Goal: Task Accomplishment & Management: Complete application form

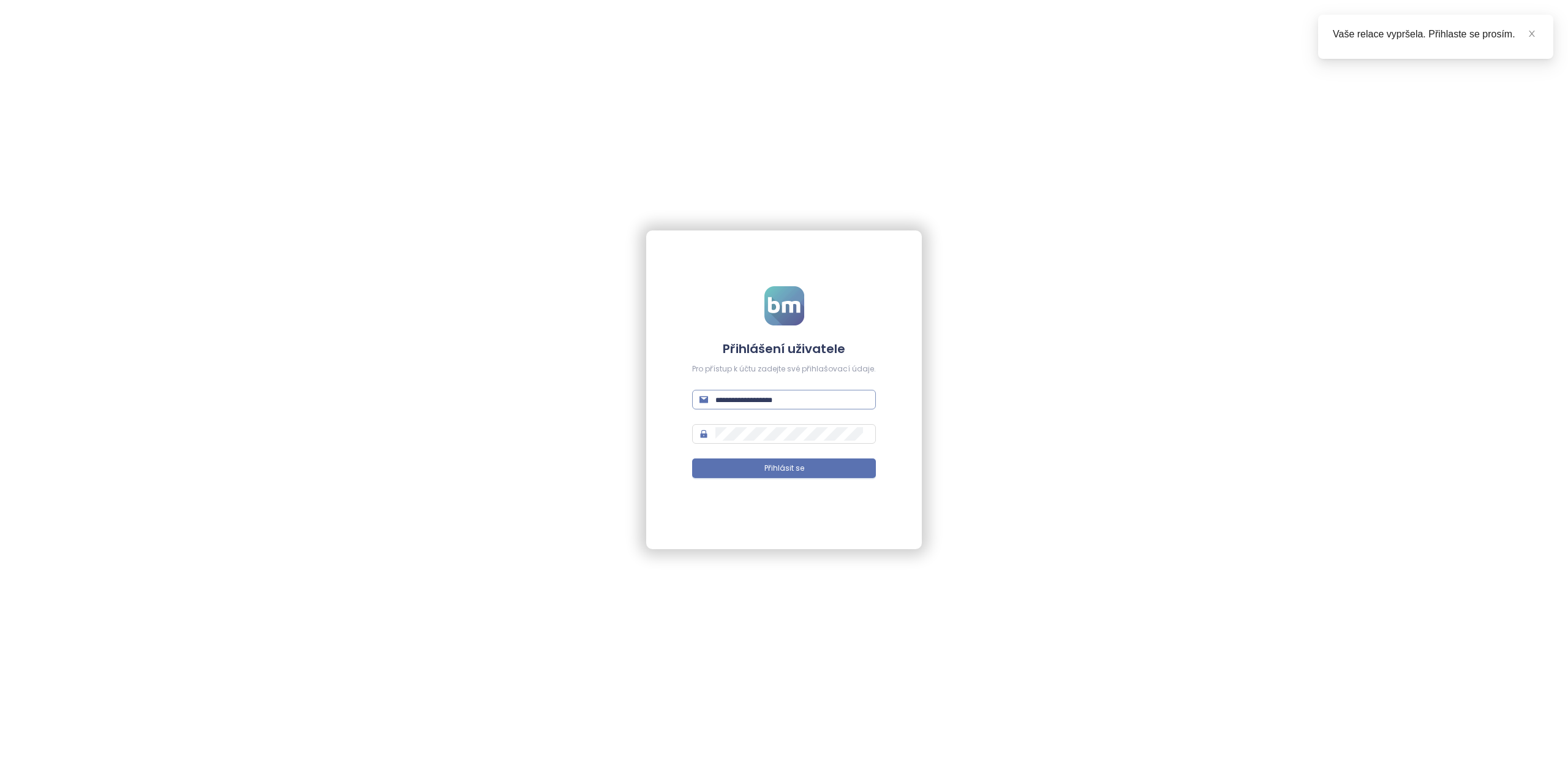
click at [749, 401] on input "text" at bounding box center [791, 399] width 153 height 14
type input "**********"
click at [791, 397] on input "**********" at bounding box center [791, 399] width 153 height 14
drag, startPoint x: 791, startPoint y: 397, endPoint x: 712, endPoint y: 393, distance: 79.1
click at [712, 393] on span "**********" at bounding box center [784, 399] width 184 height 20
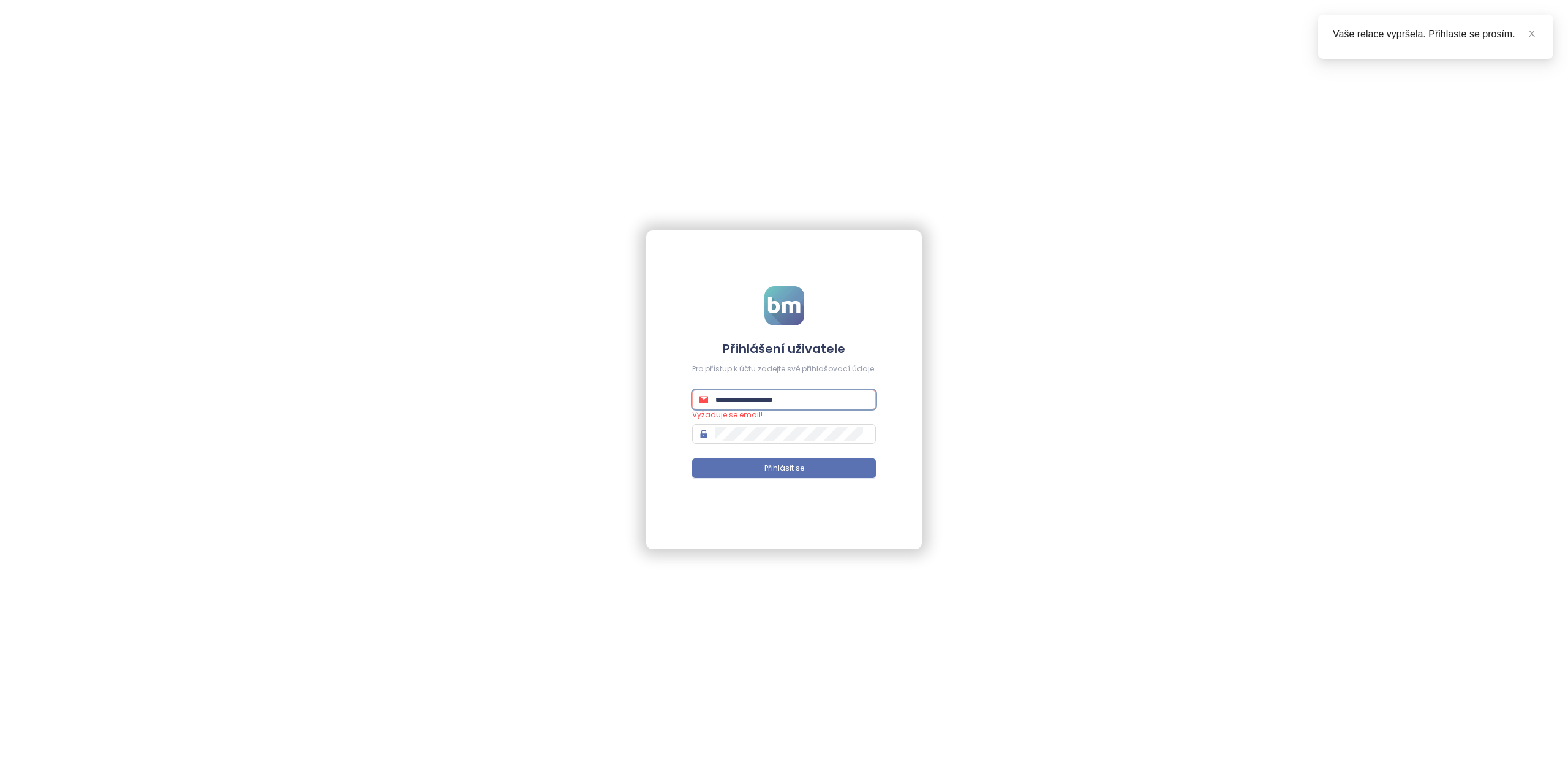
click at [725, 396] on input "text" at bounding box center [791, 399] width 153 height 14
type input "**********"
click at [781, 467] on span "Přihlásit se" at bounding box center [784, 468] width 40 height 12
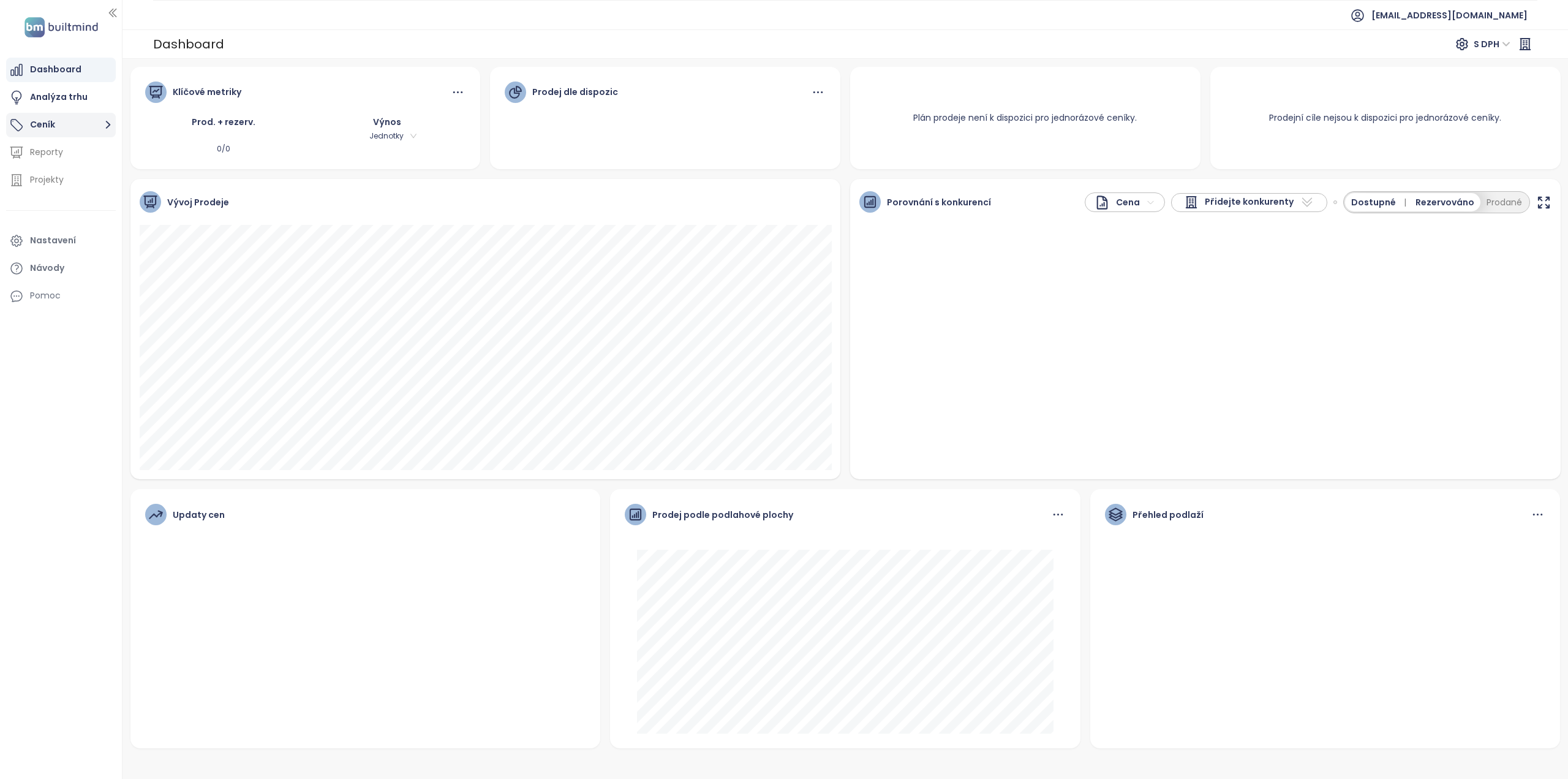
click at [28, 121] on button "Ceník" at bounding box center [60, 125] width 110 height 24
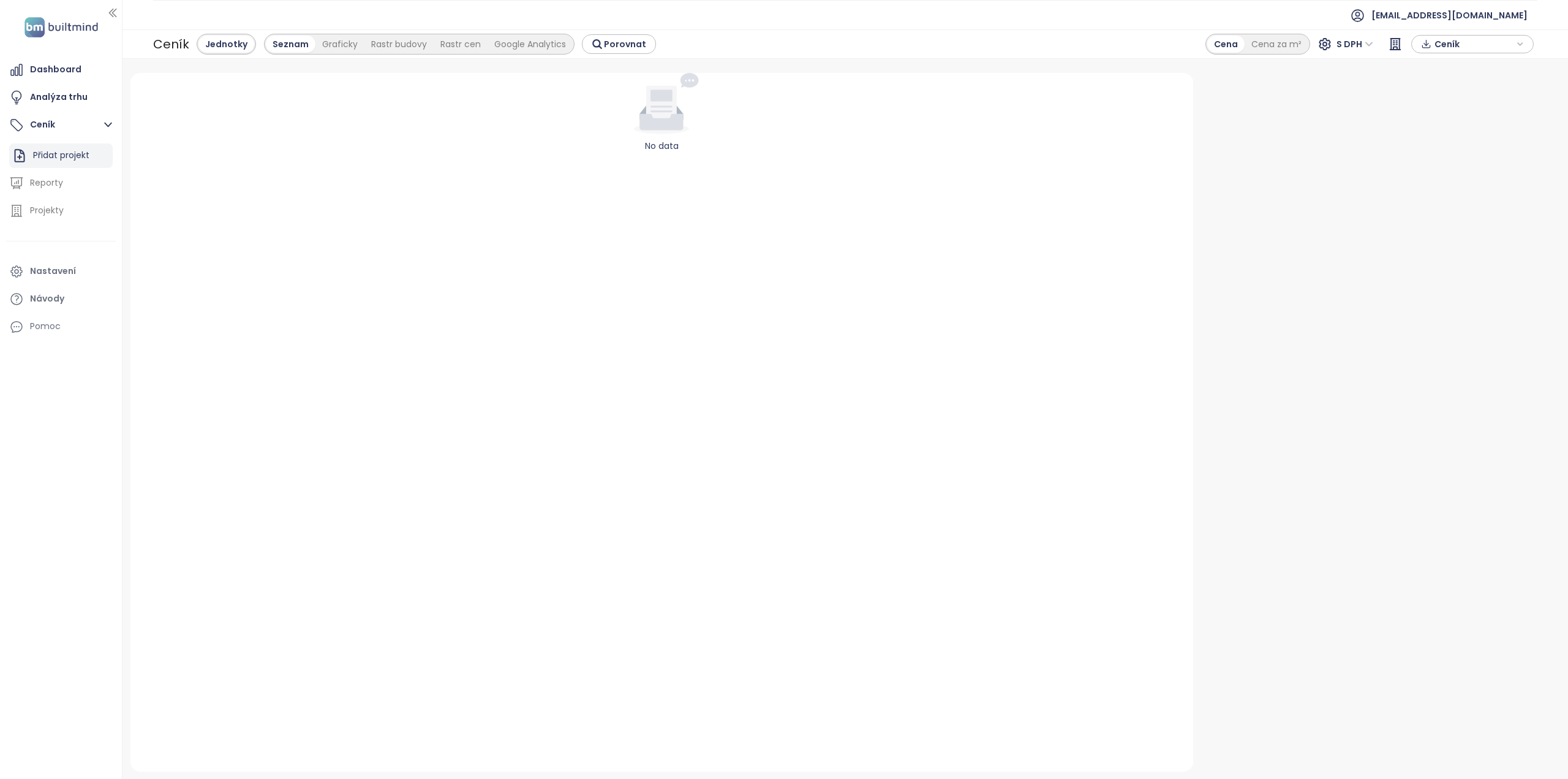
click at [59, 149] on div "Přidat projekt" at bounding box center [61, 155] width 56 height 15
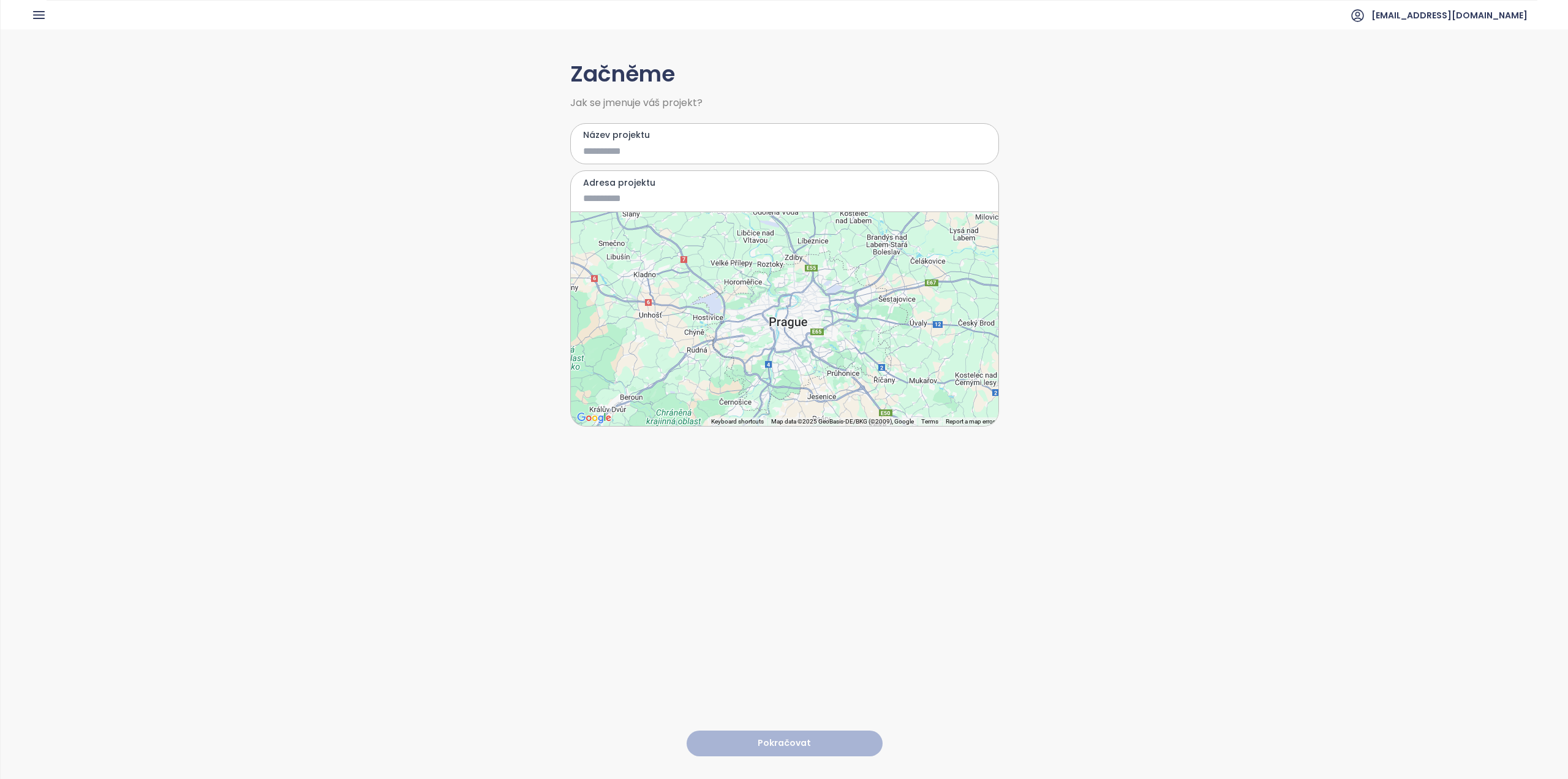
click at [594, 154] on input "Název projektu" at bounding box center [775, 150] width 385 height 15
type input "*****"
click at [612, 196] on input "Adresa projektu" at bounding box center [775, 198] width 385 height 15
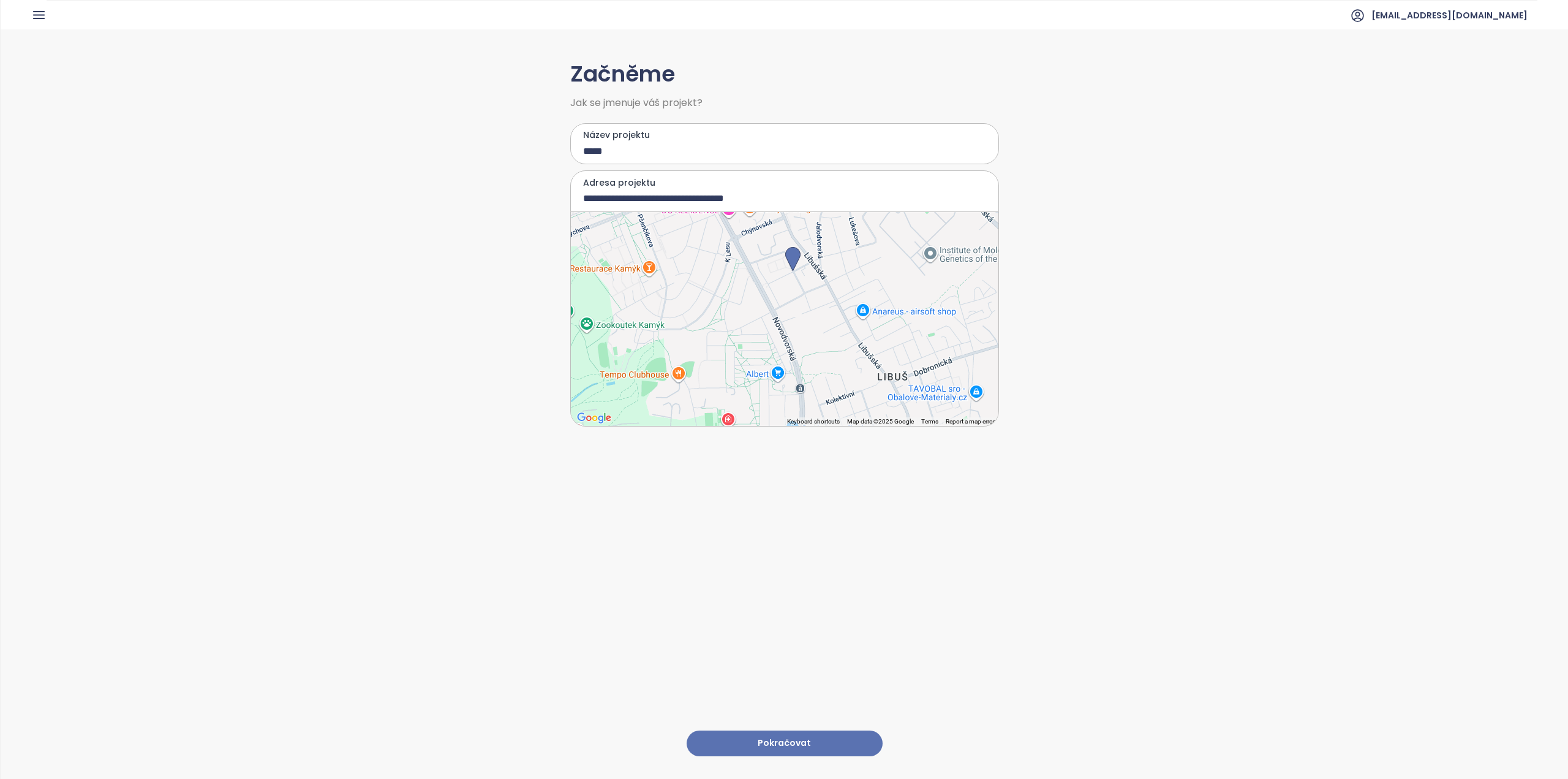
drag, startPoint x: 795, startPoint y: 360, endPoint x: 803, endPoint y: 311, distance: 49.6
click at [803, 311] on div at bounding box center [784, 319] width 427 height 214
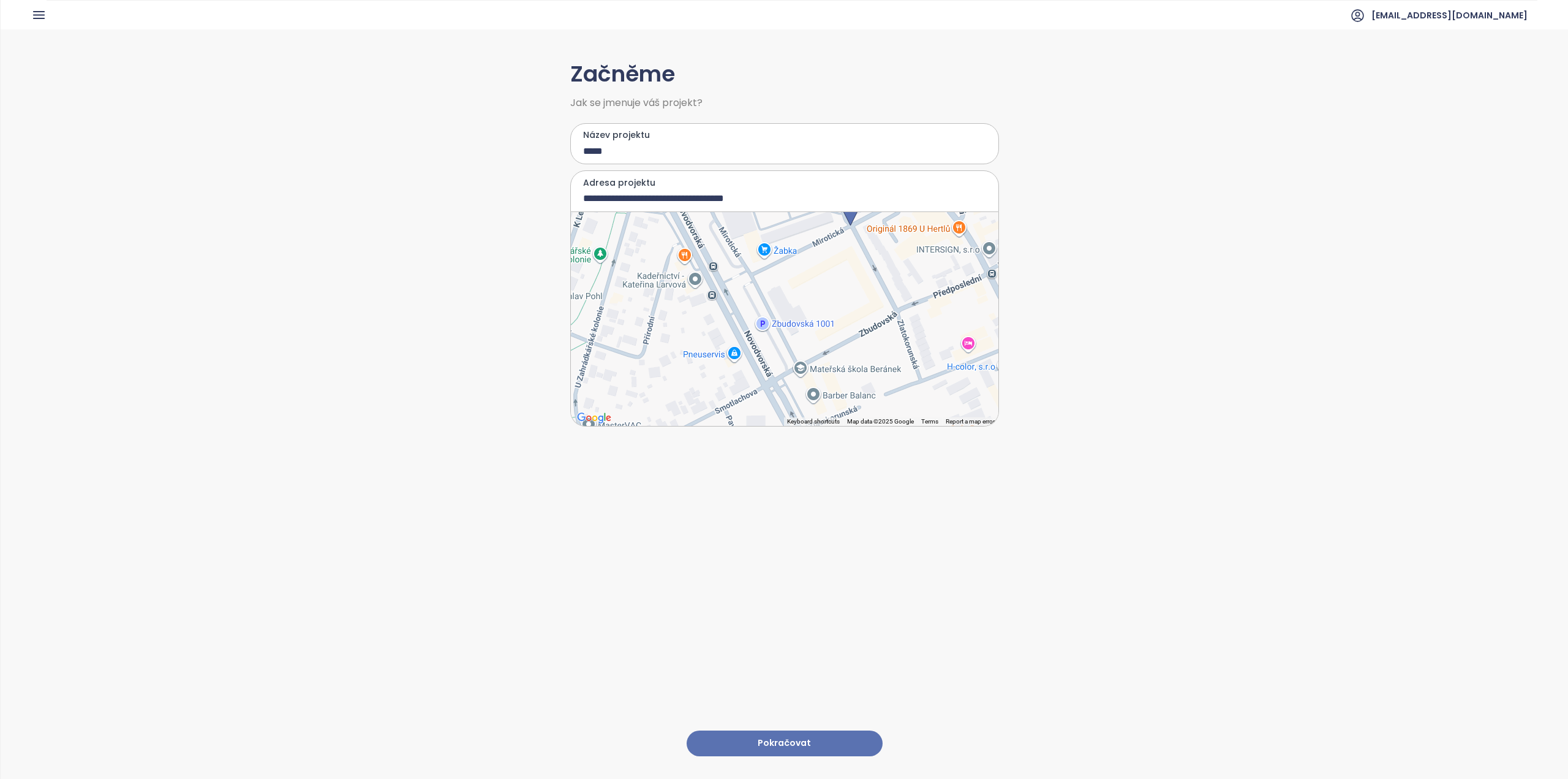
drag, startPoint x: 784, startPoint y: 265, endPoint x: 831, endPoint y: 314, distance: 67.9
click at [831, 314] on div at bounding box center [784, 319] width 427 height 214
click at [786, 313] on div at bounding box center [784, 319] width 427 height 214
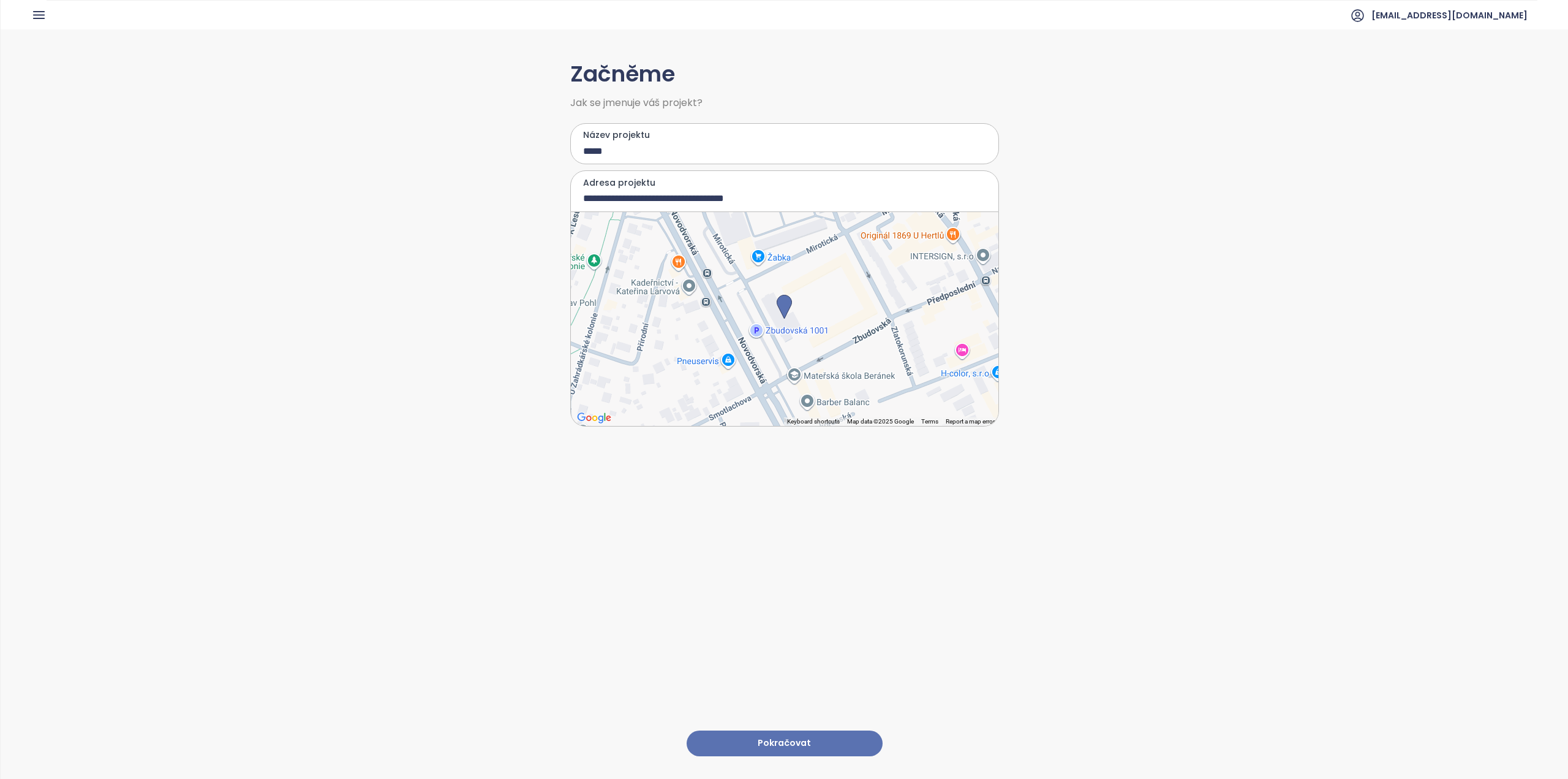
type input "**********"
click at [781, 742] on button "Pokračovat" at bounding box center [785, 744] width 196 height 26
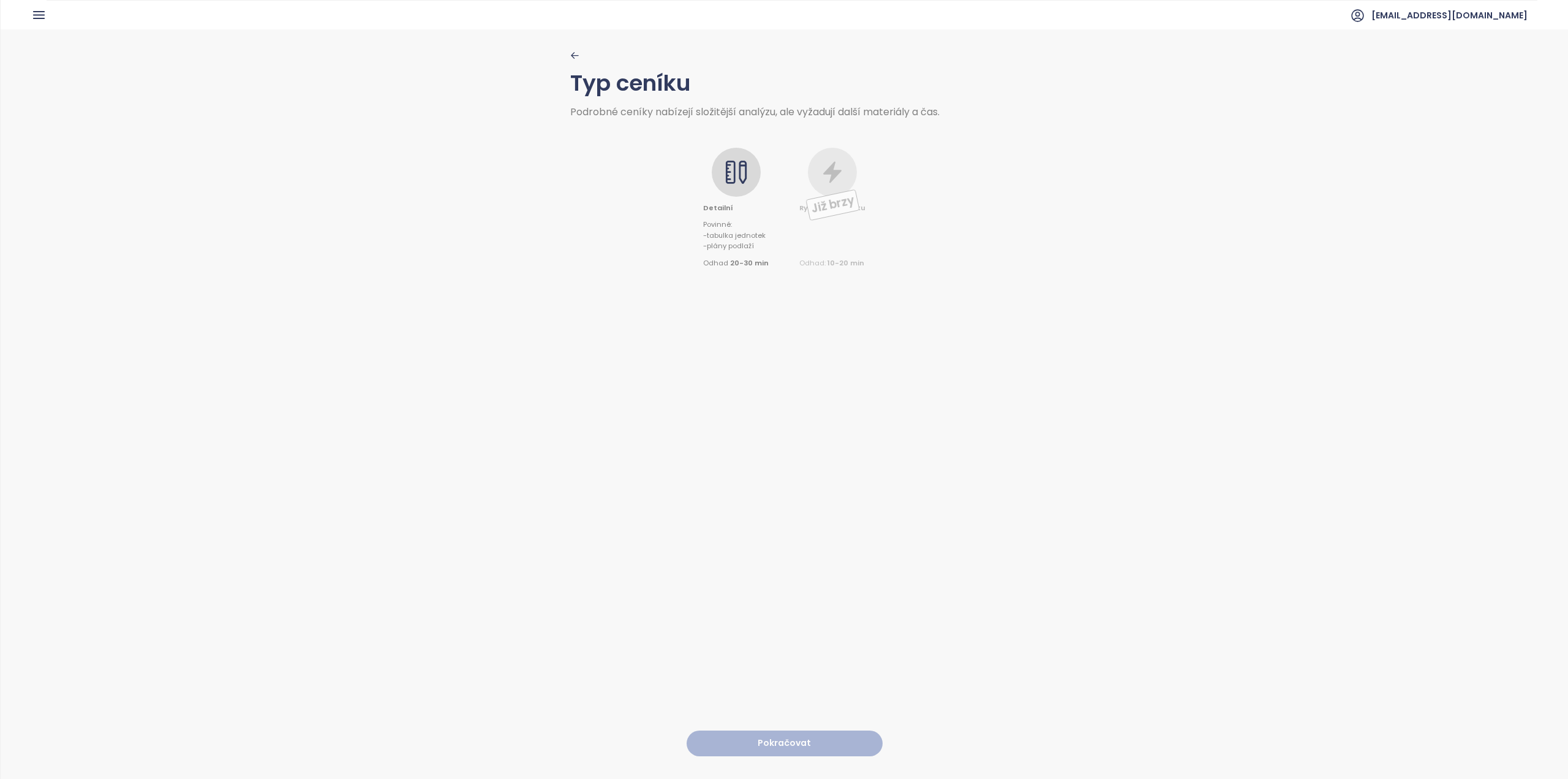
click at [735, 180] on icon at bounding box center [735, 171] width 24 height 24
click at [811, 735] on button "Pokračovat" at bounding box center [785, 744] width 196 height 26
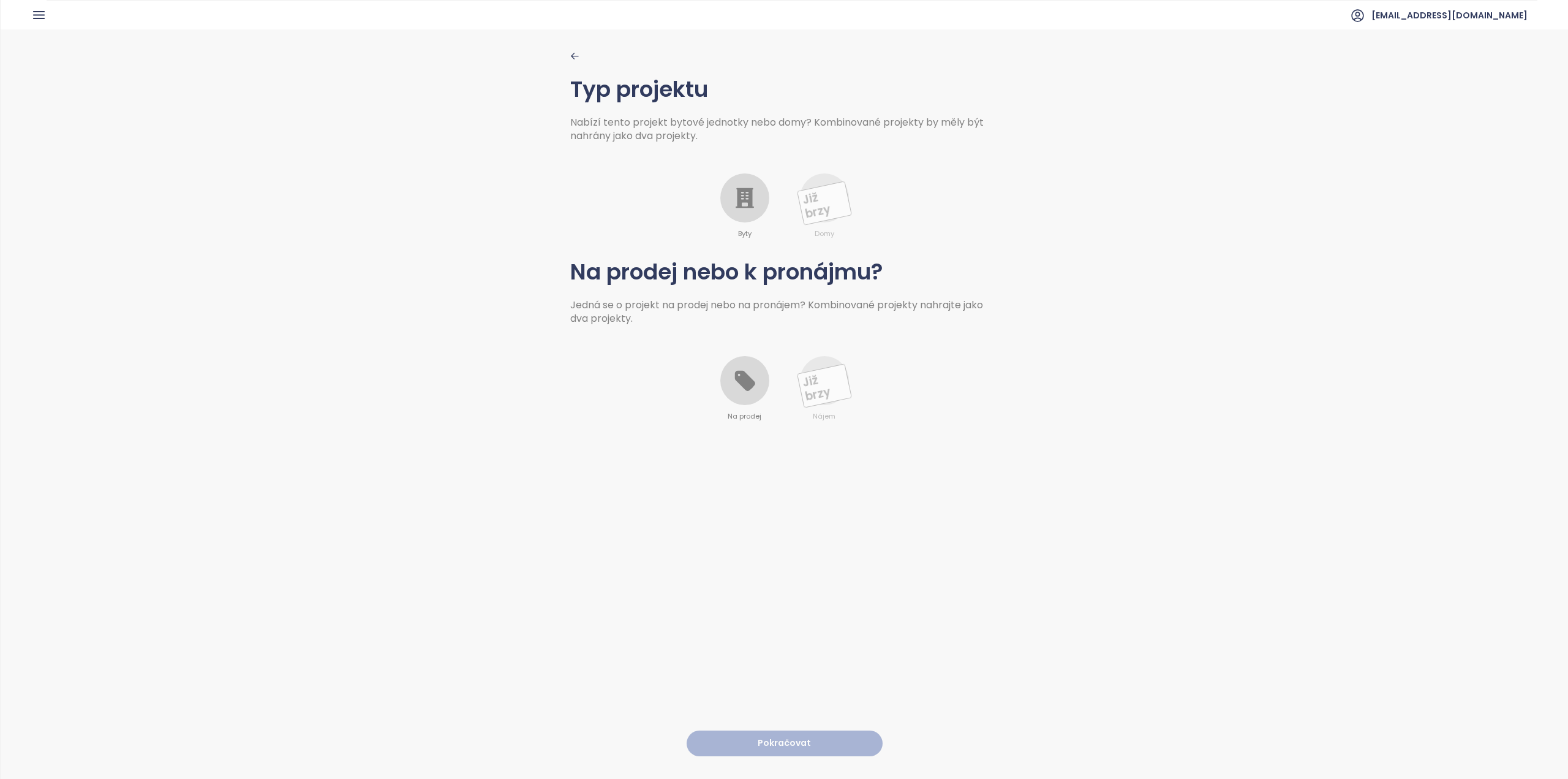
click at [746, 201] on icon at bounding box center [745, 198] width 18 height 20
click at [746, 378] on icon at bounding box center [744, 380] width 20 height 20
click at [819, 733] on button "Pokračovat" at bounding box center [785, 744] width 196 height 26
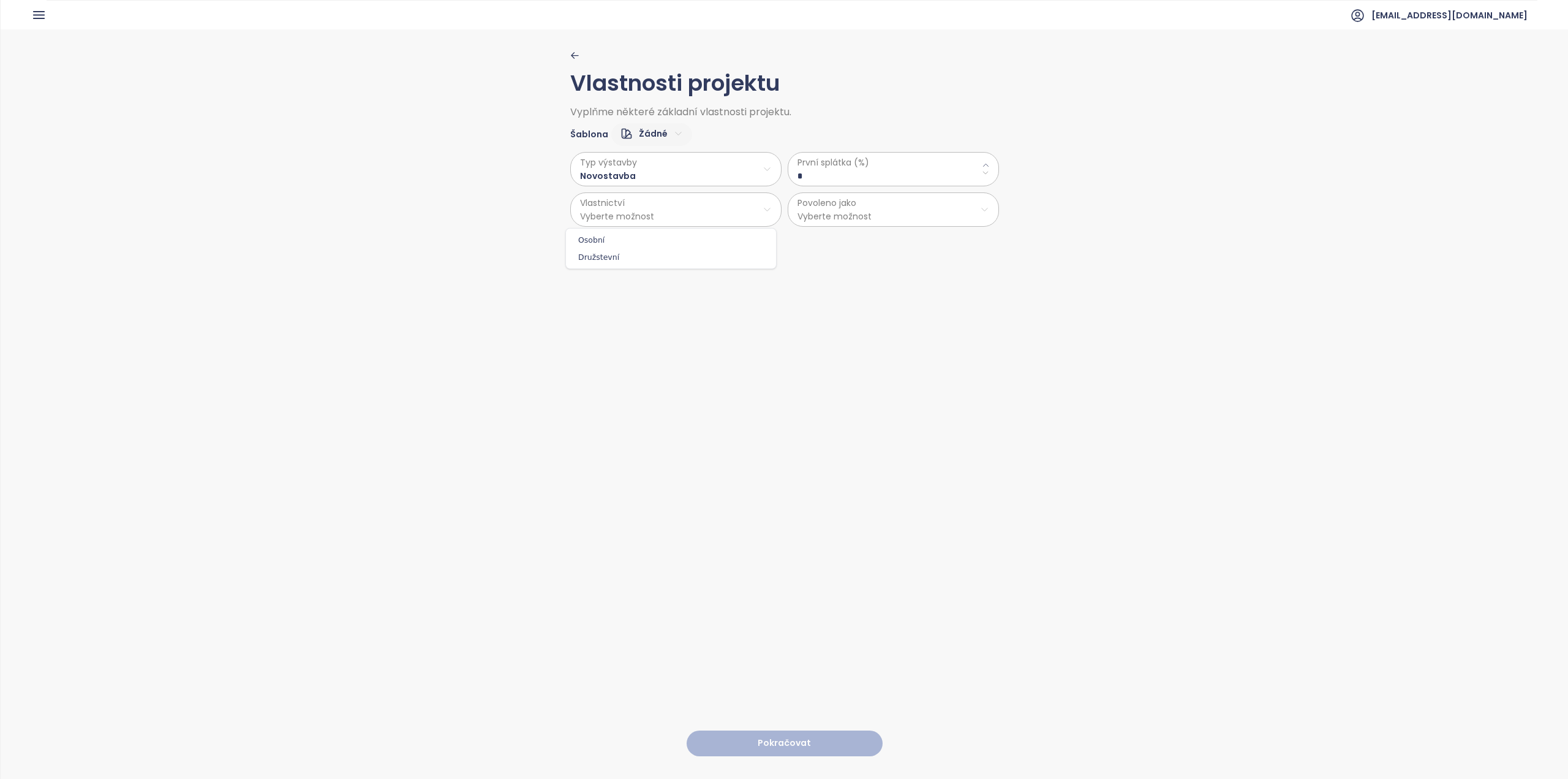
click at [716, 203] on html "Dashboard Analýza trhu Ceník Reporty Projekty Nastavení Návody Pomoc [EMAIL_ADD…" at bounding box center [784, 390] width 1568 height 779
click at [643, 242] on span "Osobní" at bounding box center [671, 240] width 204 height 17
click at [838, 172] on \(\%\) "*" at bounding box center [893, 175] width 192 height 14
type \(\%\) "**"
click at [829, 221] on html "Dashboard Analýza trhu Ceník Reporty Projekty Nastavení Návody Pomoc [EMAIL_ADD…" at bounding box center [784, 390] width 1568 height 779
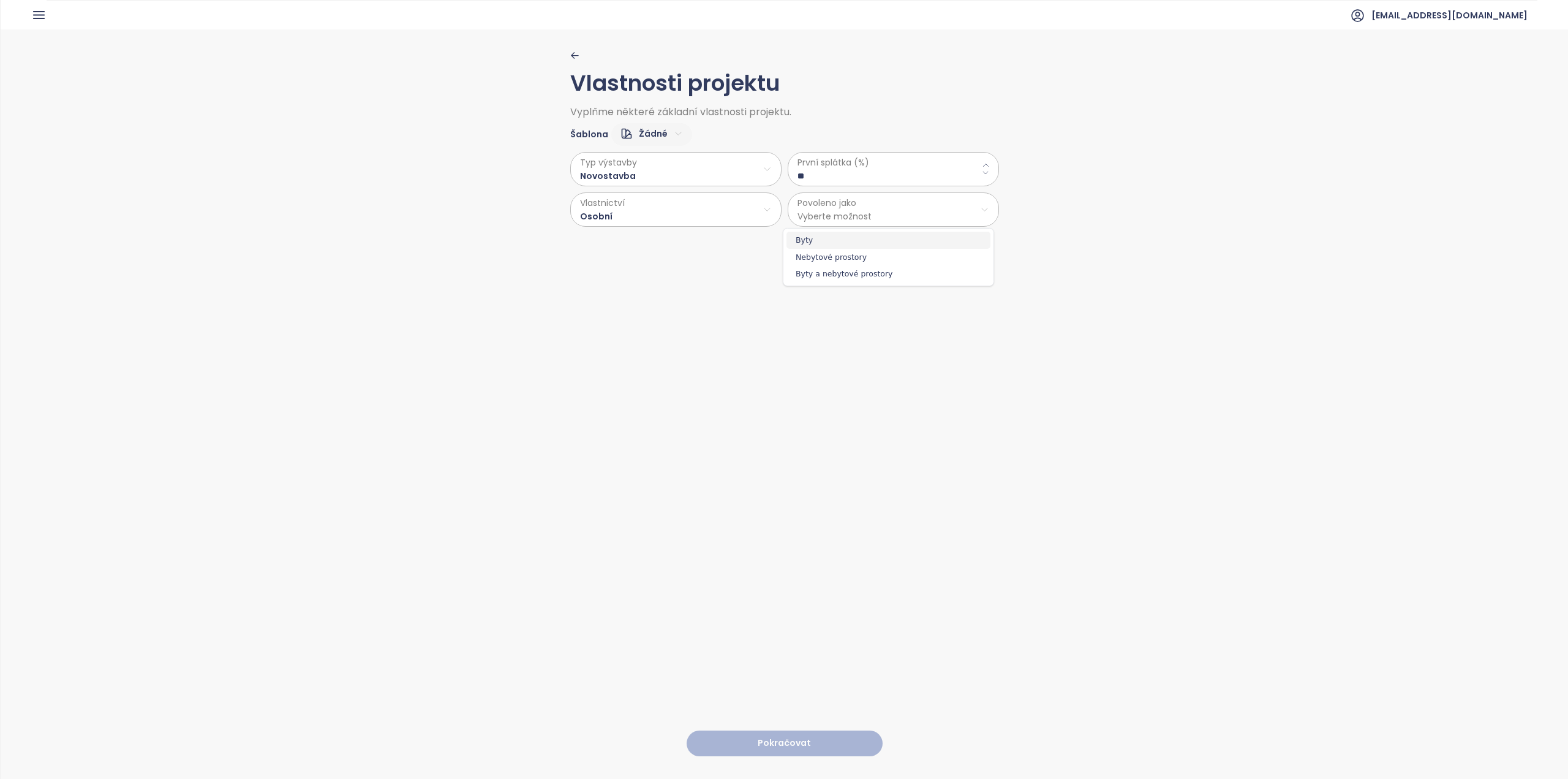
click at [827, 240] on span "Byty" at bounding box center [888, 240] width 204 height 17
click at [856, 210] on html "Dashboard Analýza trhu Ceník Reporty Projekty Nastavení Návody Pomoc [EMAIL_ADD…" at bounding box center [784, 390] width 1568 height 779
click at [850, 271] on span "Byty a nebytové prostory" at bounding box center [888, 274] width 204 height 17
click at [776, 738] on button "Pokračovat" at bounding box center [785, 744] width 196 height 26
click at [634, 164] on html "Dashboard Analýza trhu Ceník Reporty Projekty Nastavení Návody Pomoc [EMAIL_ADD…" at bounding box center [784, 390] width 1568 height 779
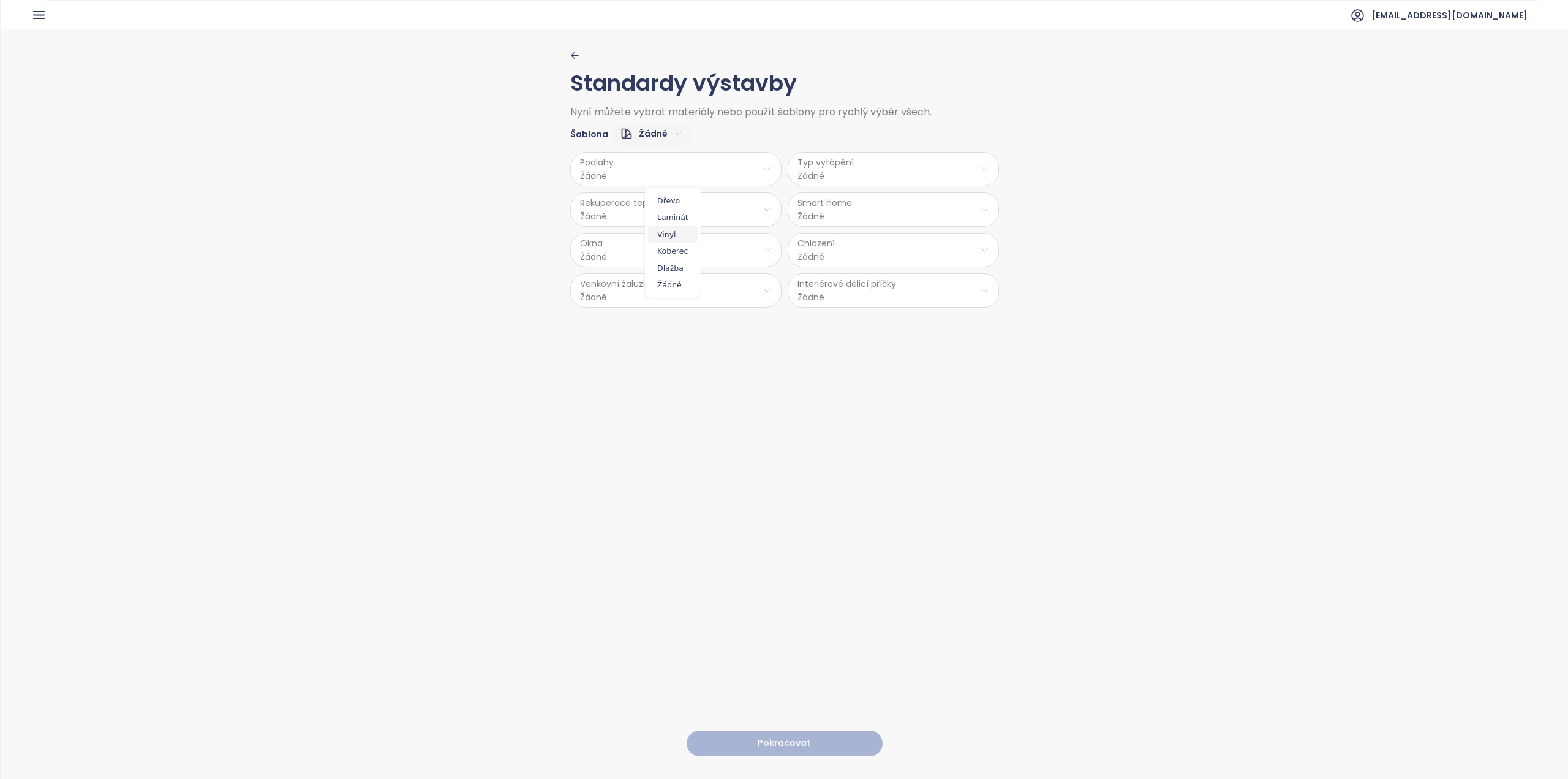
click at [678, 238] on span "Vinyl" at bounding box center [673, 234] width 50 height 17
click at [659, 212] on html "Dashboard Analýza trhu Ceník Reporty Projekty Nastavení Návody Pomoc [EMAIL_ADD…" at bounding box center [784, 390] width 1568 height 779
click at [669, 240] on span "Ano" at bounding box center [671, 241] width 33 height 17
click at [636, 259] on html "Dashboard Analýza trhu Ceník Reporty Projekty Nastavení Návody Pomoc [EMAIL_ADD…" at bounding box center [784, 390] width 1568 height 779
click at [671, 343] on span "PVC" at bounding box center [674, 349] width 64 height 17
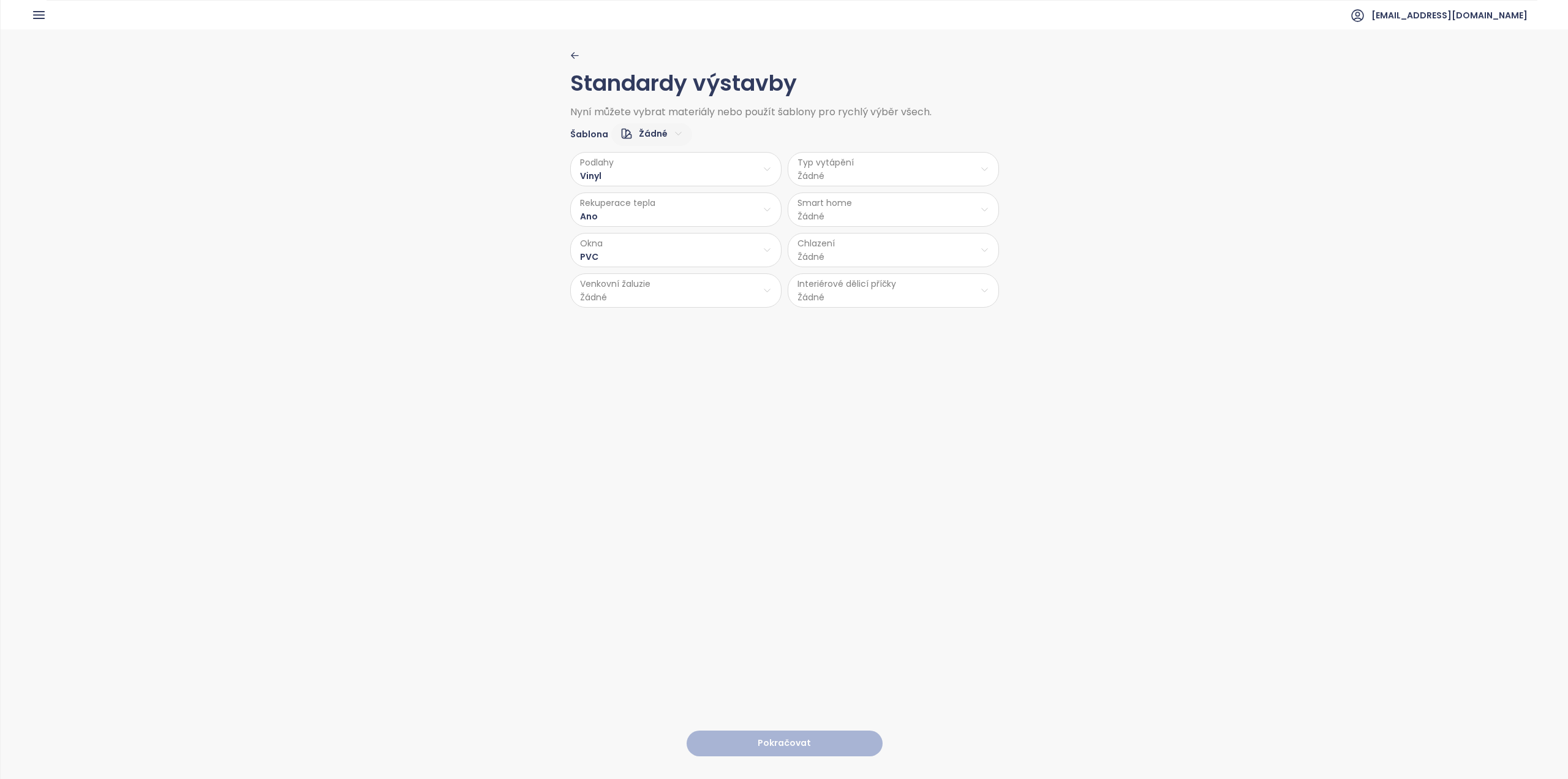
click at [658, 286] on html "Dashboard Analýza trhu Ceník Reporty Projekty Nastavení Návody Pomoc [EMAIL_ADD…" at bounding box center [784, 390] width 1568 height 779
click at [682, 317] on span "Ano" at bounding box center [673, 323] width 50 height 17
click at [867, 176] on html "Dashboard Analýza trhu Ceník Reporty Projekty Nastavení Návody Pomoc [EMAIL_ADD…" at bounding box center [784, 390] width 1568 height 779
click at [887, 217] on span "Stropní topení" at bounding box center [892, 217] width 85 height 17
click at [852, 206] on html "Dashboard Analýza trhu Ceník Reporty Projekty Nastavení Návody Pomoc [EMAIL_ADD…" at bounding box center [784, 390] width 1568 height 779
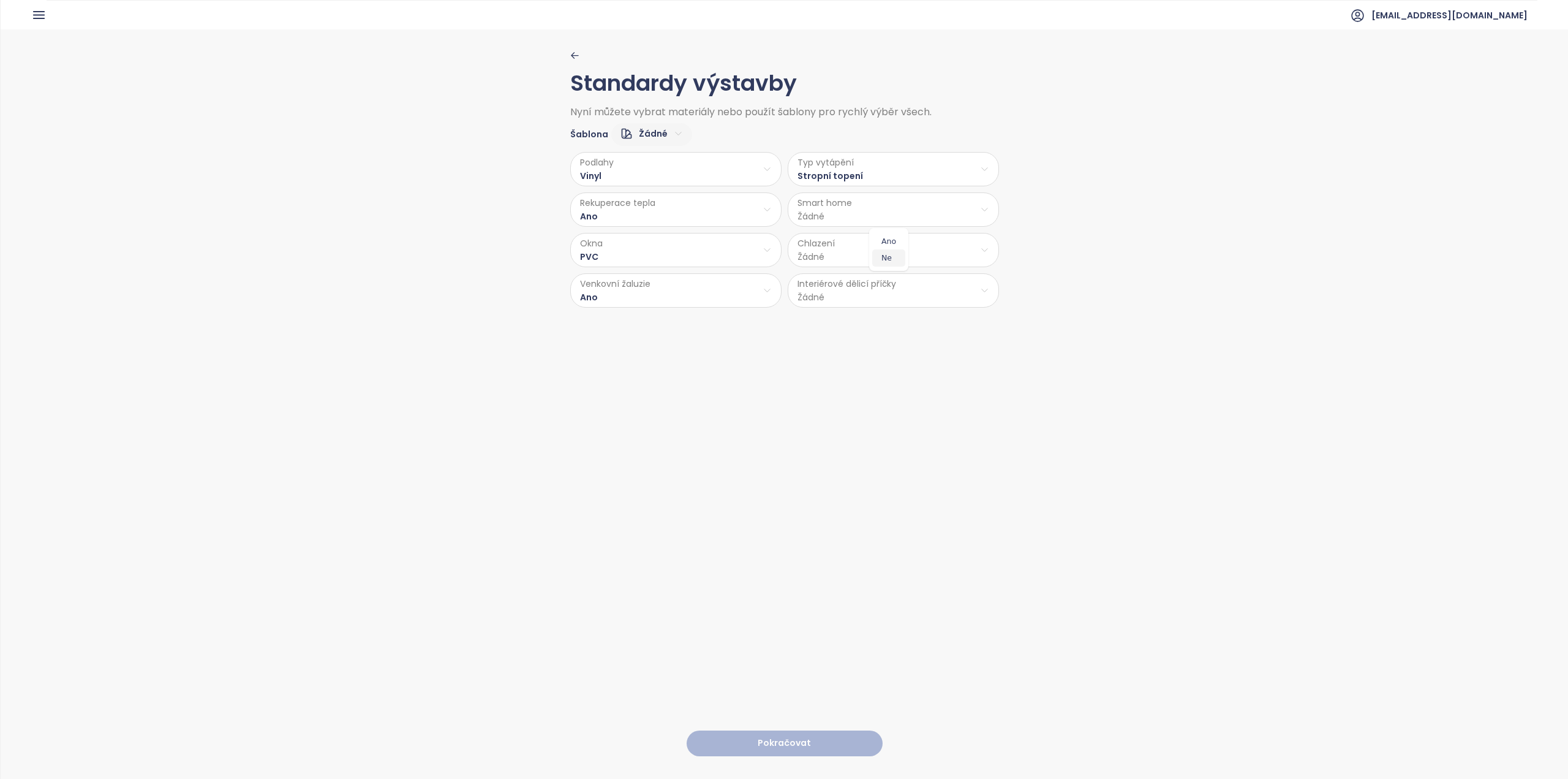
click at [879, 257] on span "Ne" at bounding box center [888, 258] width 33 height 17
click at [865, 255] on html "Dashboard Analýza trhu Ceník Reporty Projekty Nastavení Návody Pomoc [EMAIL_ADD…" at bounding box center [784, 390] width 1568 height 779
click at [886, 344] on span "Žádné" at bounding box center [894, 349] width 103 height 17
click at [825, 289] on html "Dashboard Analýza trhu Ceník Reporty Projekty Nastavení Návody Pomoc [EMAIL_ADD…" at bounding box center [784, 390] width 1568 height 779
click at [892, 342] on span "Beton" at bounding box center [891, 339] width 65 height 17
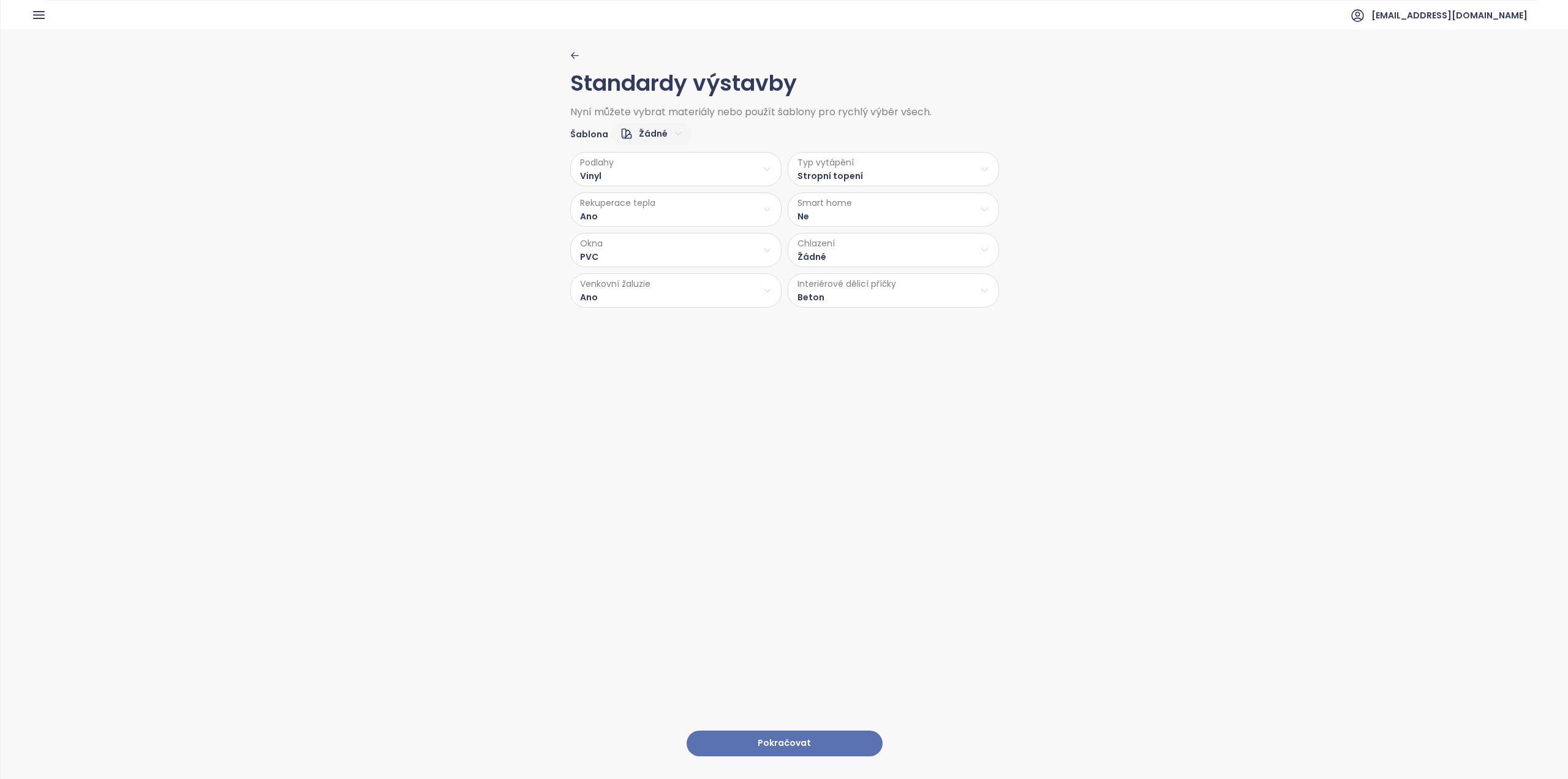
click at [846, 296] on html "Dashboard Analýza trhu Ceník Reporty Projekty Nastavení Návody Pomoc [EMAIL_ADD…" at bounding box center [784, 390] width 1568 height 779
click at [866, 314] on span "Cihla" at bounding box center [891, 323] width 65 height 17
click at [829, 733] on button "Pokračovat" at bounding box center [785, 744] width 196 height 26
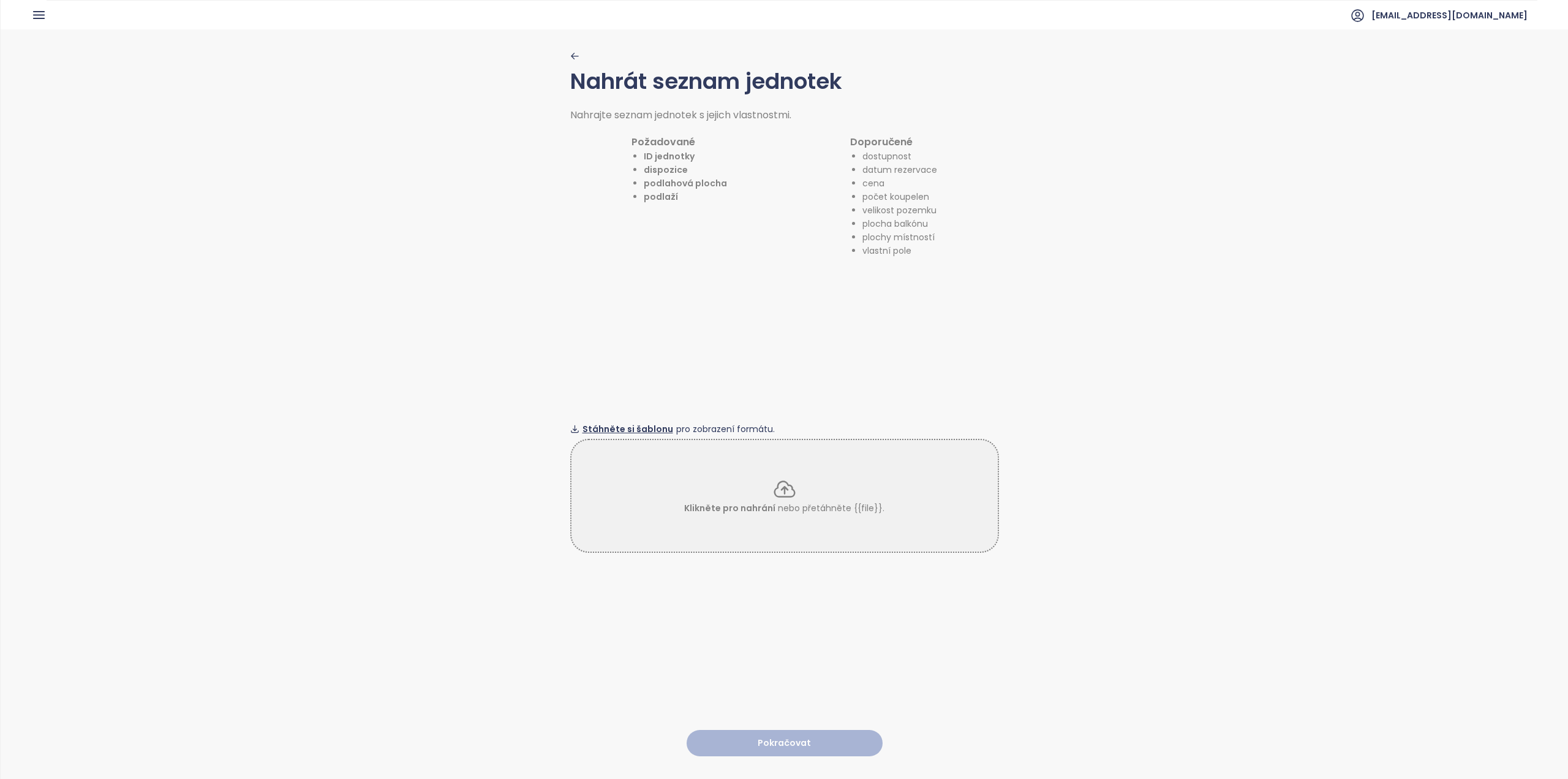
click at [645, 423] on span "Stáhněte si šablonu" at bounding box center [628, 429] width 91 height 14
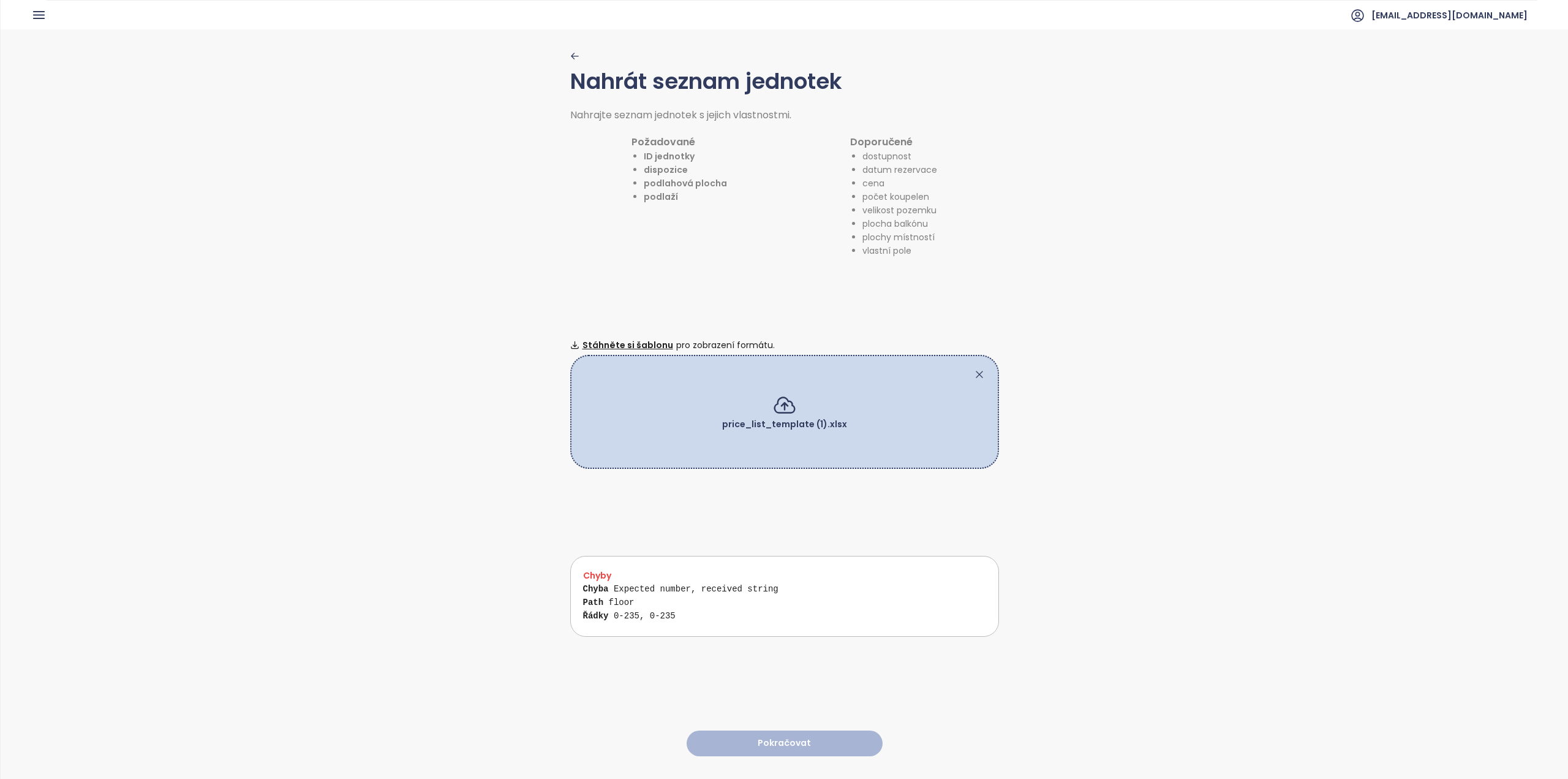
click at [973, 368] on icon at bounding box center [979, 374] width 12 height 12
click at [975, 372] on icon at bounding box center [979, 374] width 12 height 12
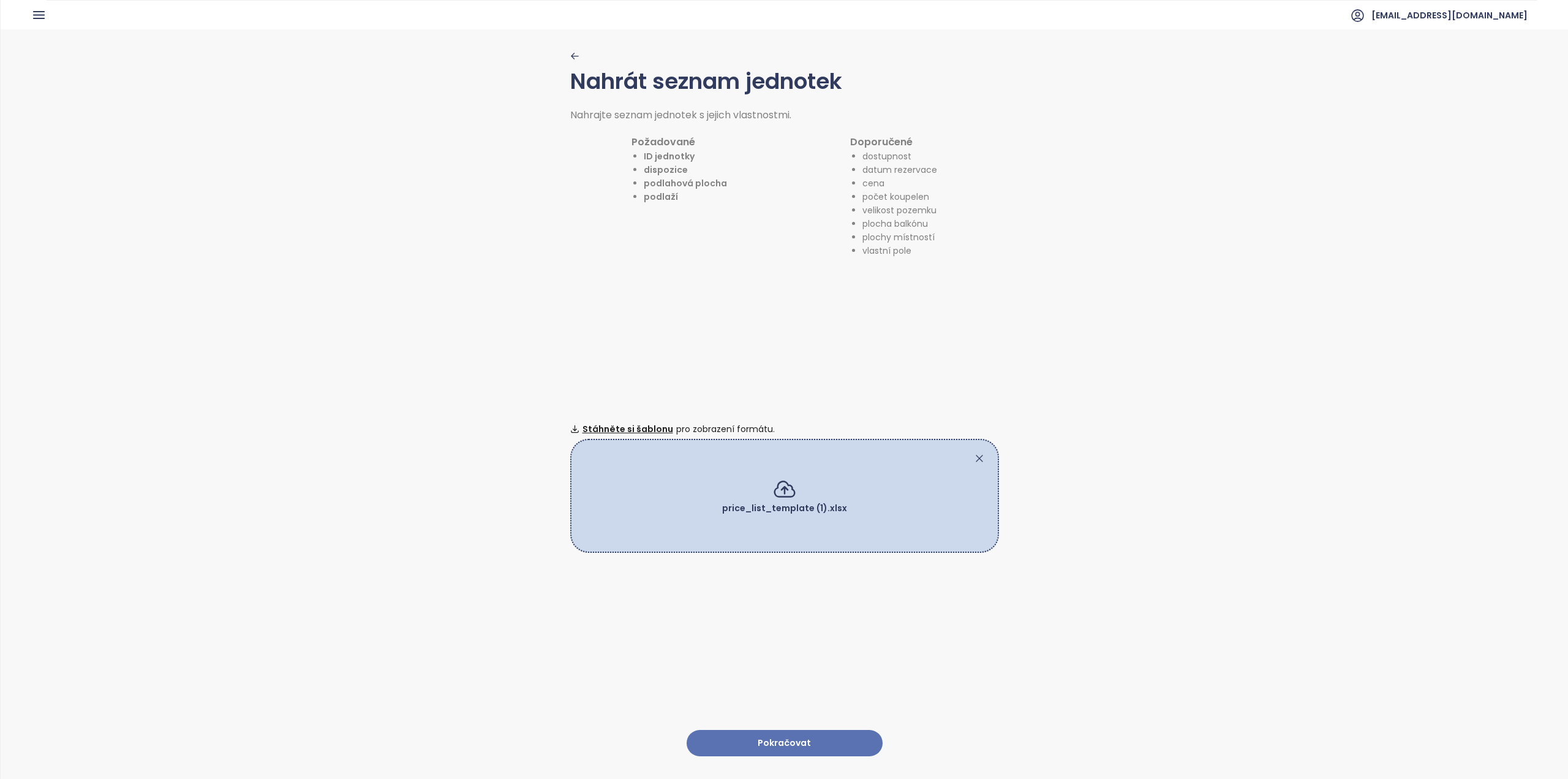
click at [798, 734] on button "Pokračovat" at bounding box center [785, 743] width 196 height 26
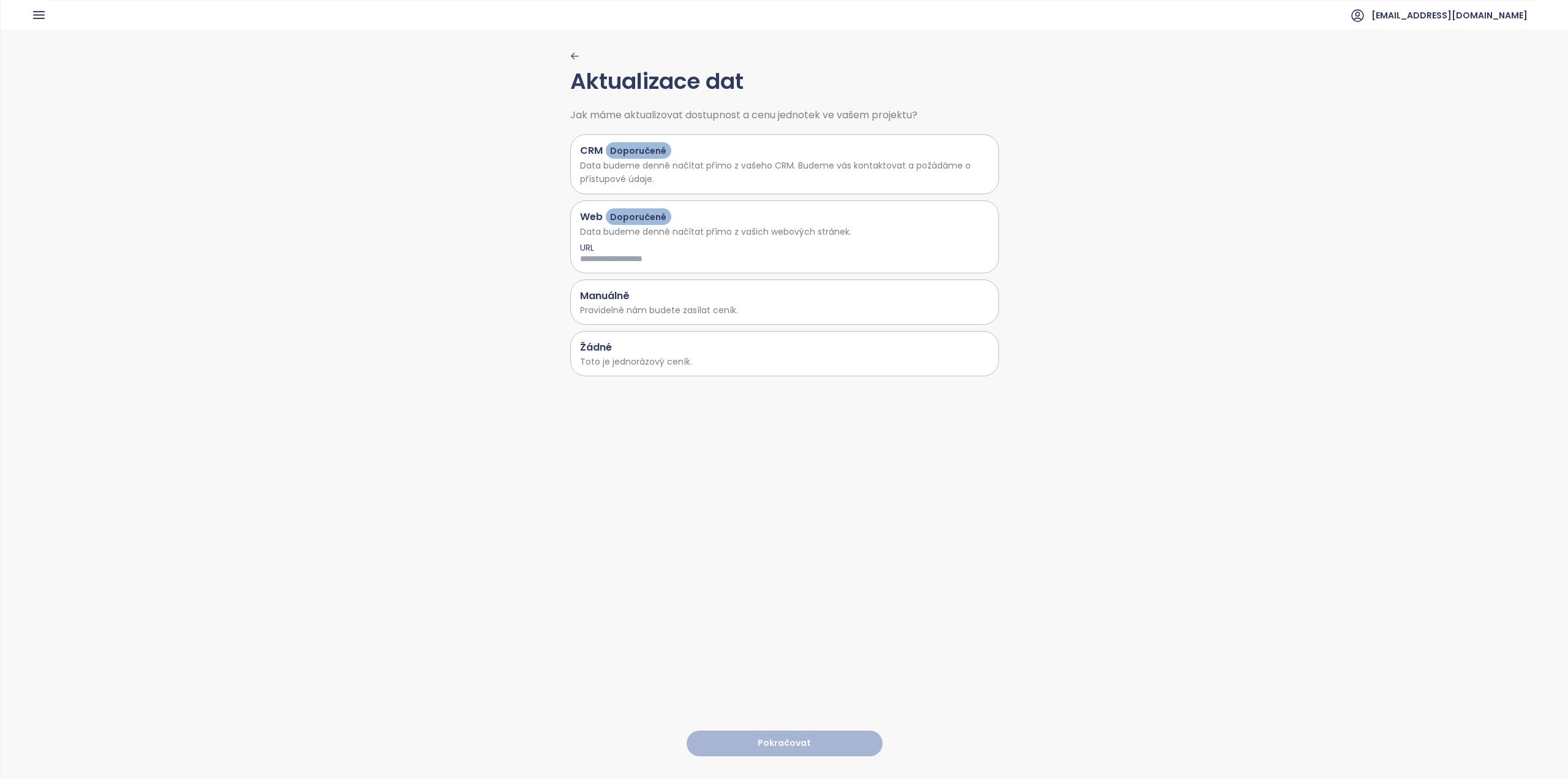
click at [691, 296] on div "Manuálně" at bounding box center [784, 295] width 409 height 15
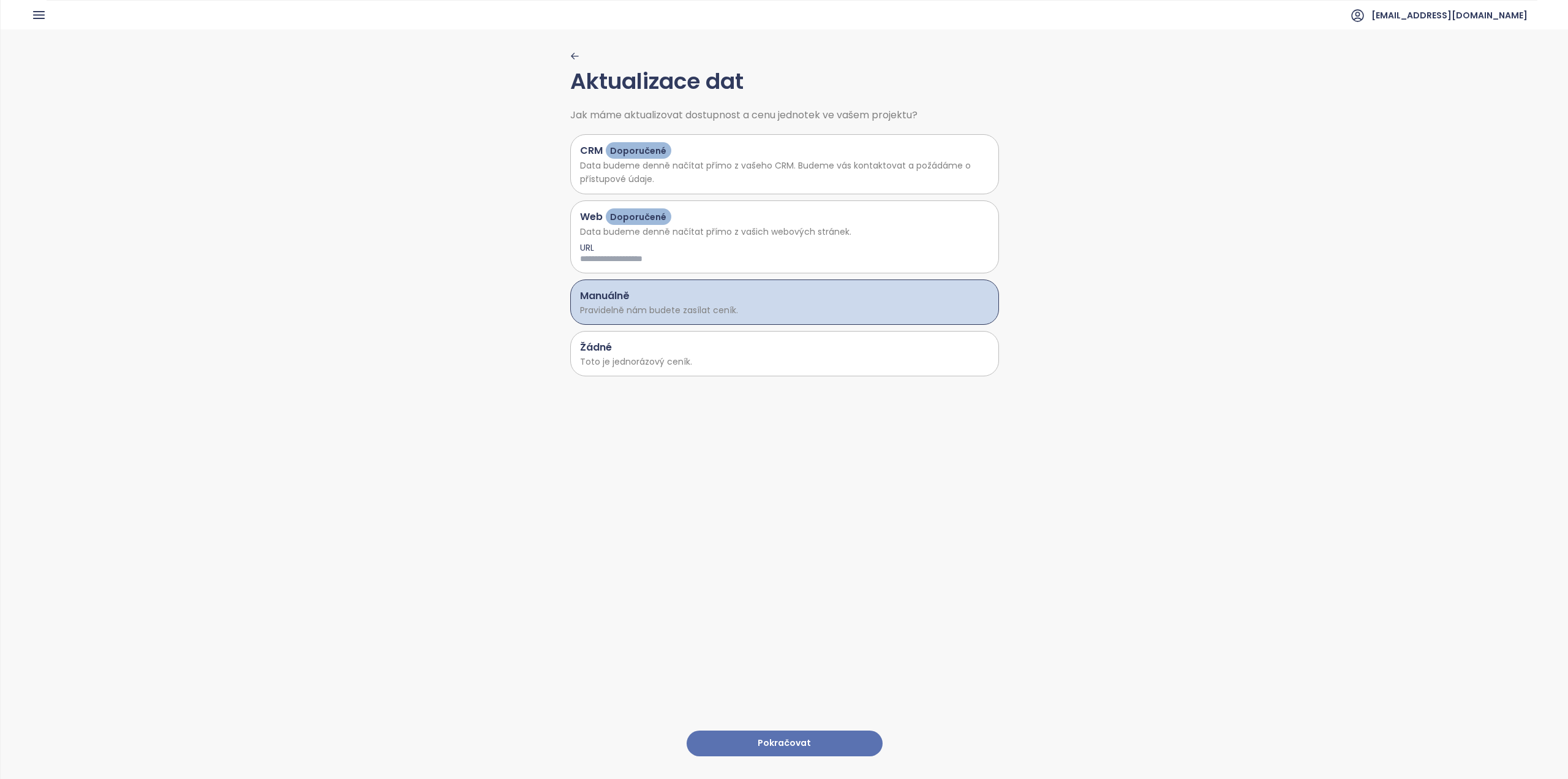
click at [688, 358] on p "Toto je jednorázový ceník." at bounding box center [784, 361] width 409 height 14
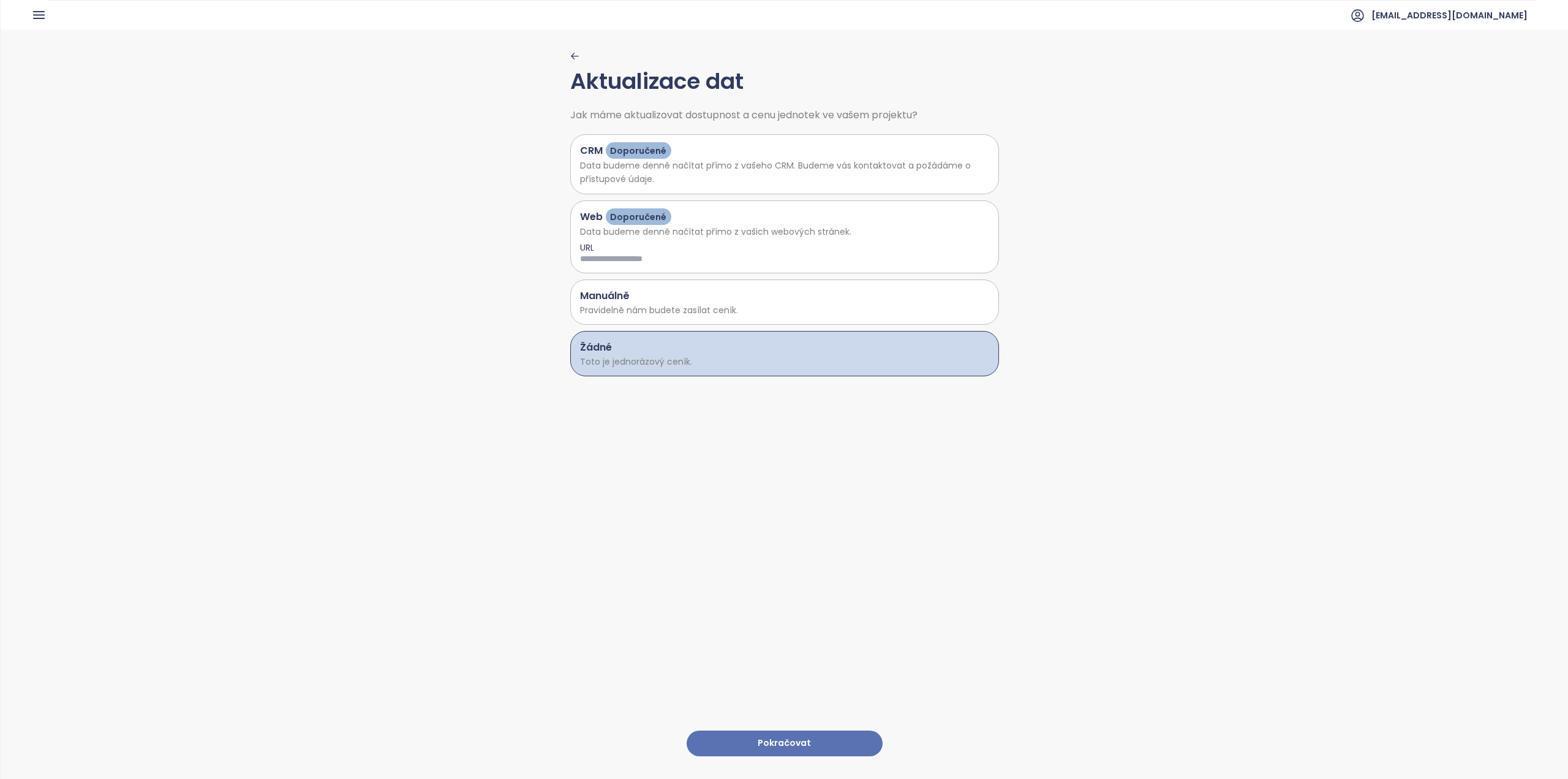
click at [795, 735] on button "Pokračovat" at bounding box center [785, 744] width 196 height 26
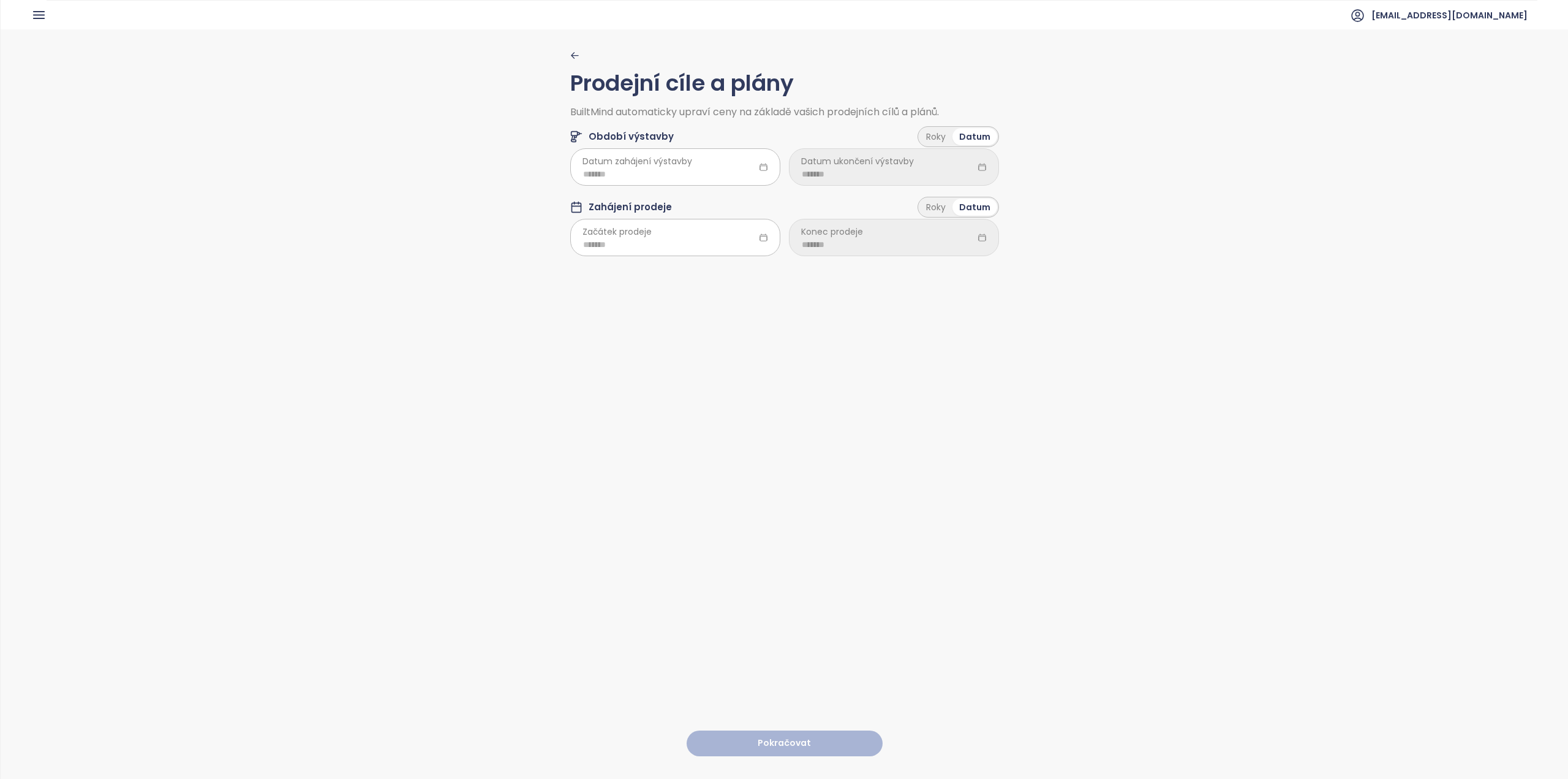
click at [659, 164] on span "Datum zahájení výstavby" at bounding box center [637, 161] width 110 height 14
click at [646, 164] on span "Datum zahájení výstavby" at bounding box center [637, 161] width 110 height 14
click at [762, 168] on icon at bounding box center [764, 167] width 9 height 9
click at [760, 162] on div at bounding box center [675, 167] width 210 height 37
click at [746, 177] on input at bounding box center [675, 174] width 185 height 14
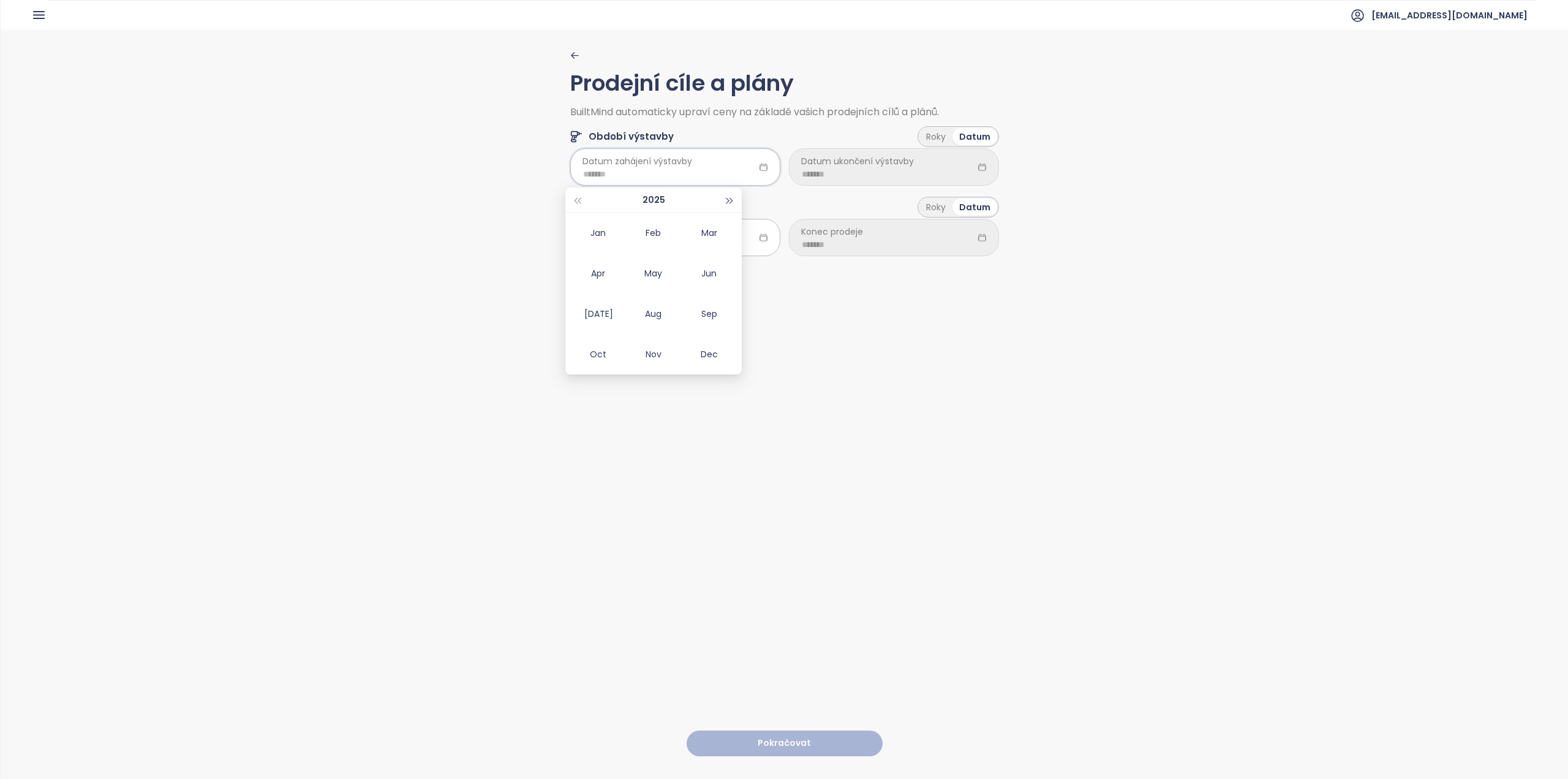
click at [730, 200] on span "button" at bounding box center [730, 200] width 6 height 6
click at [710, 355] on div "Dec" at bounding box center [709, 354] width 37 height 14
type input "*******"
click at [693, 247] on input at bounding box center [675, 244] width 185 height 14
click at [730, 275] on button "button" at bounding box center [730, 270] width 14 height 24
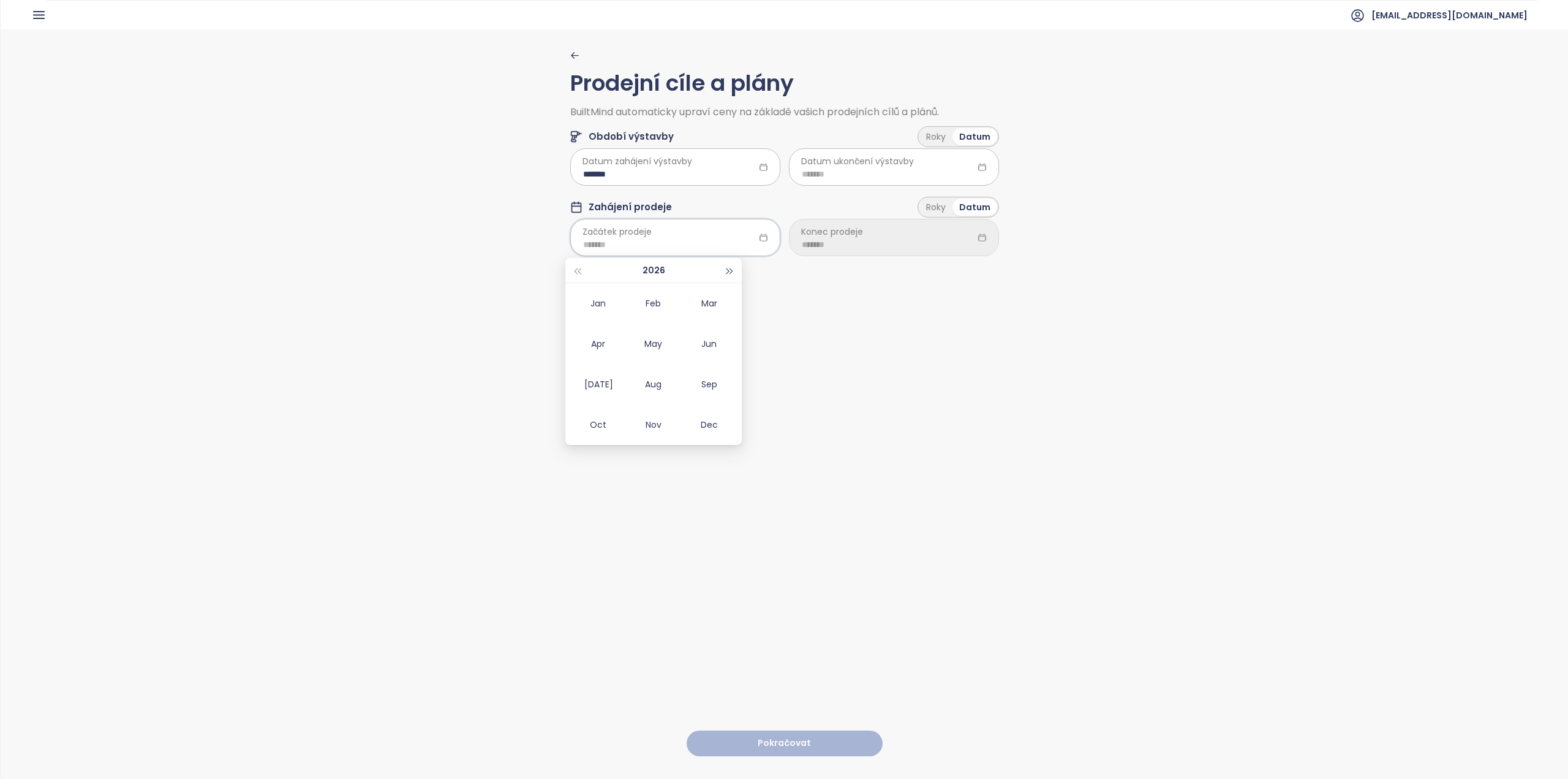
click at [730, 275] on button "button" at bounding box center [730, 270] width 14 height 24
click at [719, 420] on div "Dec" at bounding box center [709, 424] width 37 height 14
click at [759, 238] on icon at bounding box center [764, 237] width 9 height 9
click at [759, 236] on icon at bounding box center [764, 237] width 9 height 9
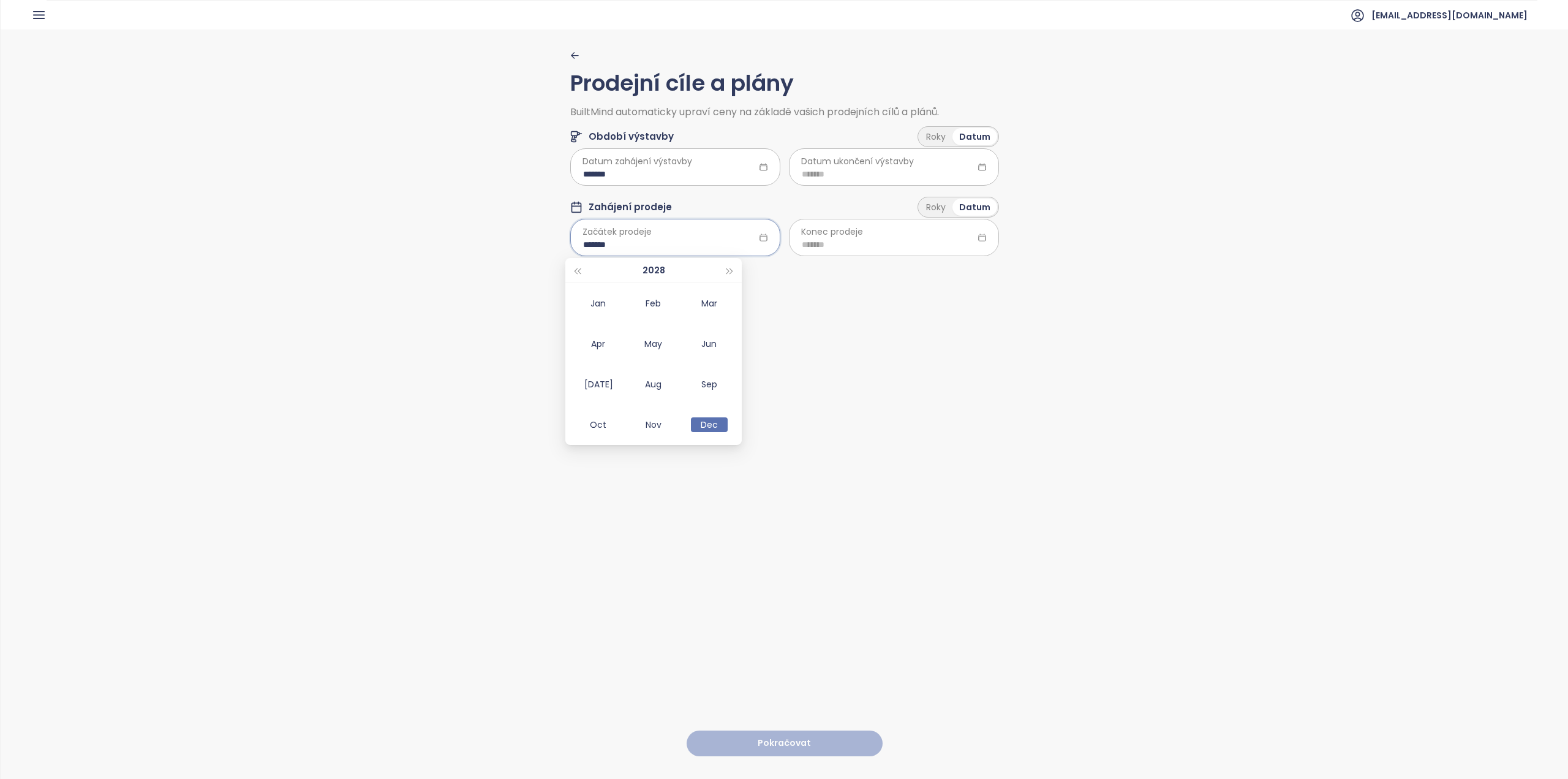
click at [619, 240] on input "*******" at bounding box center [675, 244] width 185 height 14
click at [578, 269] on span "button" at bounding box center [577, 271] width 6 height 6
click at [709, 307] on div "Mar" at bounding box center [709, 303] width 37 height 14
type input "*******"
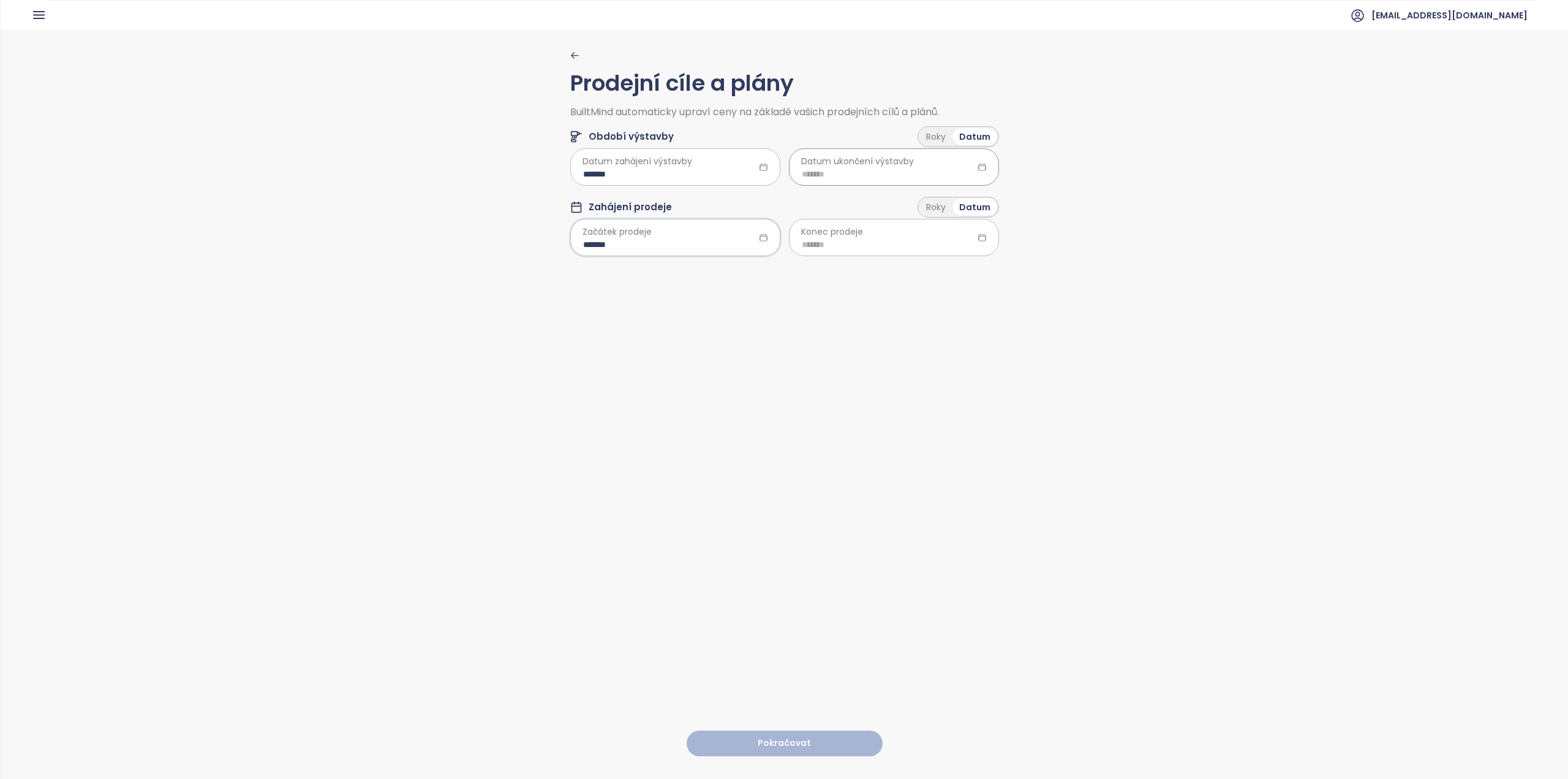
click at [838, 177] on input at bounding box center [894, 174] width 185 height 14
click at [946, 198] on span "button" at bounding box center [948, 200] width 6 height 6
click at [926, 271] on div "Jun" at bounding box center [928, 273] width 37 height 14
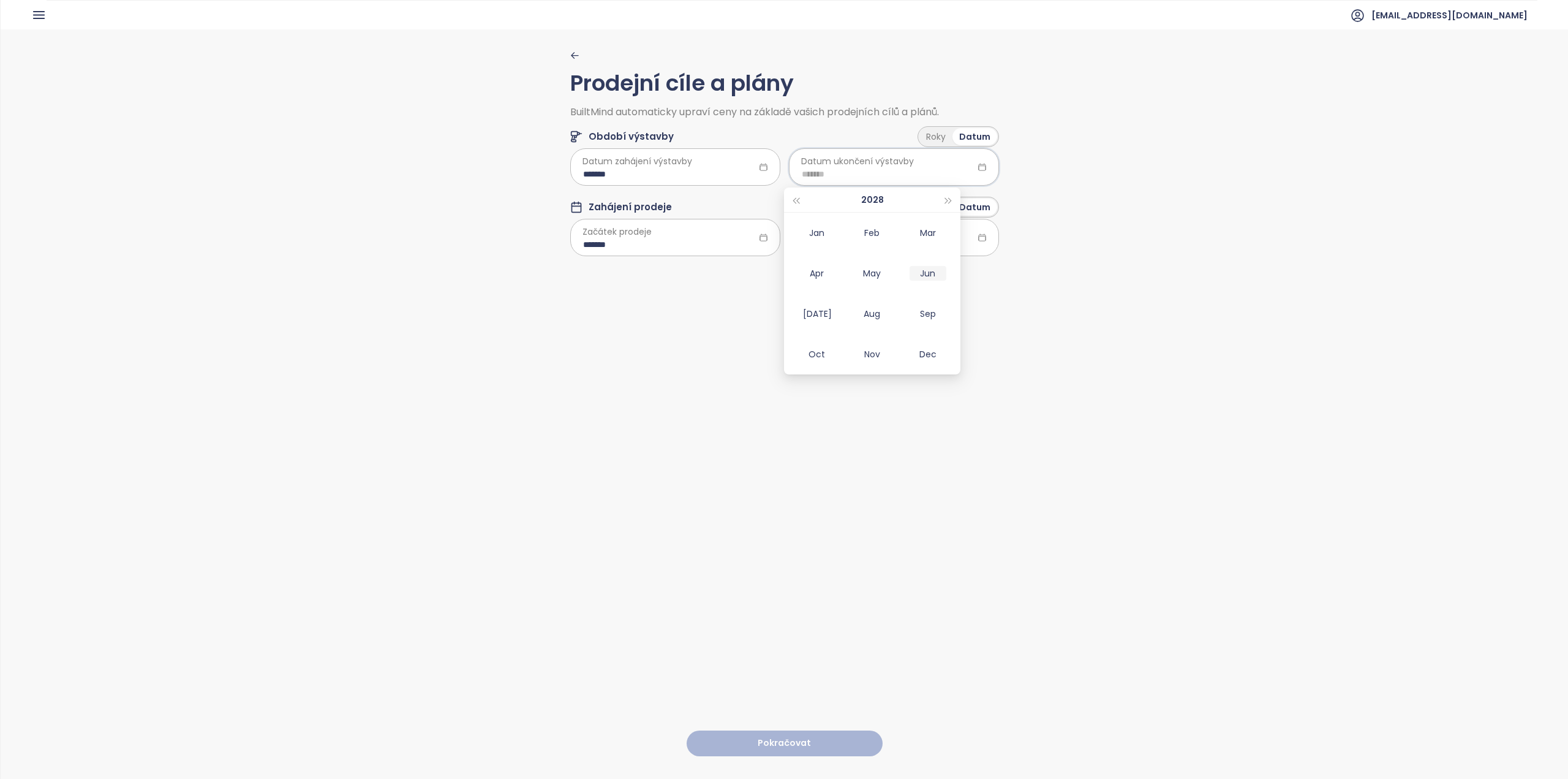
type input "*******"
click at [675, 173] on input "*******" at bounding box center [675, 174] width 185 height 14
click at [648, 271] on div "May" at bounding box center [653, 273] width 37 height 14
type input "*******"
click at [869, 296] on div "Prodejní cíle a plány BuiltMind automaticky upraví ceny na základě vašich prode…" at bounding box center [784, 403] width 429 height 748
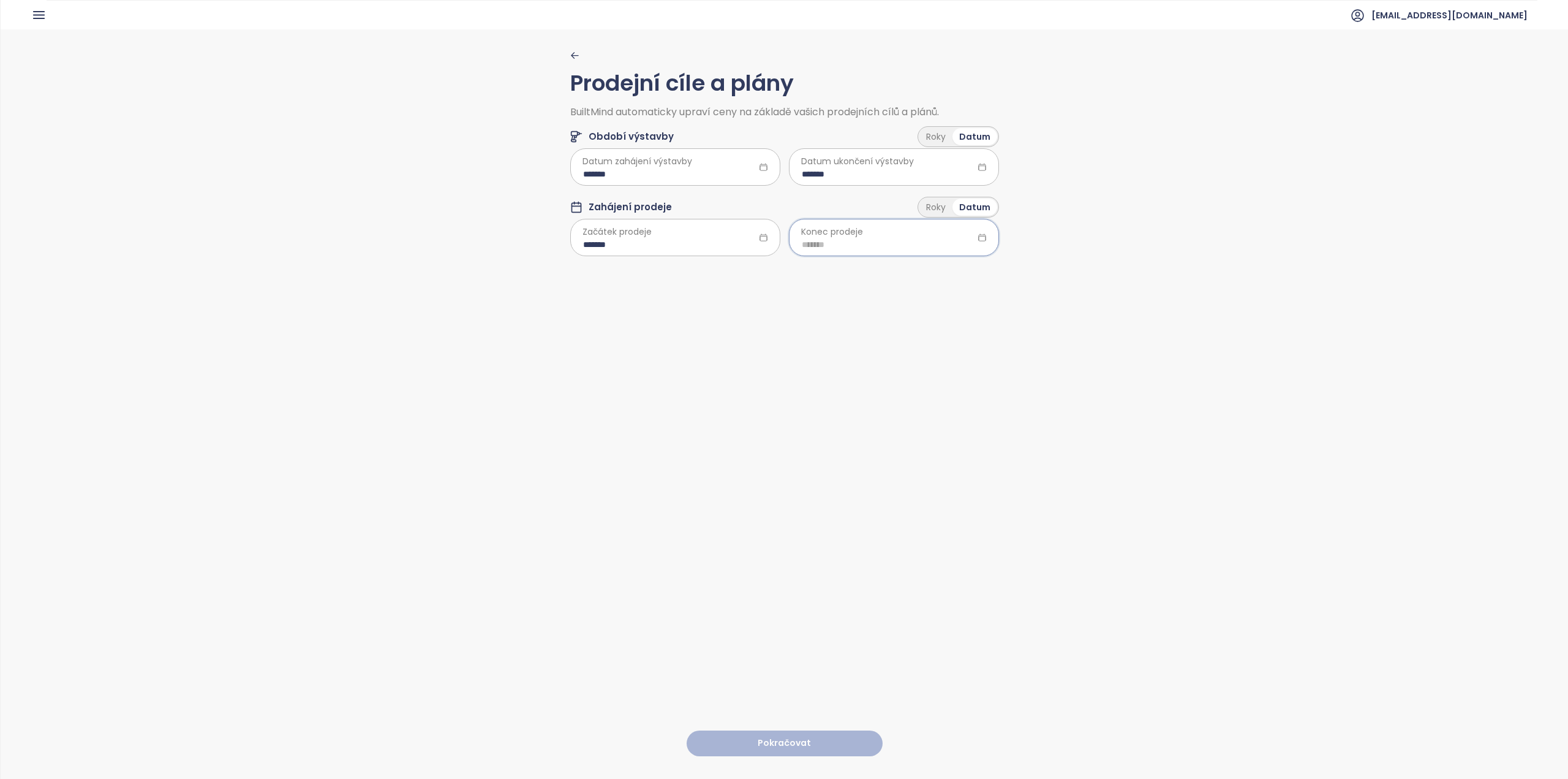
click at [827, 247] on input at bounding box center [894, 244] width 185 height 14
click at [944, 267] on button "button" at bounding box center [949, 270] width 14 height 24
type input "*******"
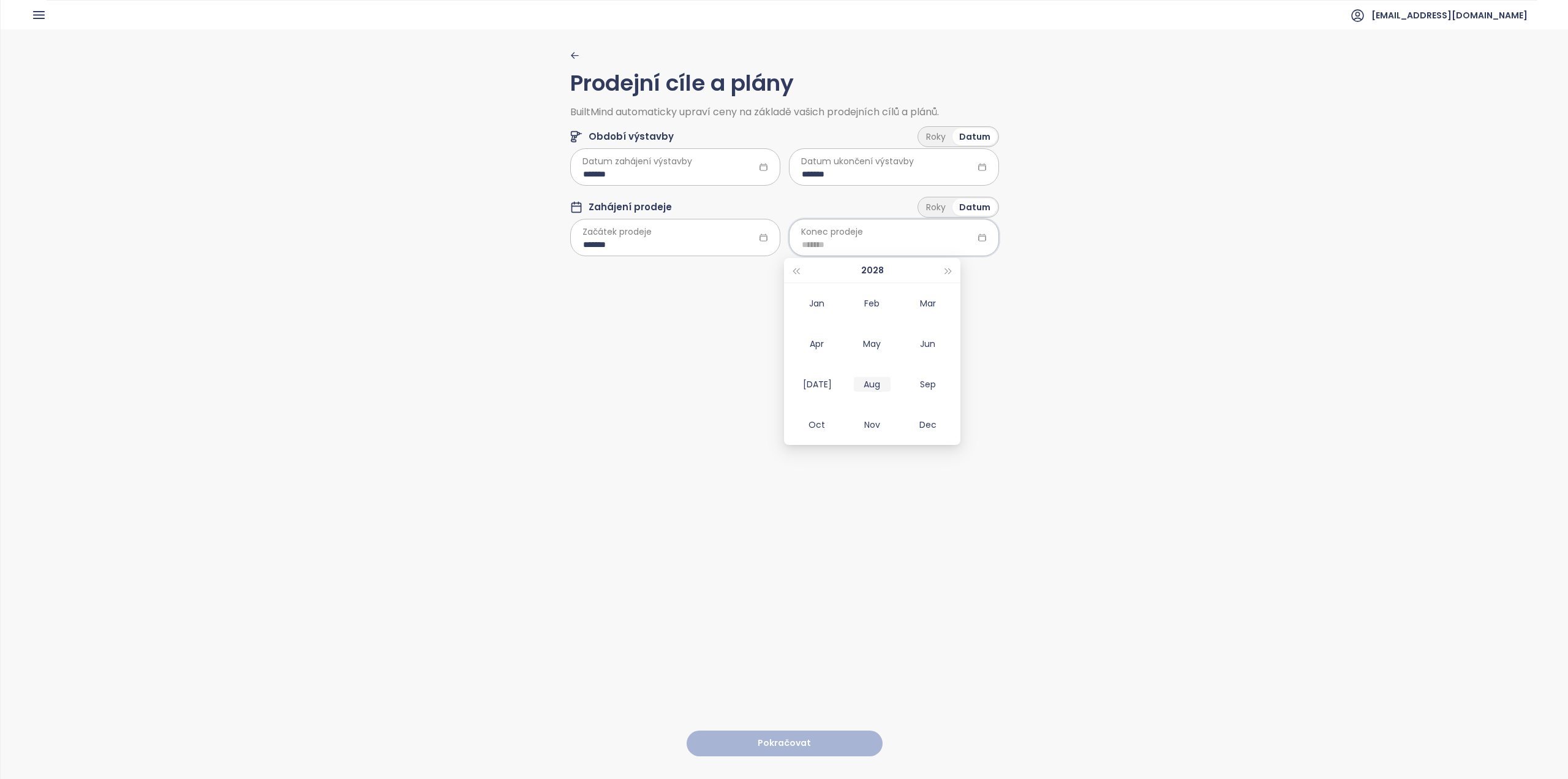
click at [881, 381] on div "Aug" at bounding box center [872, 384] width 37 height 14
type input "*******"
click at [790, 730] on button "Pokračovat" at bounding box center [785, 744] width 196 height 26
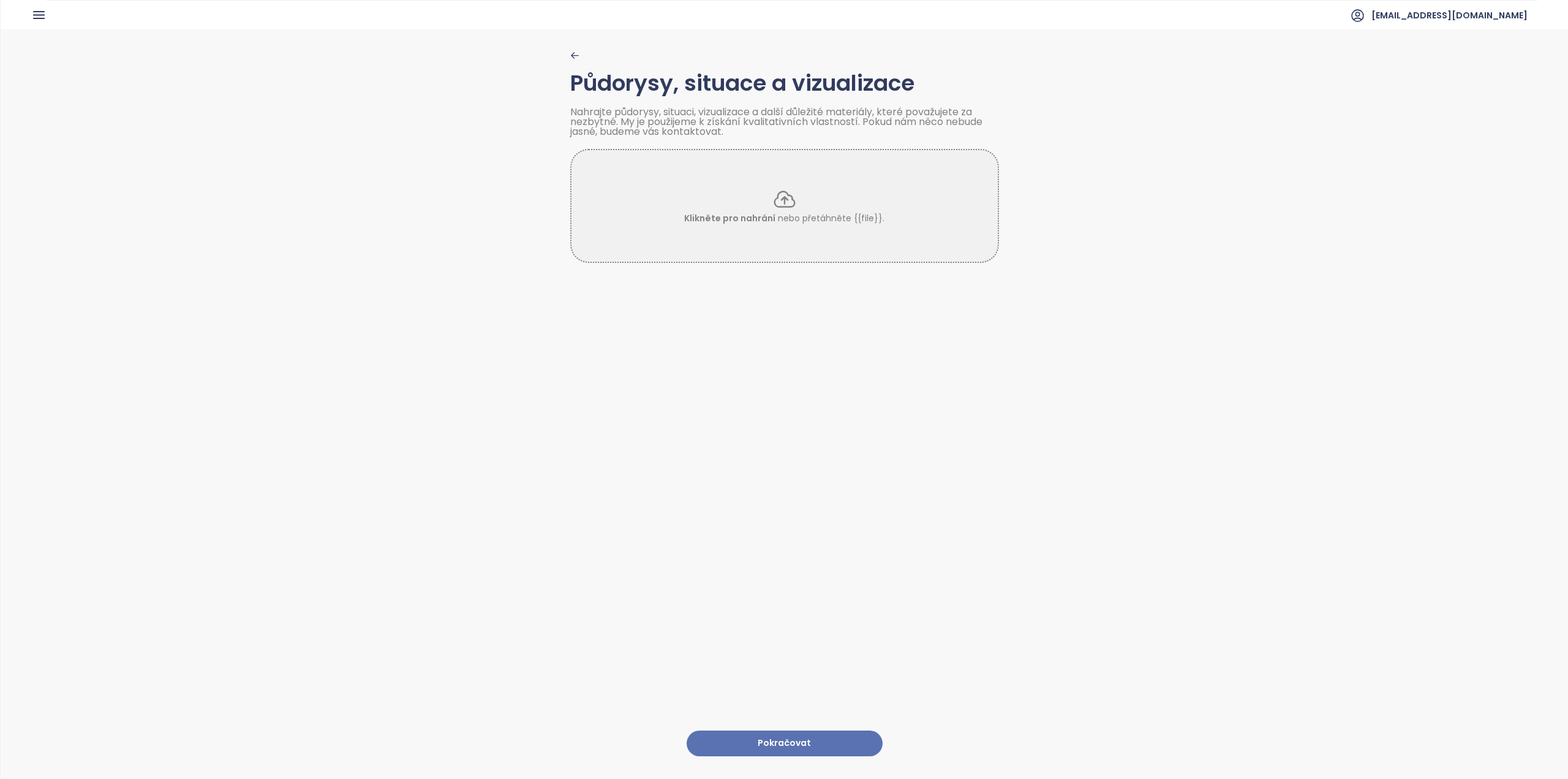
click at [771, 742] on button "Pokračovat" at bounding box center [785, 744] width 196 height 26
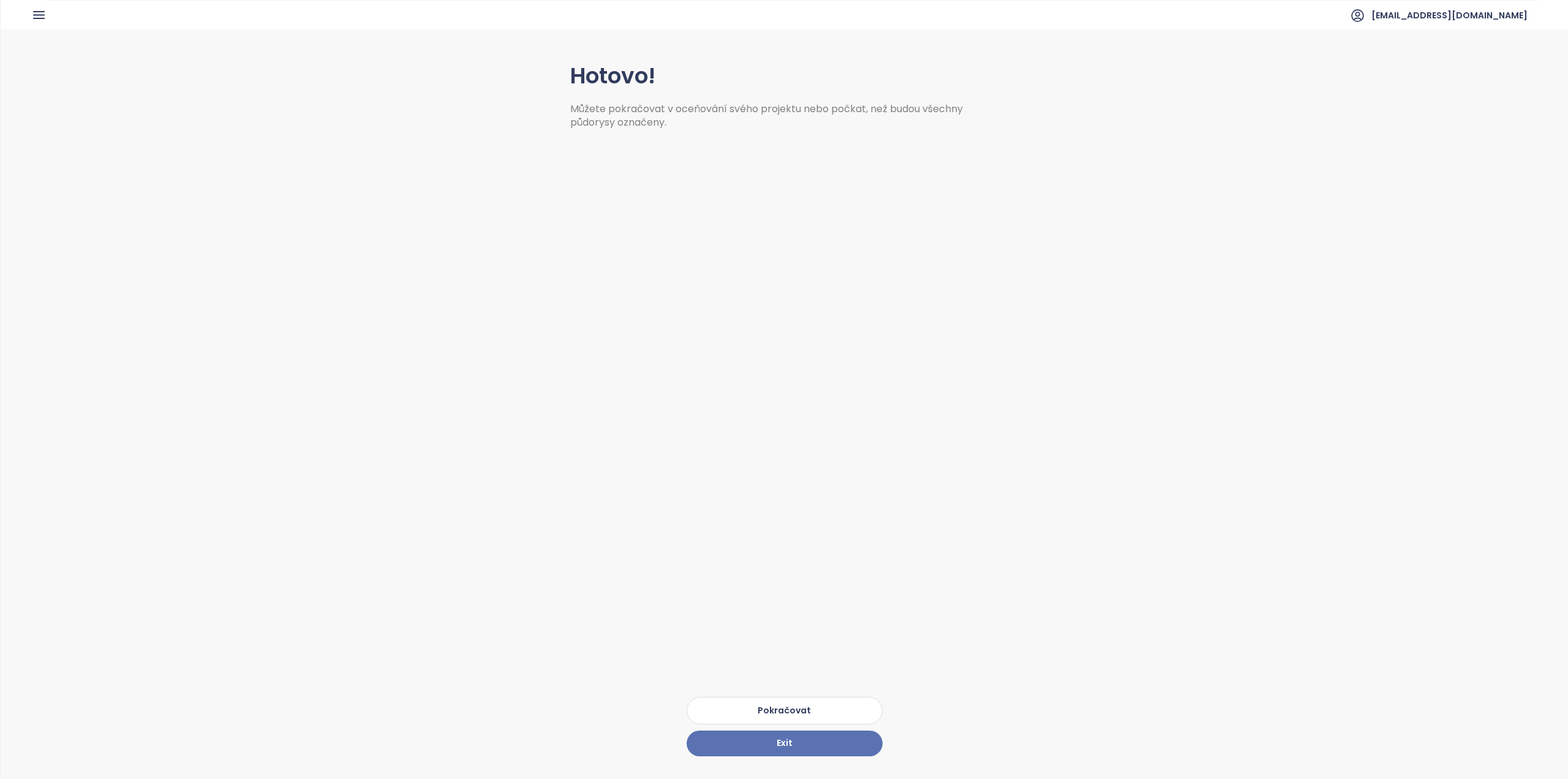
click at [787, 702] on button "Pokračovat" at bounding box center [785, 711] width 196 height 28
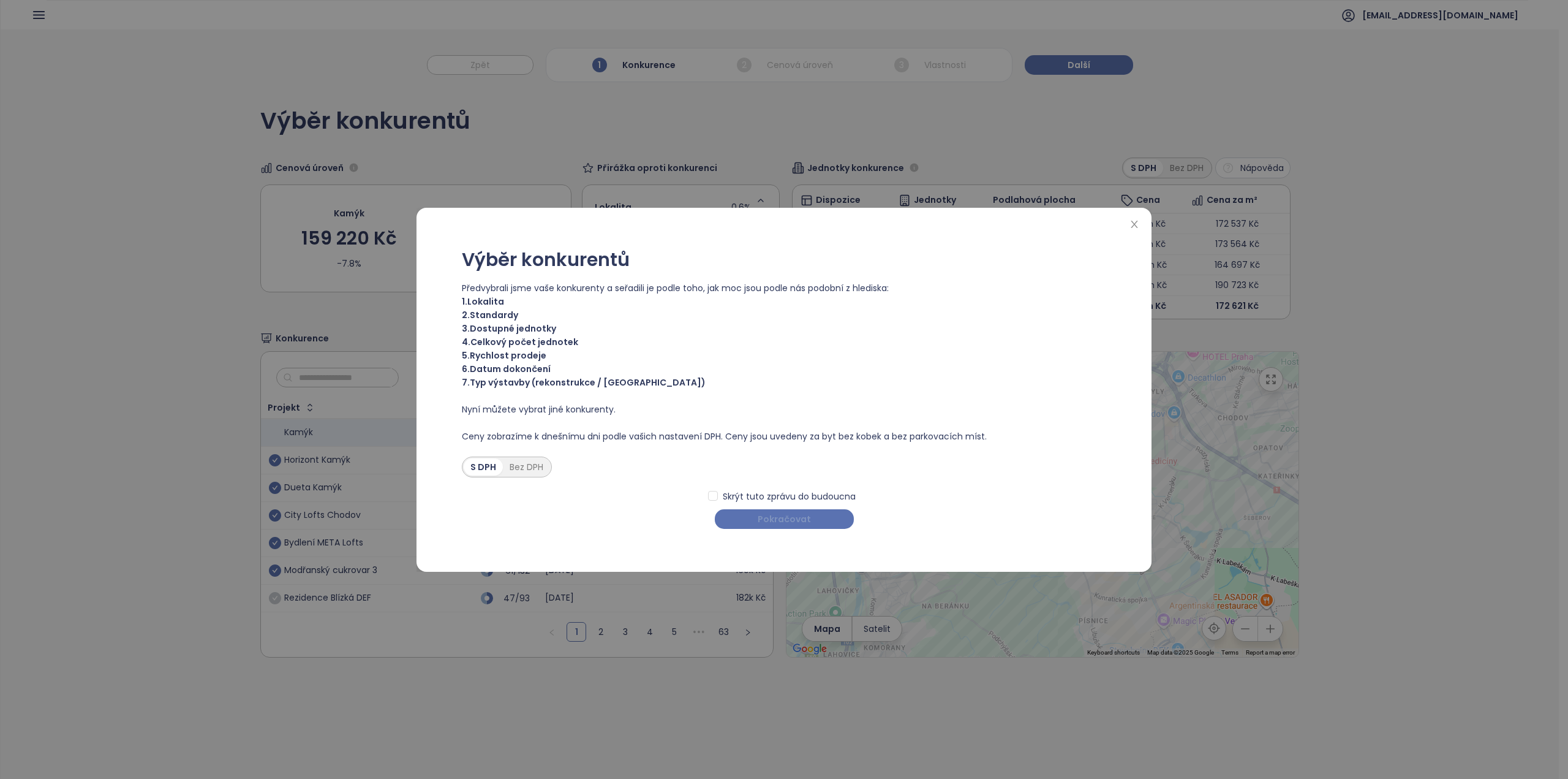
click at [793, 522] on span "Pokračovat" at bounding box center [784, 519] width 53 height 14
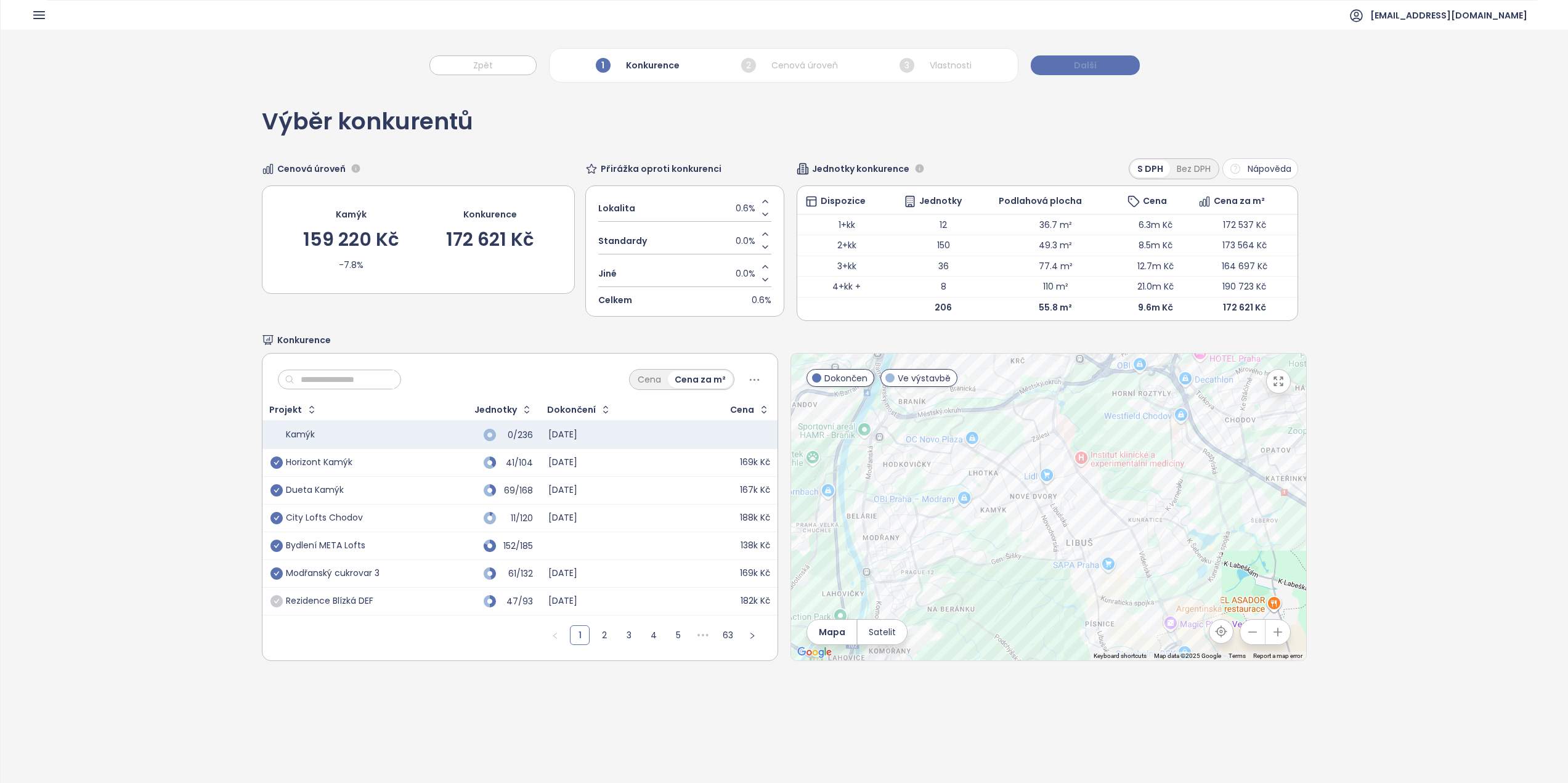
click at [1074, 67] on span "Další" at bounding box center [1085, 65] width 23 height 14
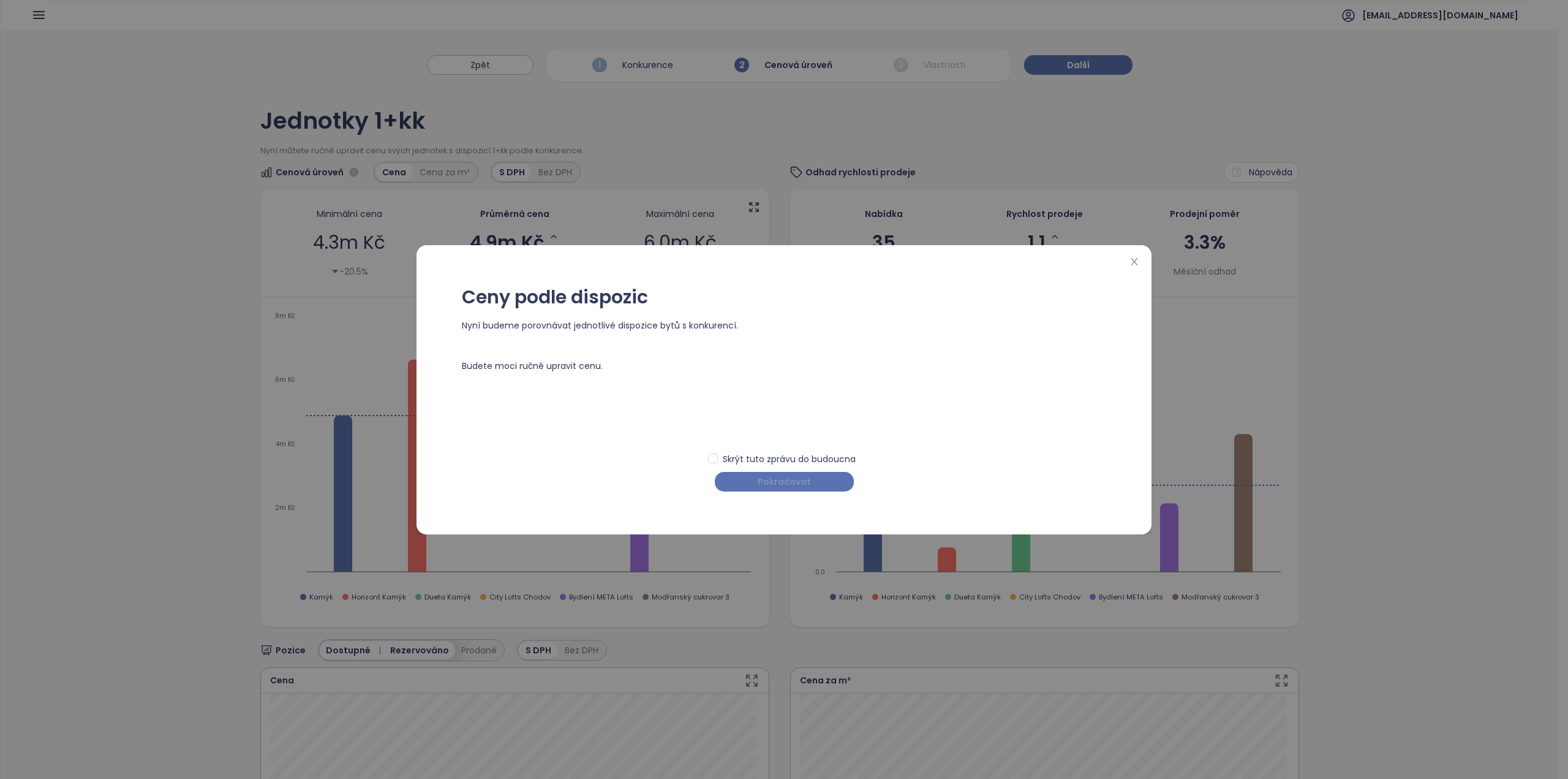
click at [779, 478] on span "Pokračovat" at bounding box center [784, 481] width 53 height 14
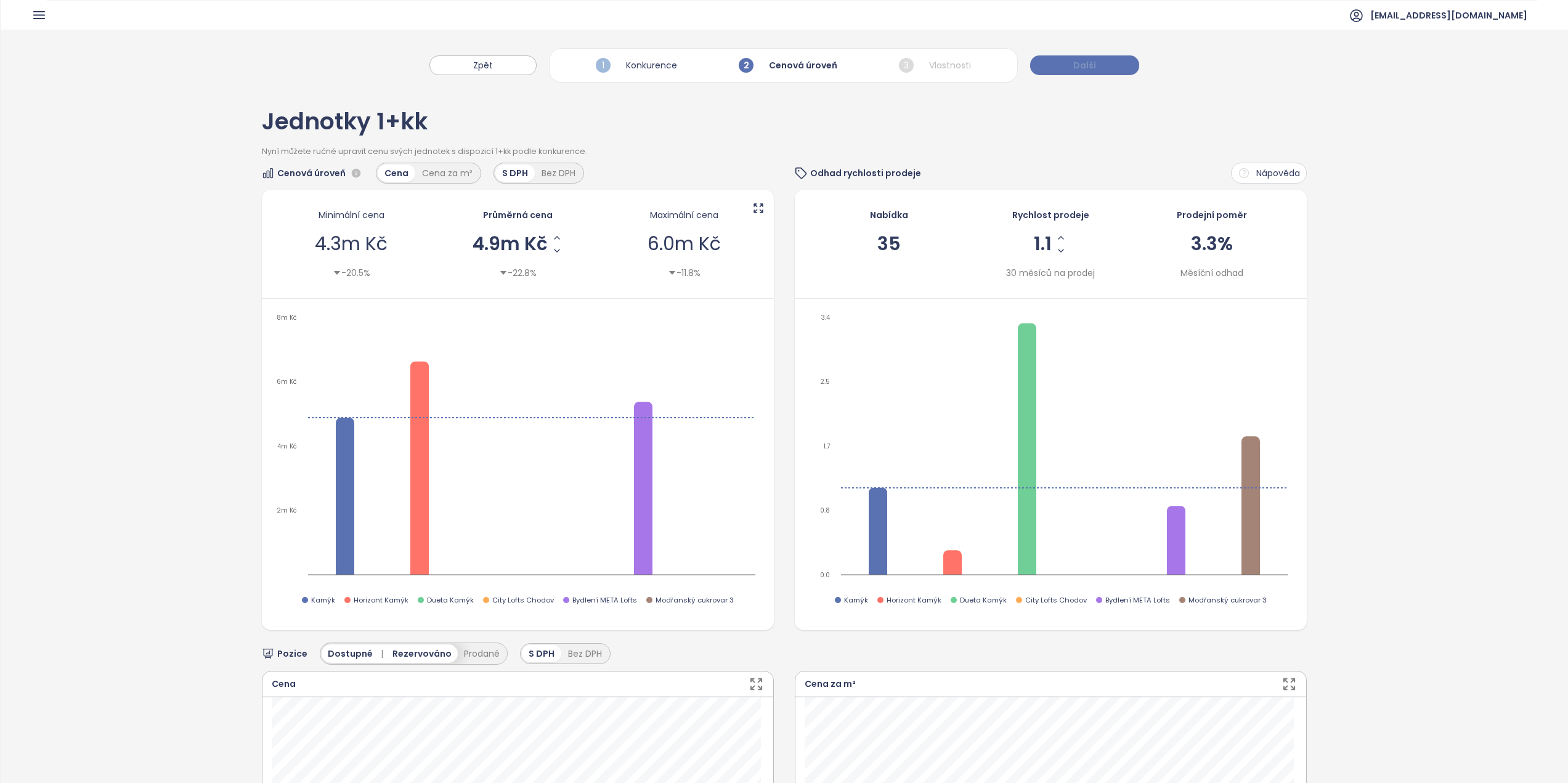
click at [1073, 63] on span "Další" at bounding box center [1085, 65] width 23 height 14
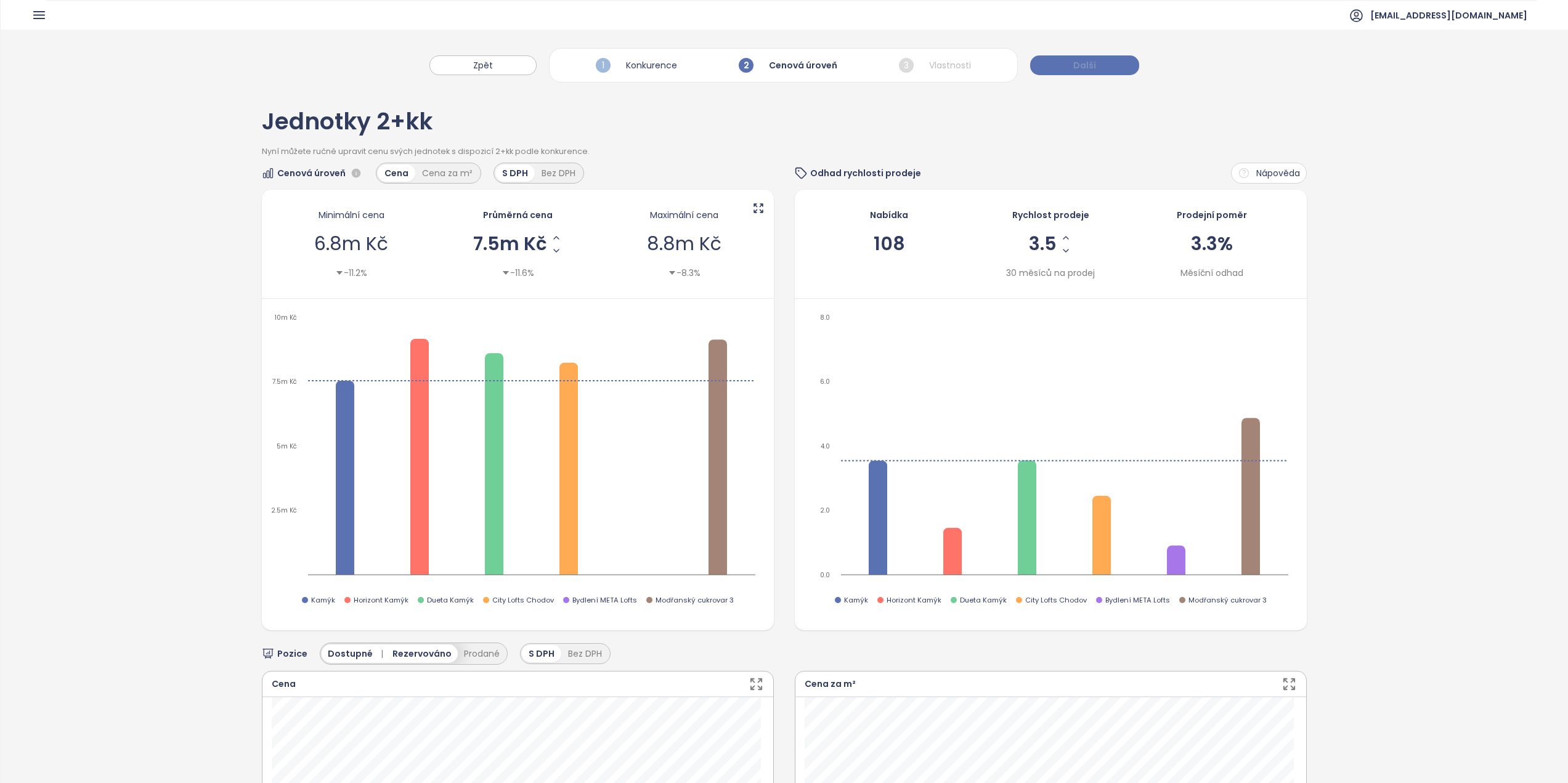
click at [1084, 68] on span "Další" at bounding box center [1085, 65] width 23 height 14
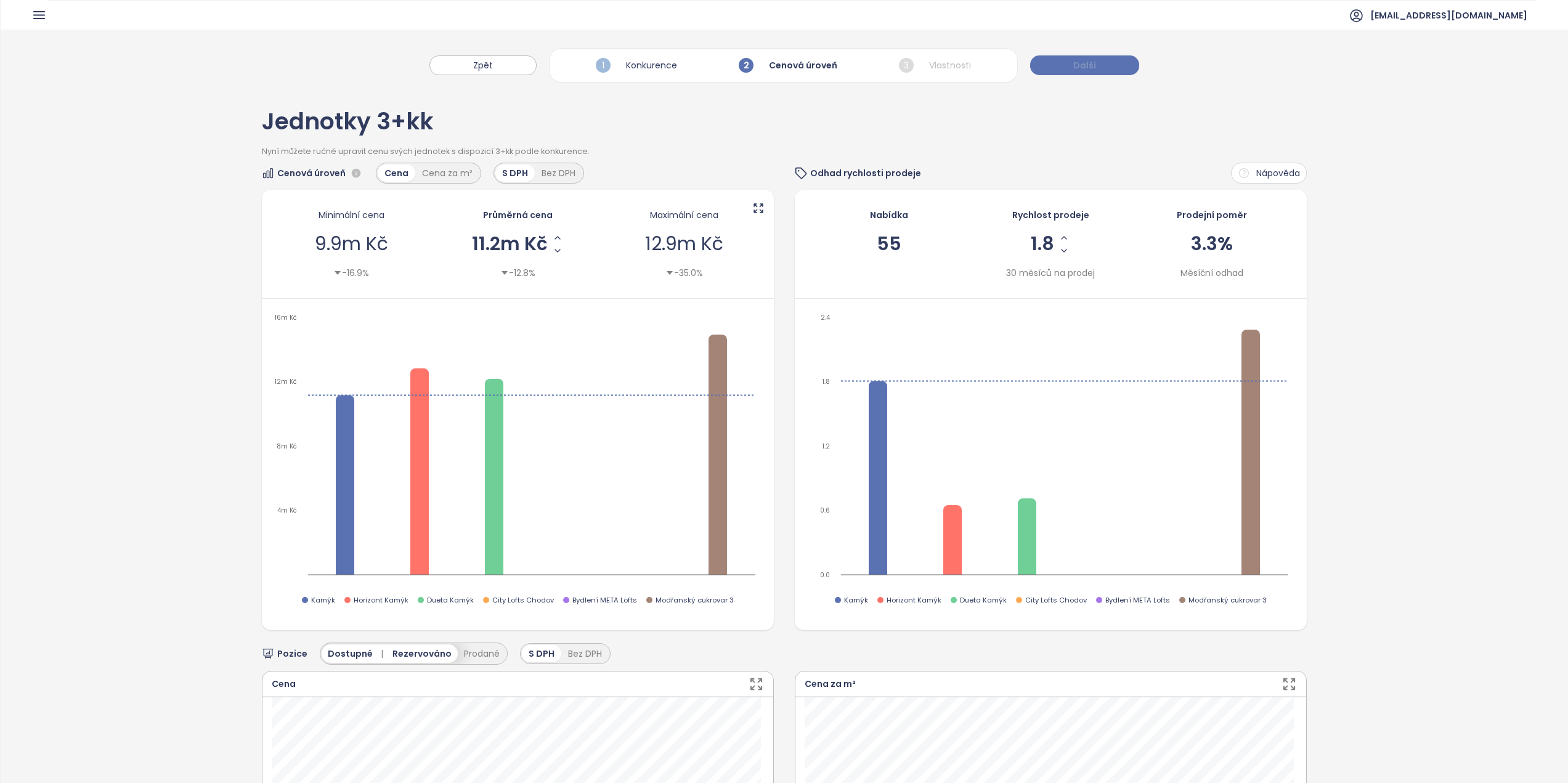
click at [1084, 68] on span "Další" at bounding box center [1085, 65] width 23 height 14
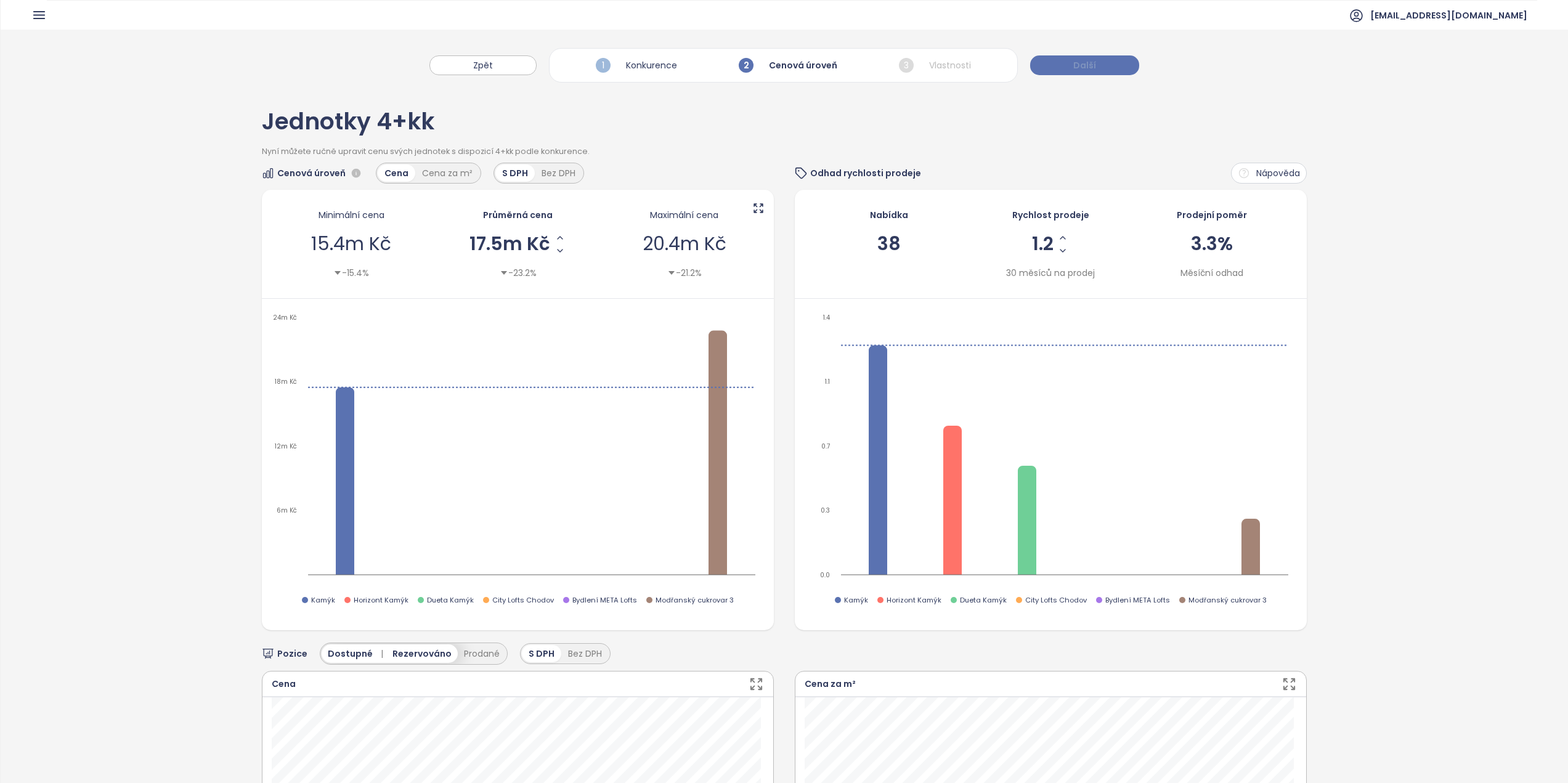
click at [1084, 68] on span "Další" at bounding box center [1085, 65] width 23 height 14
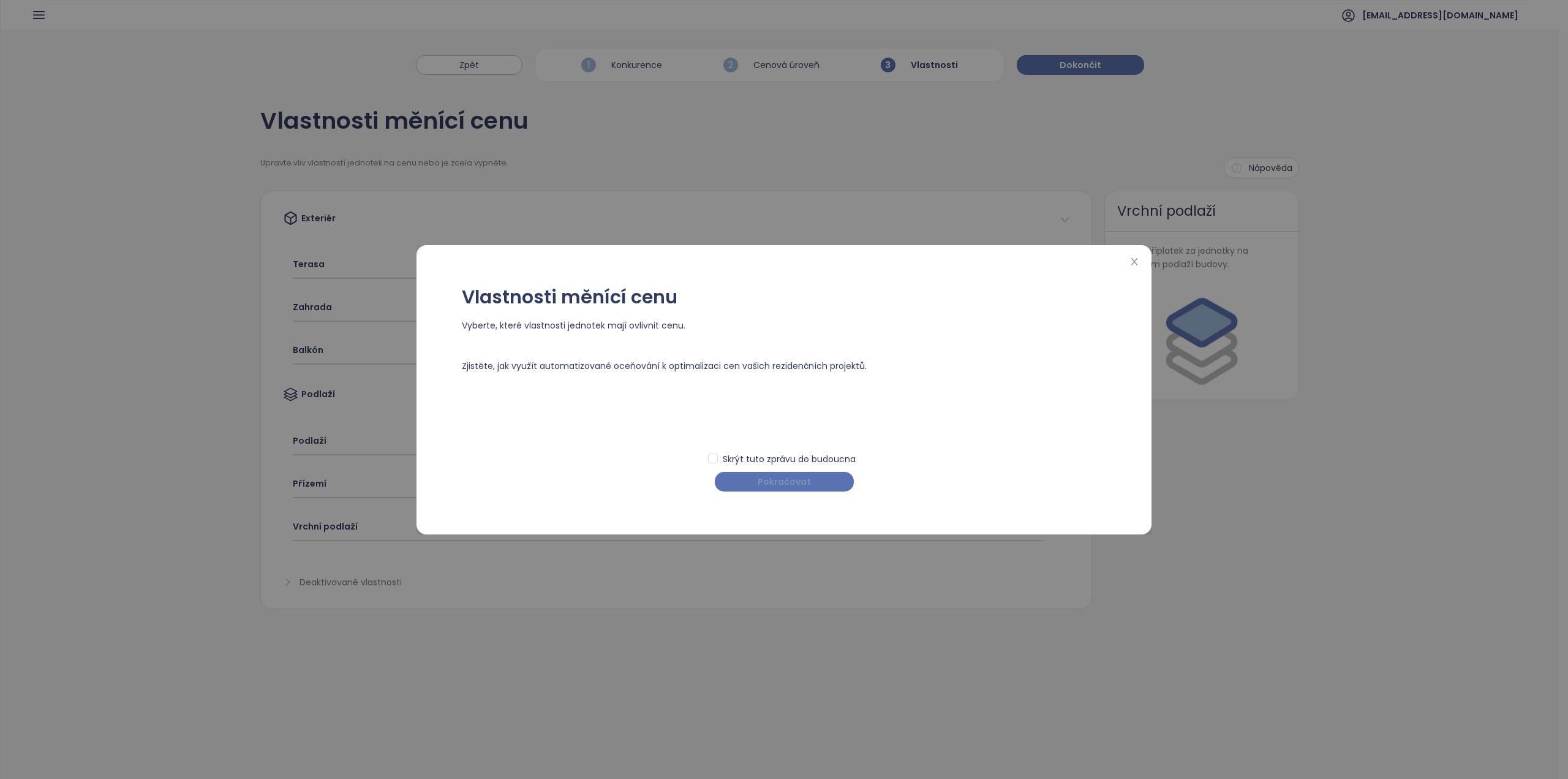
click at [781, 483] on span "Pokračovat" at bounding box center [784, 481] width 53 height 14
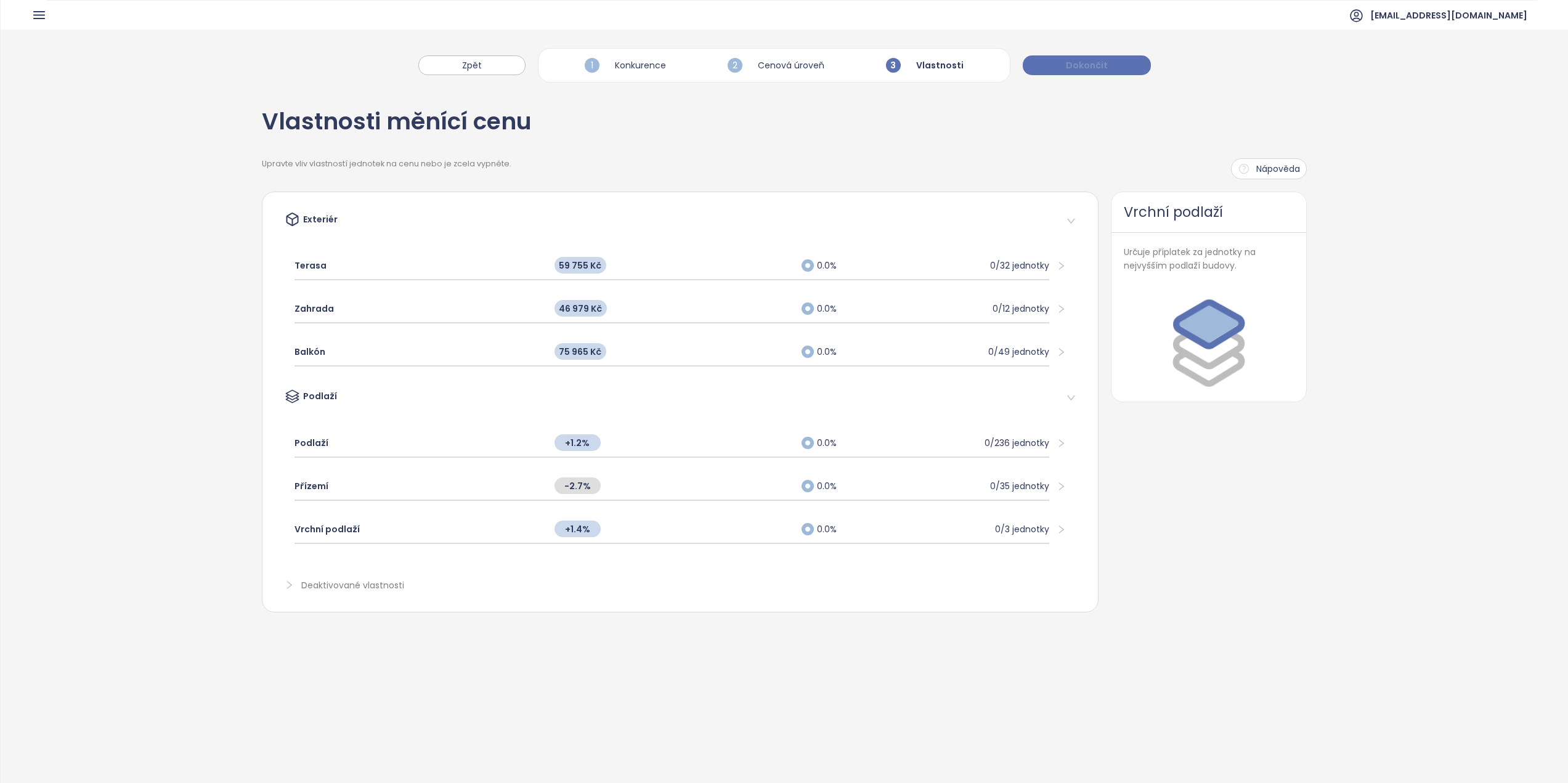
click at [1058, 62] on button "Dokončit" at bounding box center [1087, 65] width 128 height 20
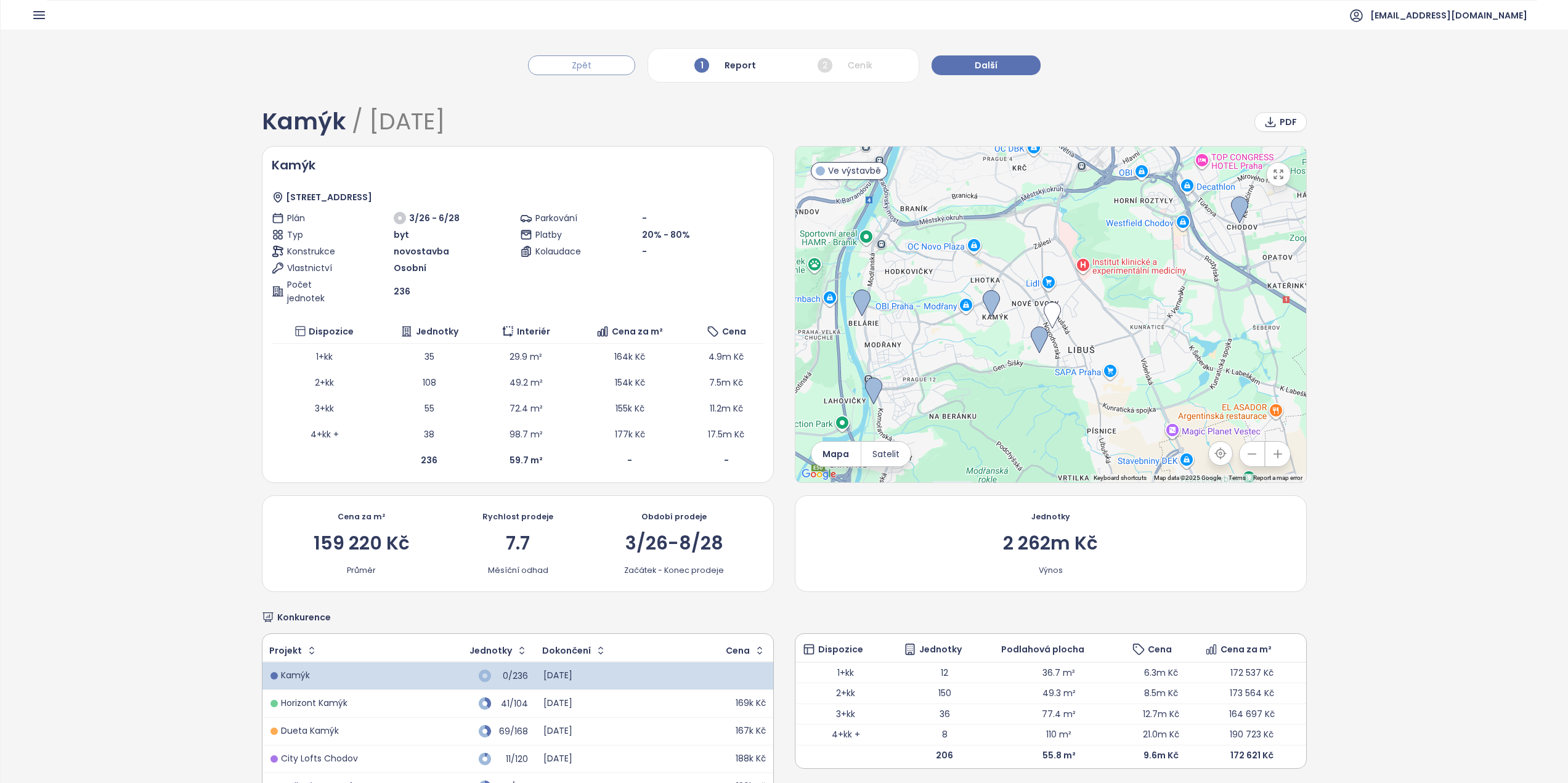
click at [597, 63] on button "Zpět" at bounding box center [581, 65] width 107 height 20
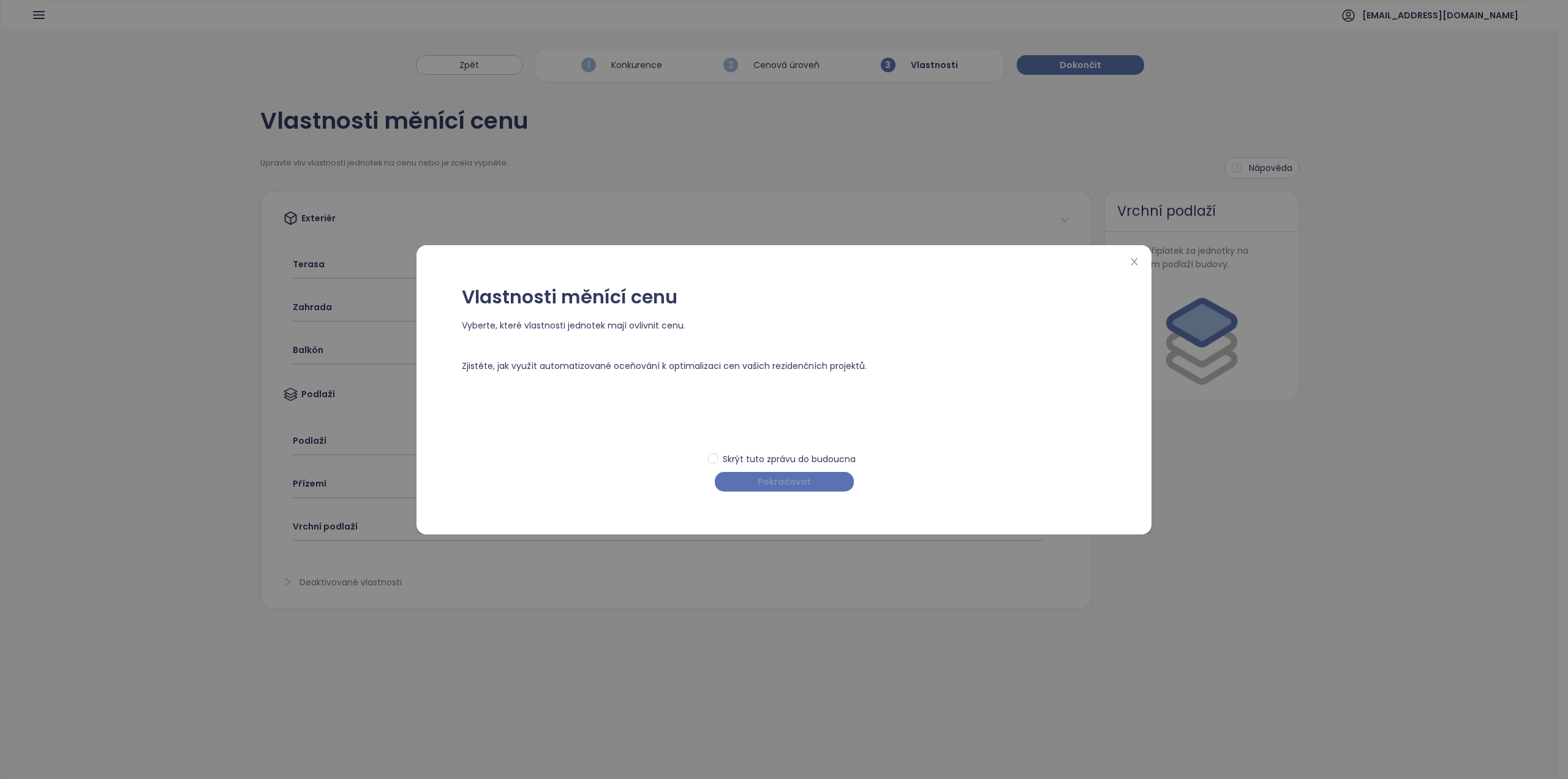
click at [770, 485] on span "Pokračovat" at bounding box center [784, 481] width 53 height 14
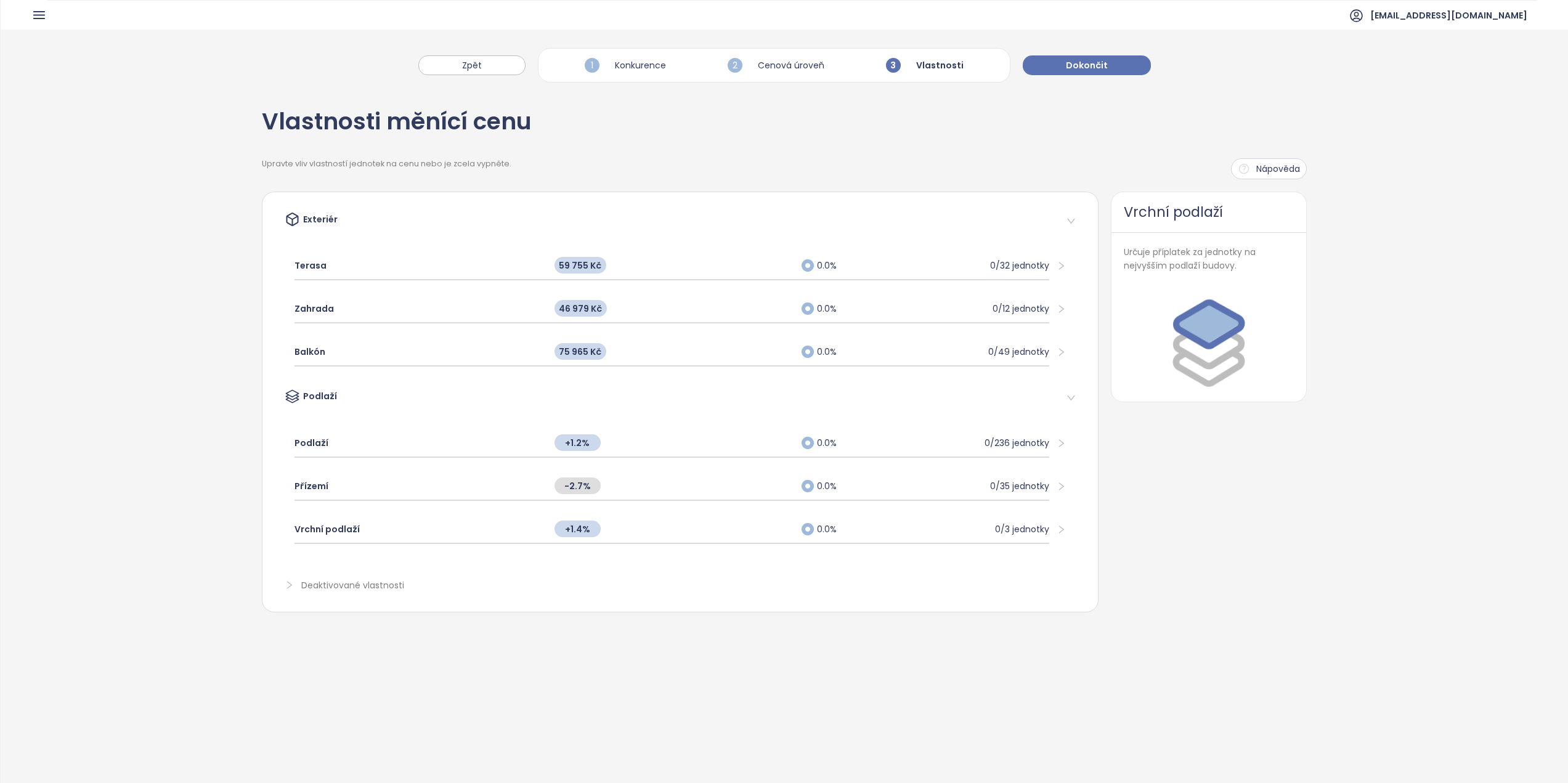
click at [602, 64] on div "1 Konkurence" at bounding box center [625, 65] width 87 height 21
click at [656, 72] on div "1 Konkurence" at bounding box center [625, 65] width 87 height 21
click at [452, 56] on button "Zpět" at bounding box center [472, 65] width 107 height 20
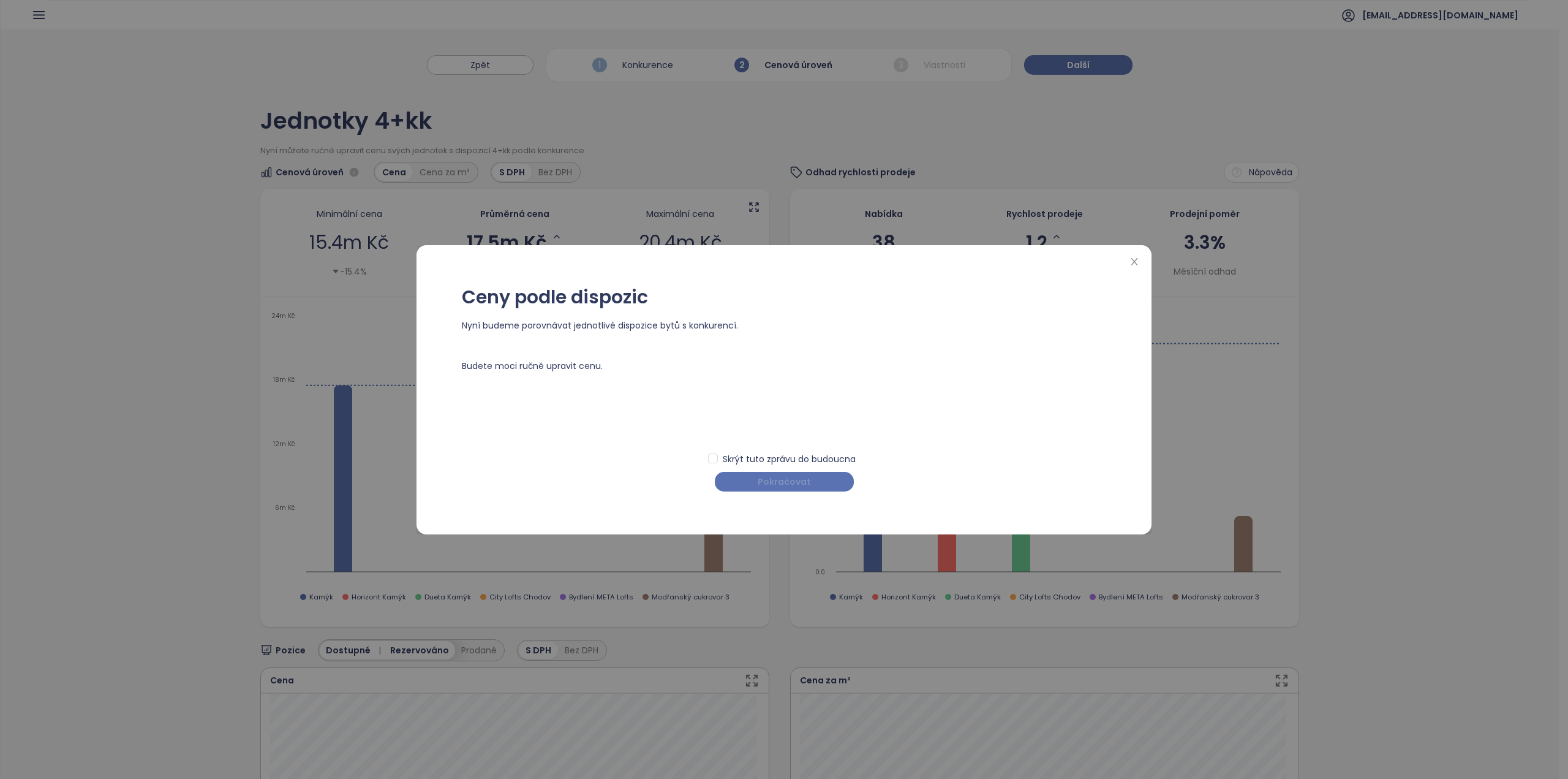
click at [794, 486] on span "Pokračovat" at bounding box center [784, 481] width 53 height 14
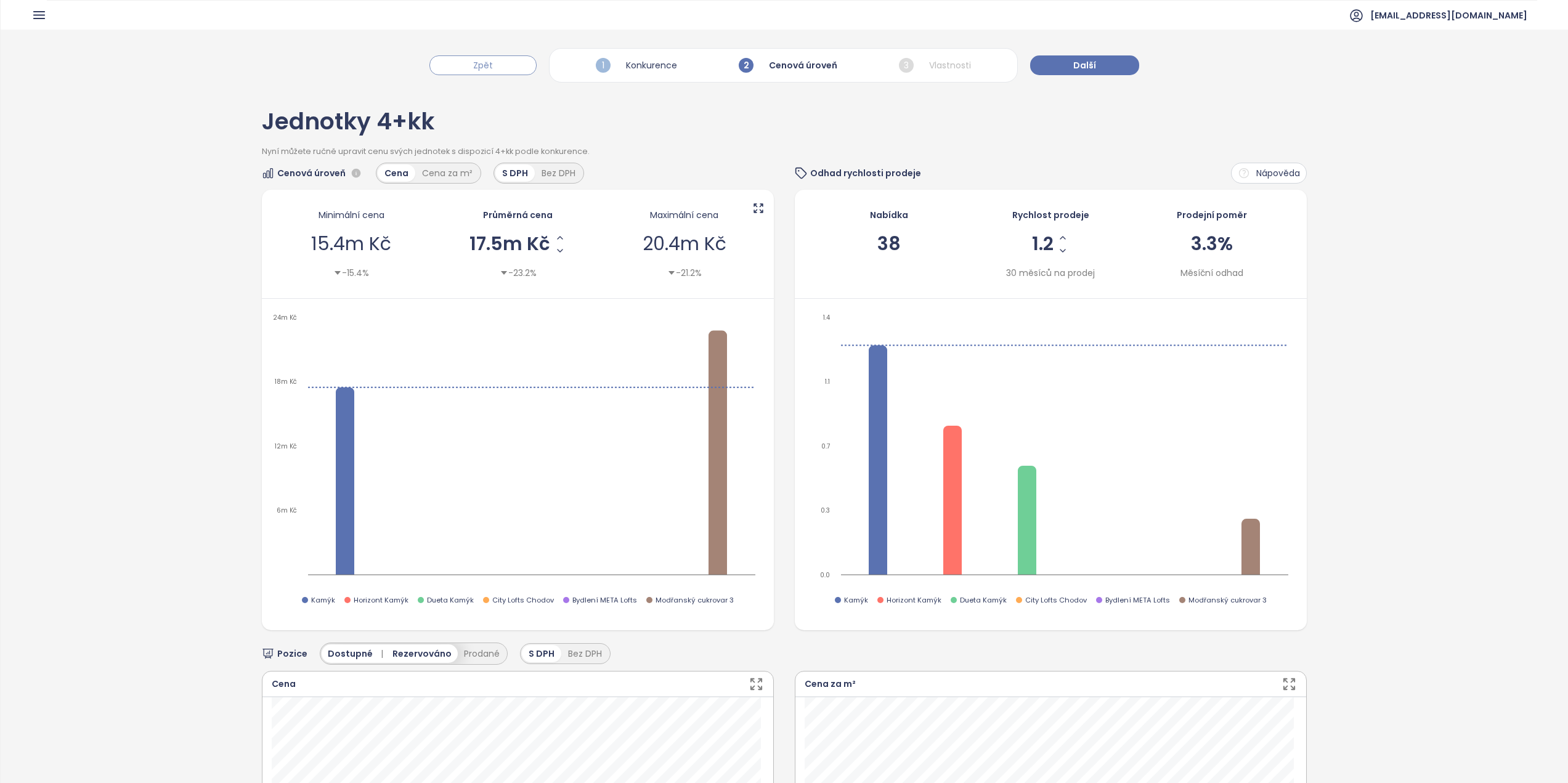
click at [497, 61] on button "Zpět" at bounding box center [483, 65] width 107 height 20
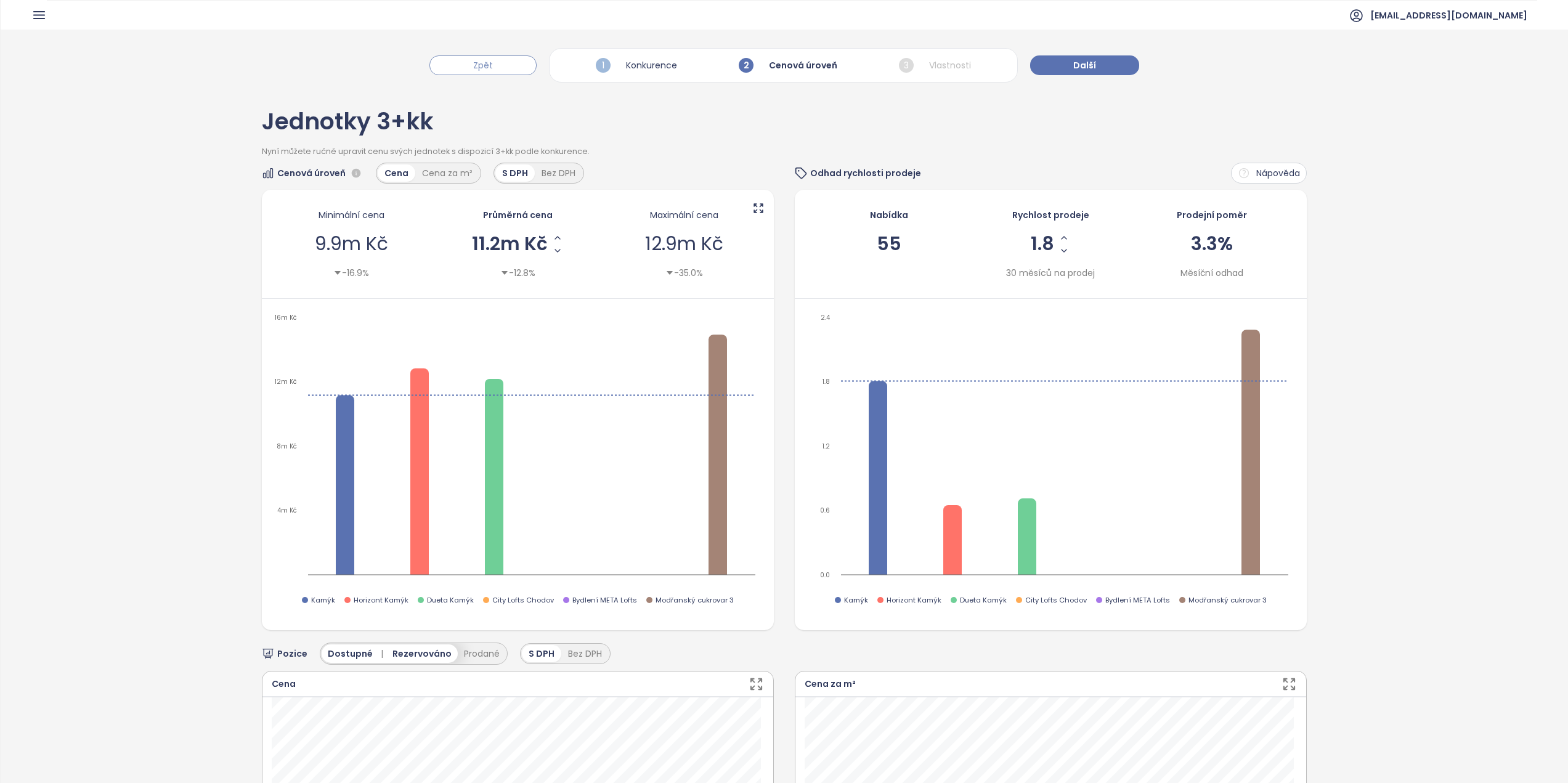
click at [497, 61] on button "Zpět" at bounding box center [483, 65] width 107 height 20
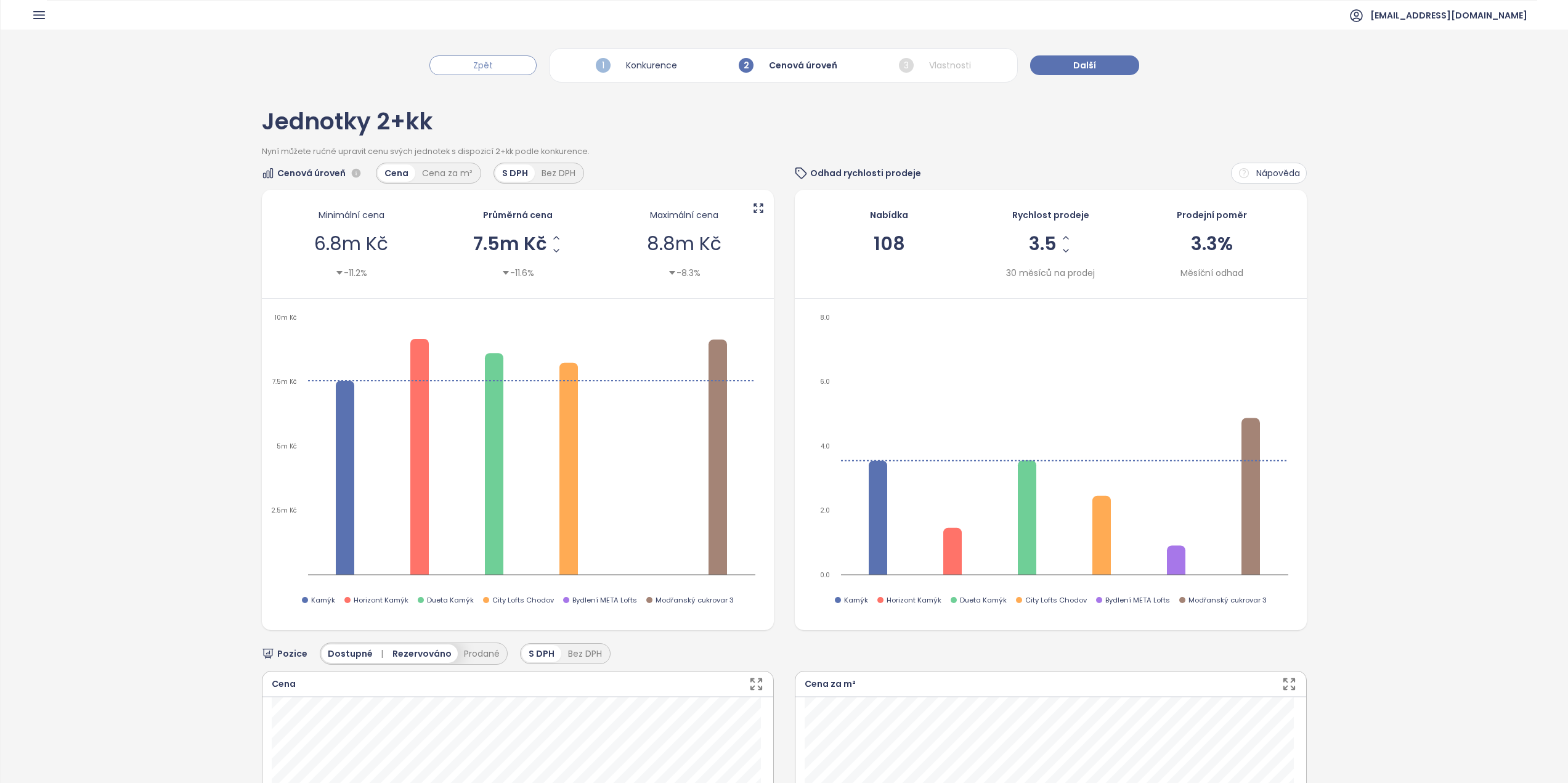
click at [497, 61] on button "Zpět" at bounding box center [483, 65] width 107 height 20
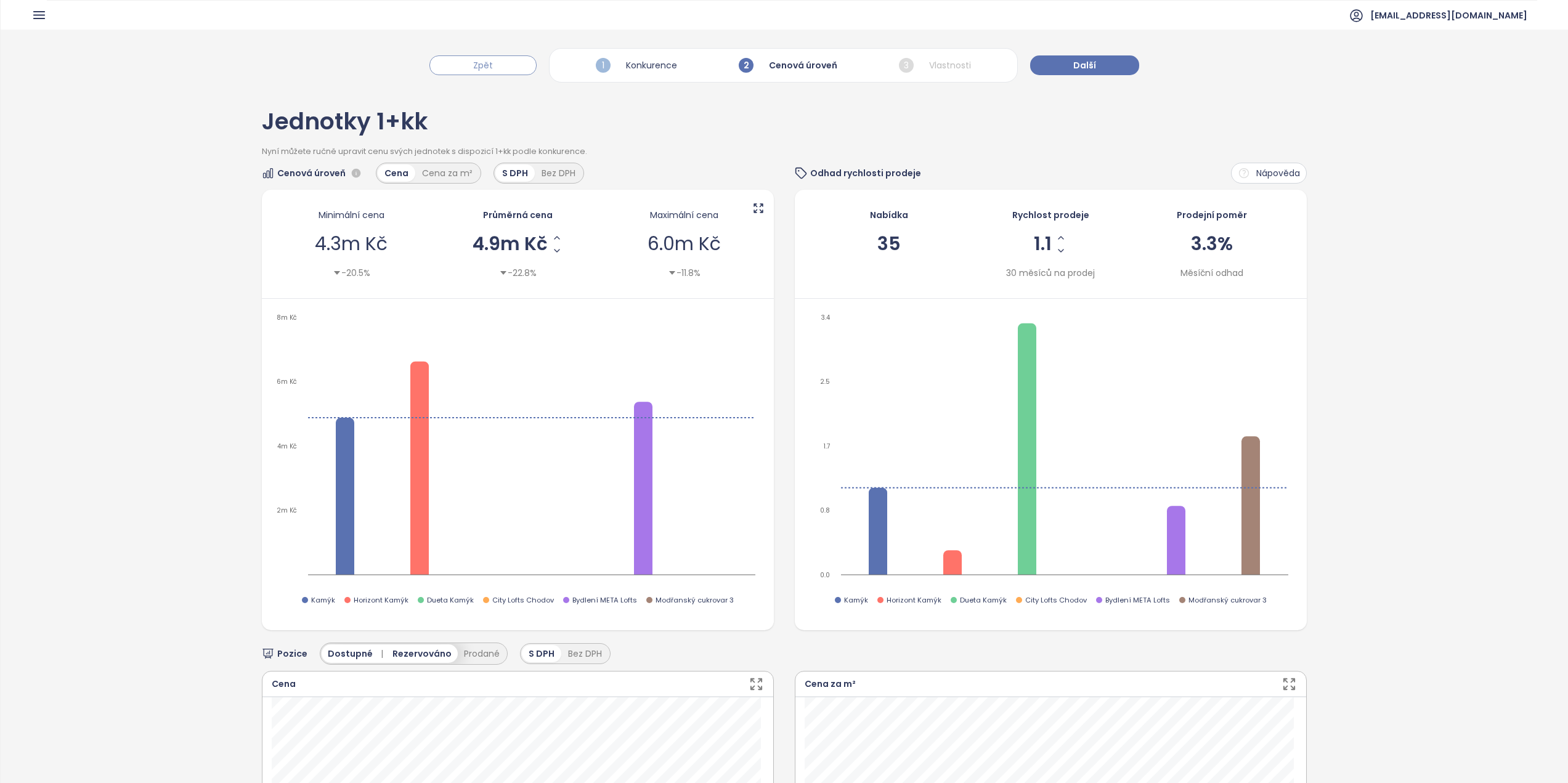
click at [497, 61] on button "Zpět" at bounding box center [483, 65] width 107 height 20
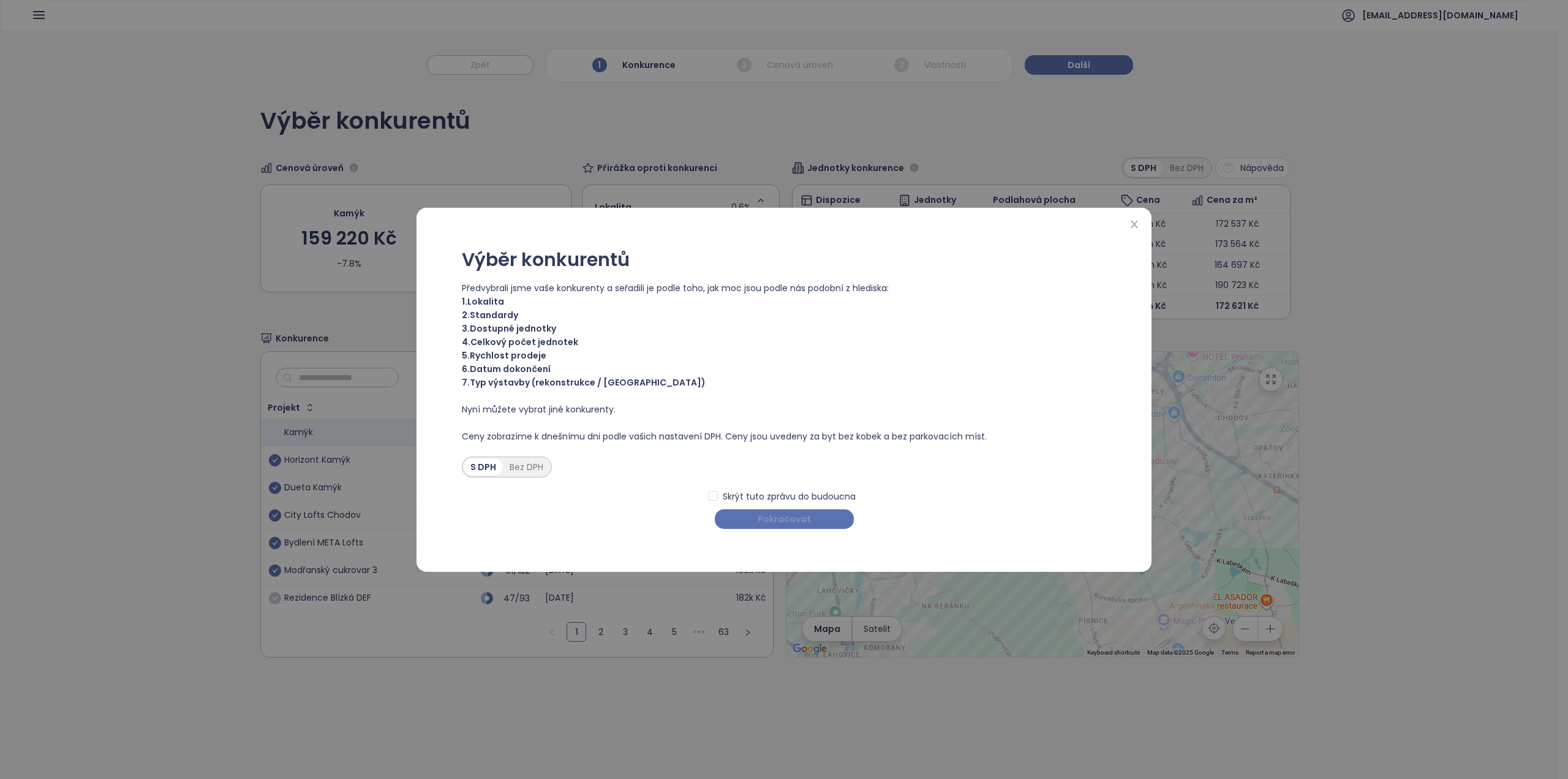
click at [773, 517] on span "Pokračovat" at bounding box center [784, 519] width 53 height 14
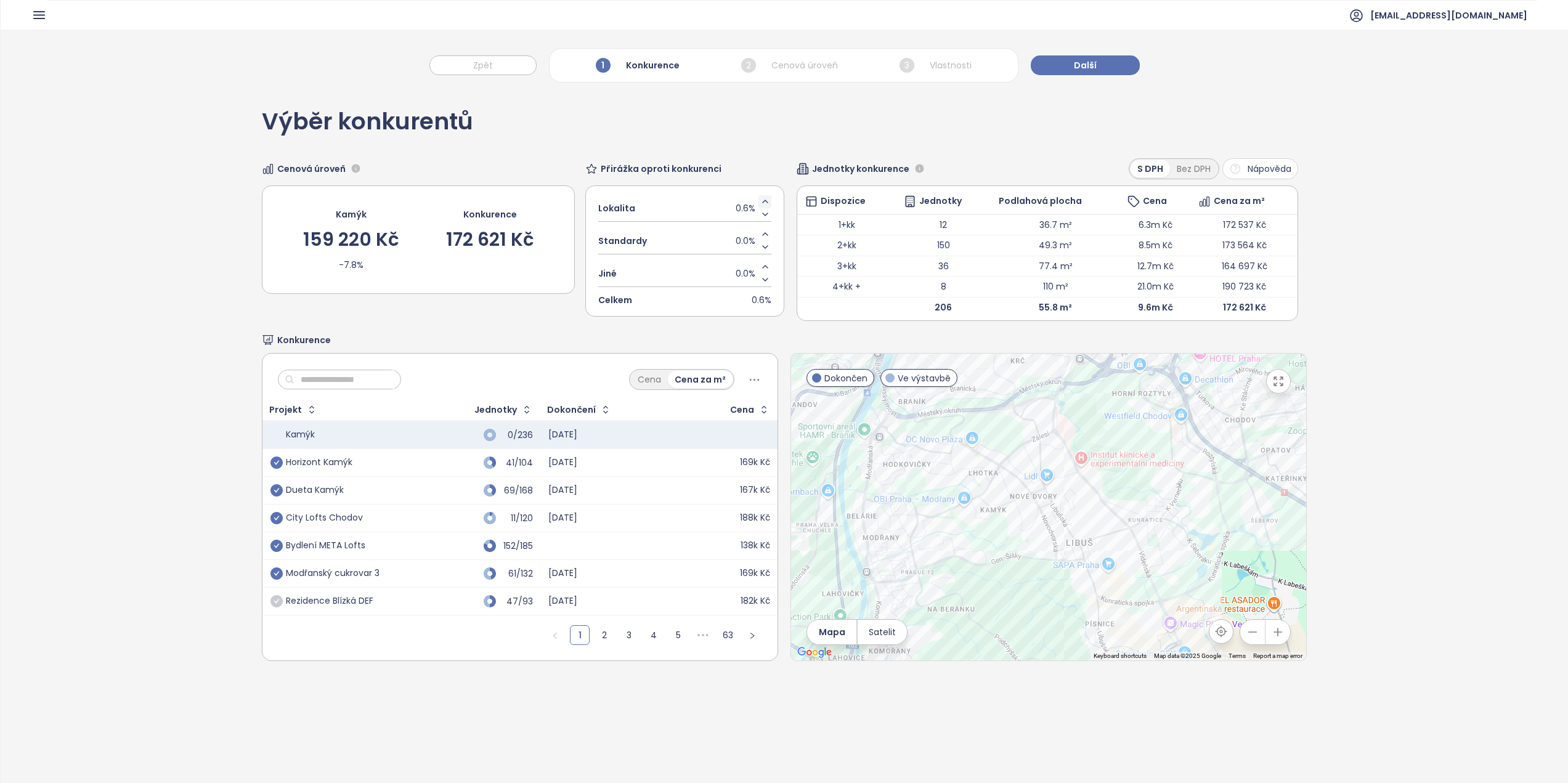
click at [760, 198] on icon "Increase value" at bounding box center [765, 201] width 10 height 10
click at [651, 377] on div "Cena" at bounding box center [649, 380] width 37 height 17
click at [701, 376] on div "Cena za m²" at bounding box center [700, 380] width 64 height 17
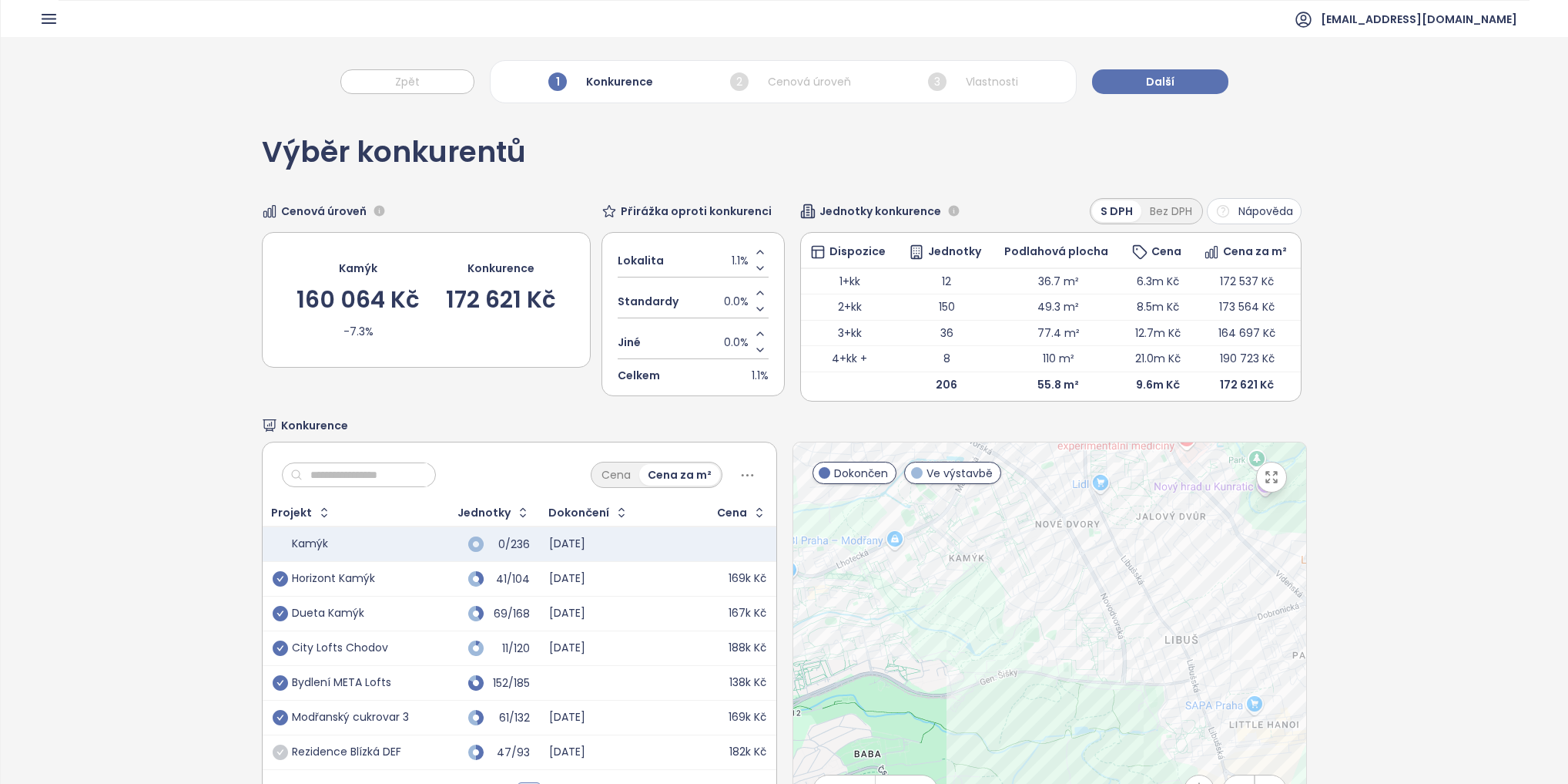
drag, startPoint x: 1083, startPoint y: 763, endPoint x: 1120, endPoint y: 629, distance: 139.0
click at [1120, 629] on div at bounding box center [1049, 634] width 513 height 384
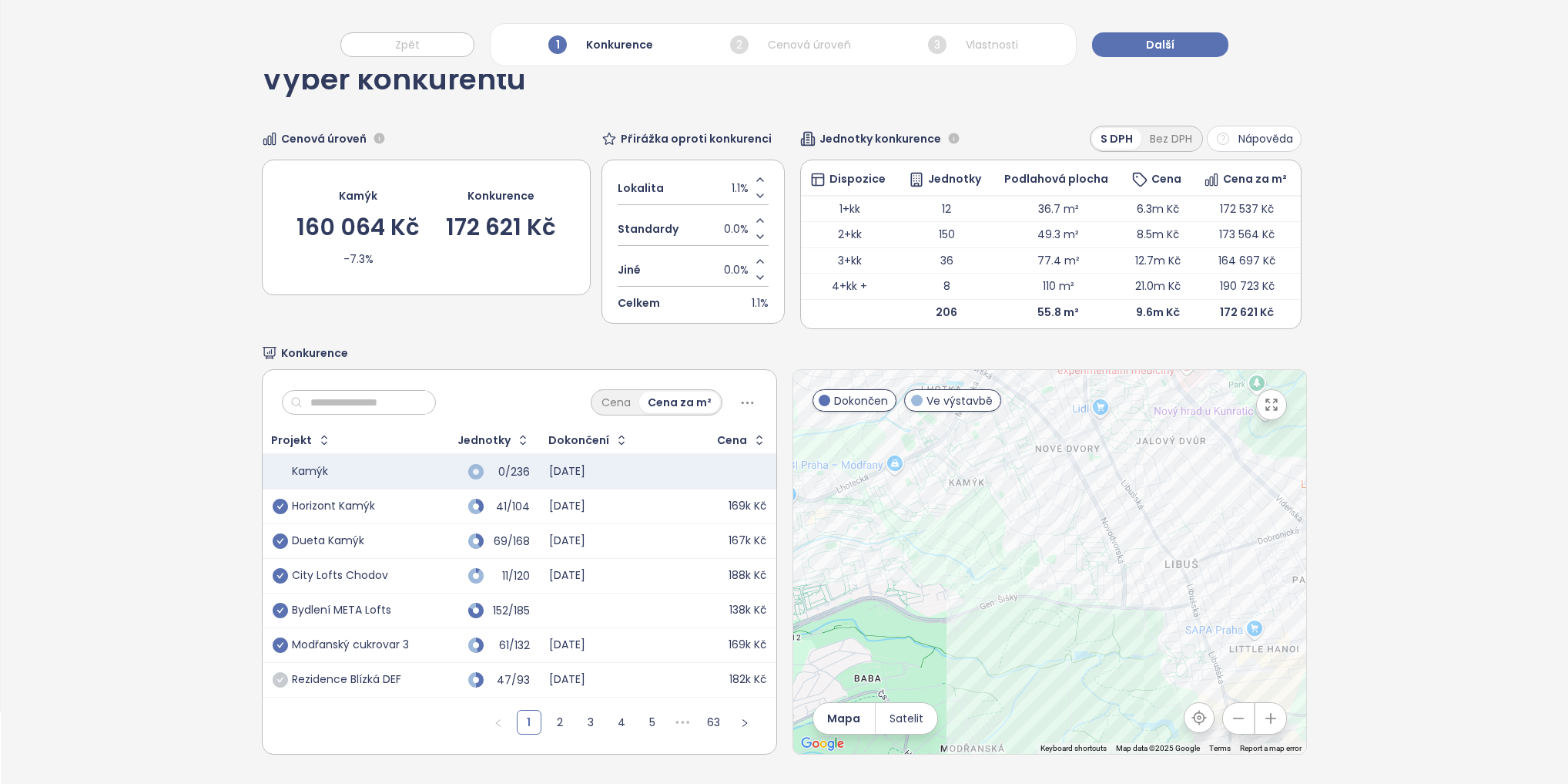
click at [1239, 131] on span "Nápověda" at bounding box center [1266, 139] width 54 height 17
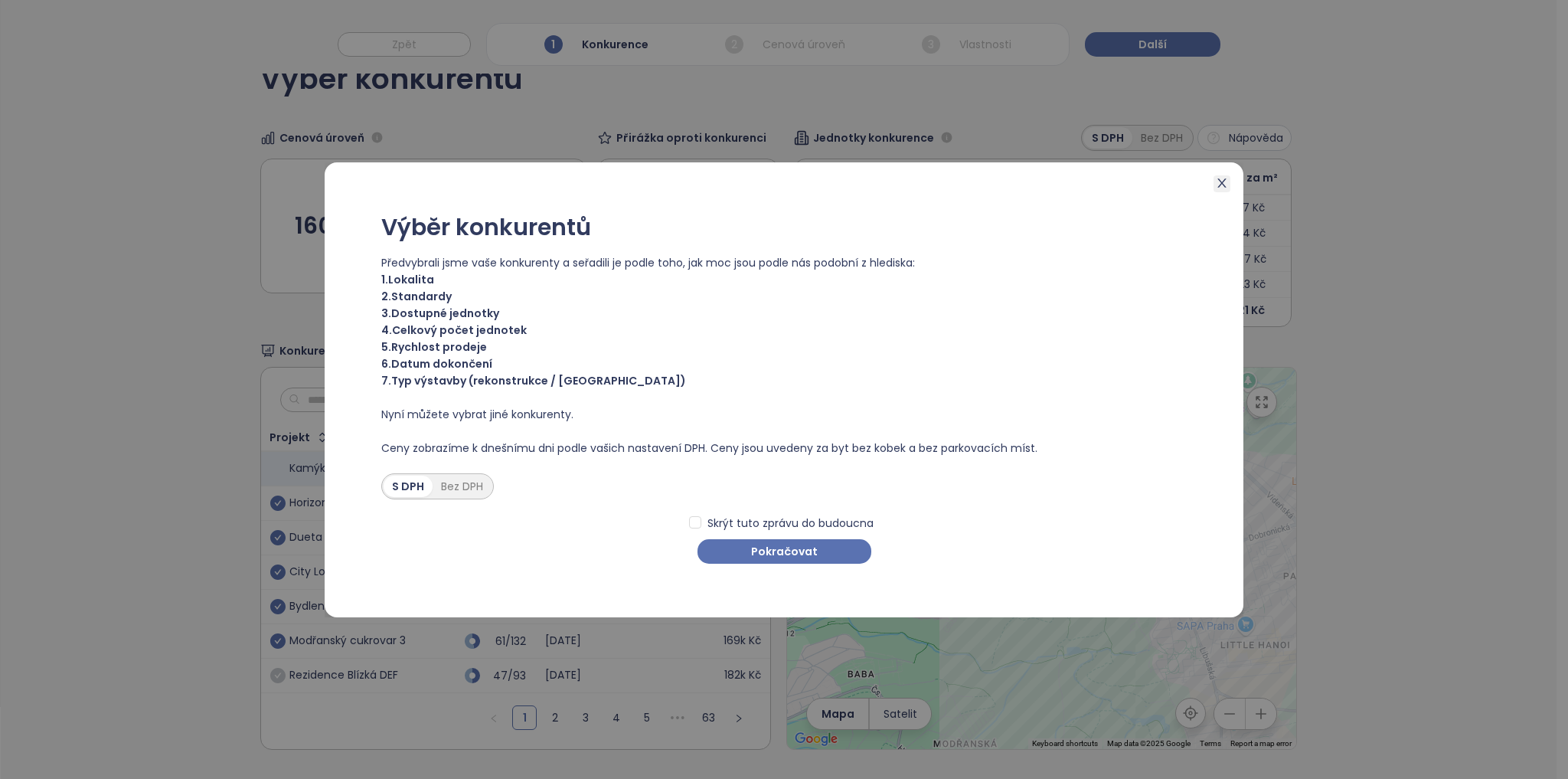
click at [1226, 179] on icon "close" at bounding box center [1222, 182] width 12 height 12
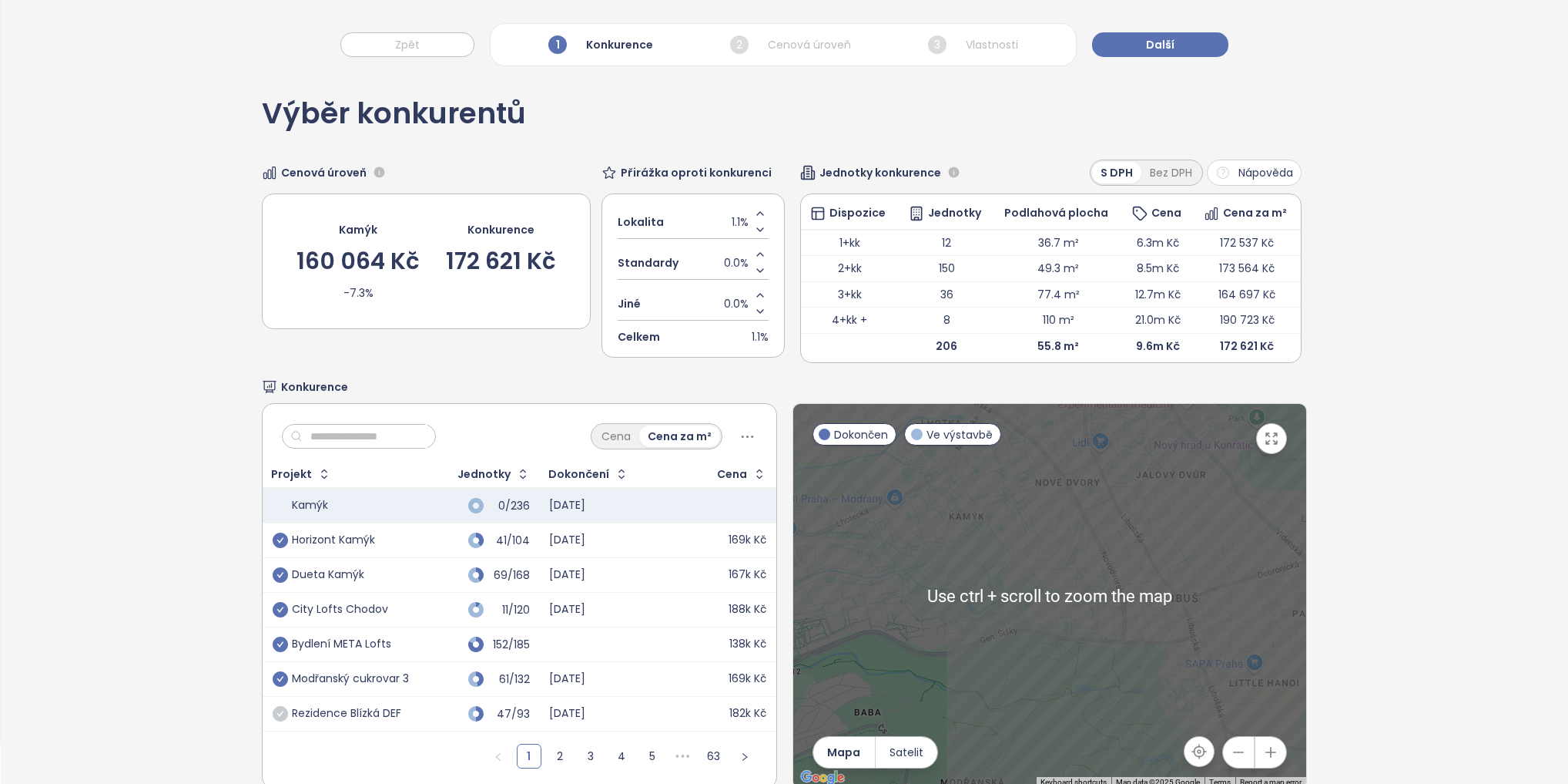
scroll to position [0, 0]
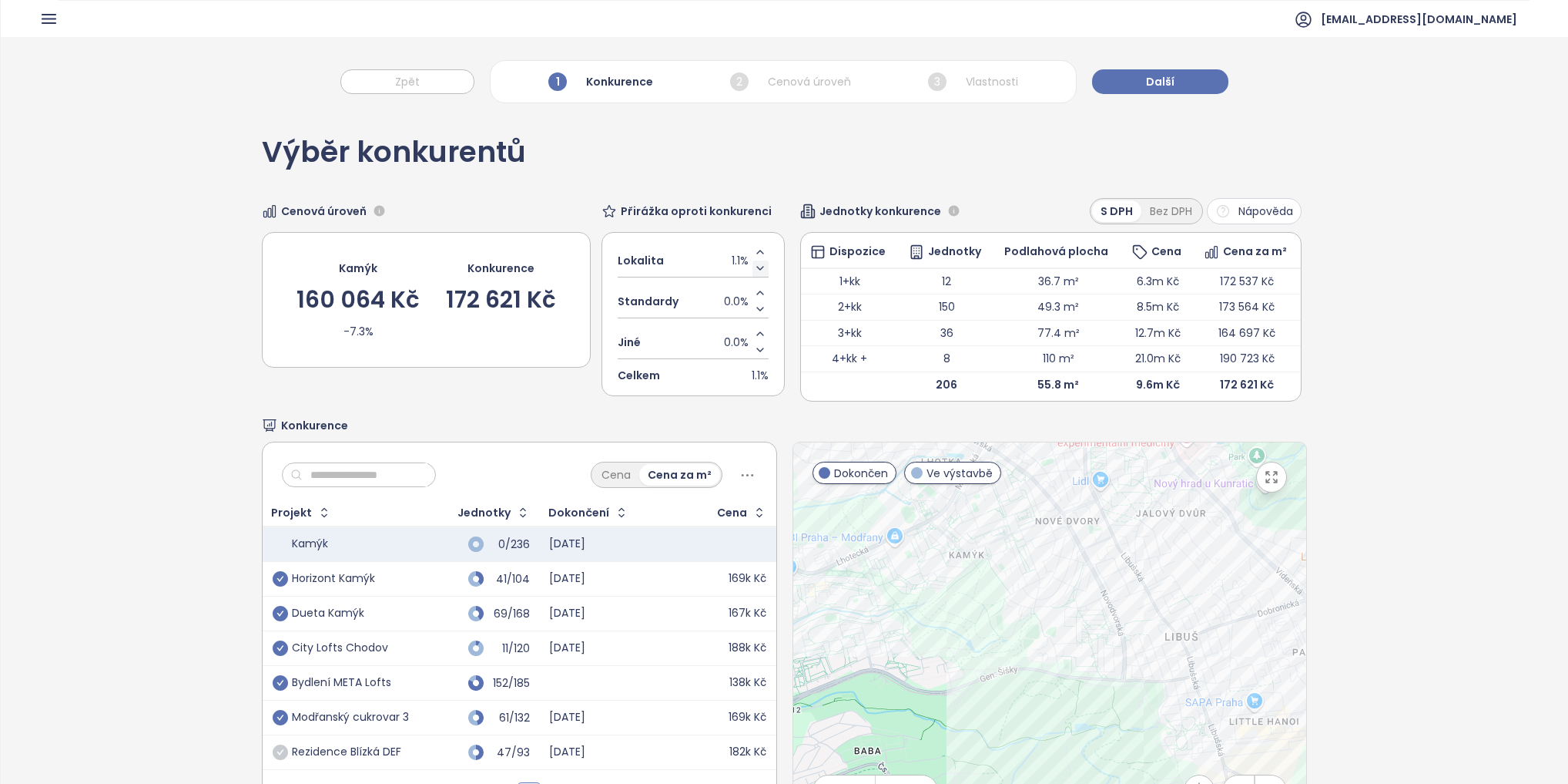
click at [755, 262] on icon "Decrease value" at bounding box center [760, 268] width 12 height 12
click at [44, 16] on icon "button" at bounding box center [49, 18] width 19 height 19
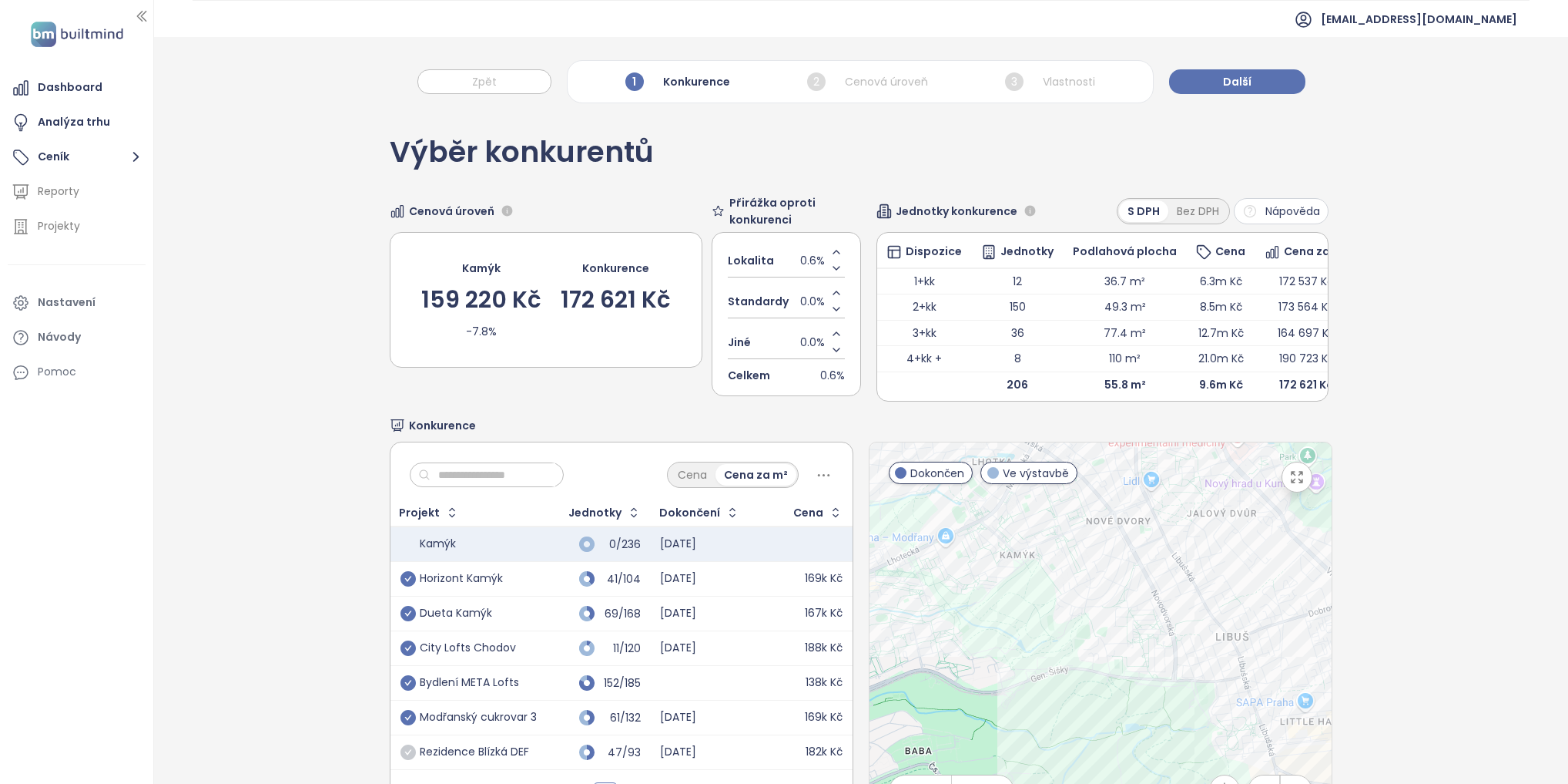
click at [1488, 373] on div "Výběr konkurentů Cenová úroveň Kamýk 159 220 Kč -7.8% Konkurence 172 621 Kč Při…" at bounding box center [861, 483] width 1414 height 745
click at [194, 278] on div "Výběr konkurentů Cenová úroveň Kamýk 159 220 Kč -7.8% Konkurence 172 621 Kč Při…" at bounding box center [861, 483] width 1414 height 745
click at [1249, 75] on button "Další" at bounding box center [1237, 82] width 136 height 25
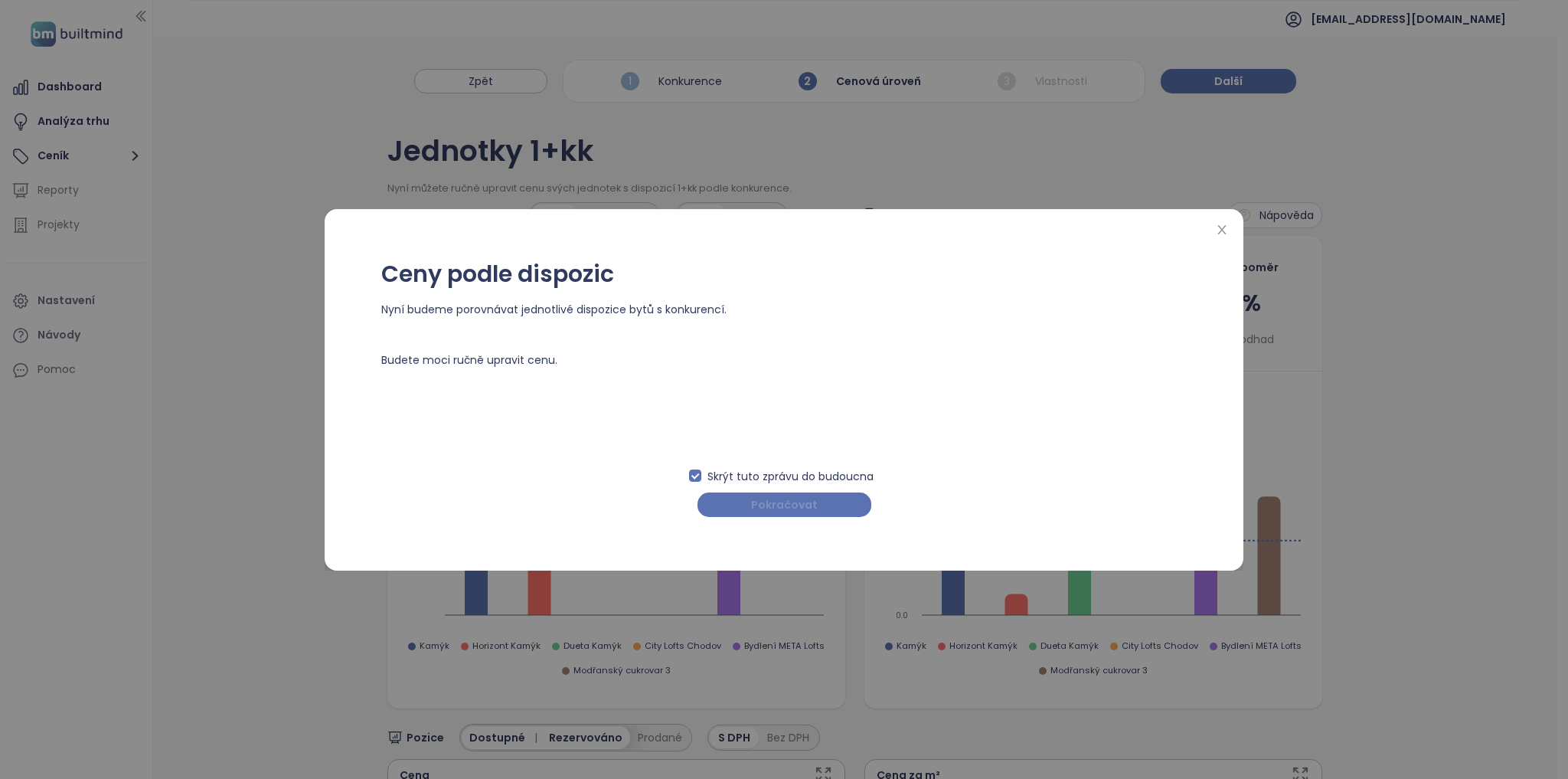
click at [763, 503] on span "Pokračovat" at bounding box center [784, 504] width 66 height 17
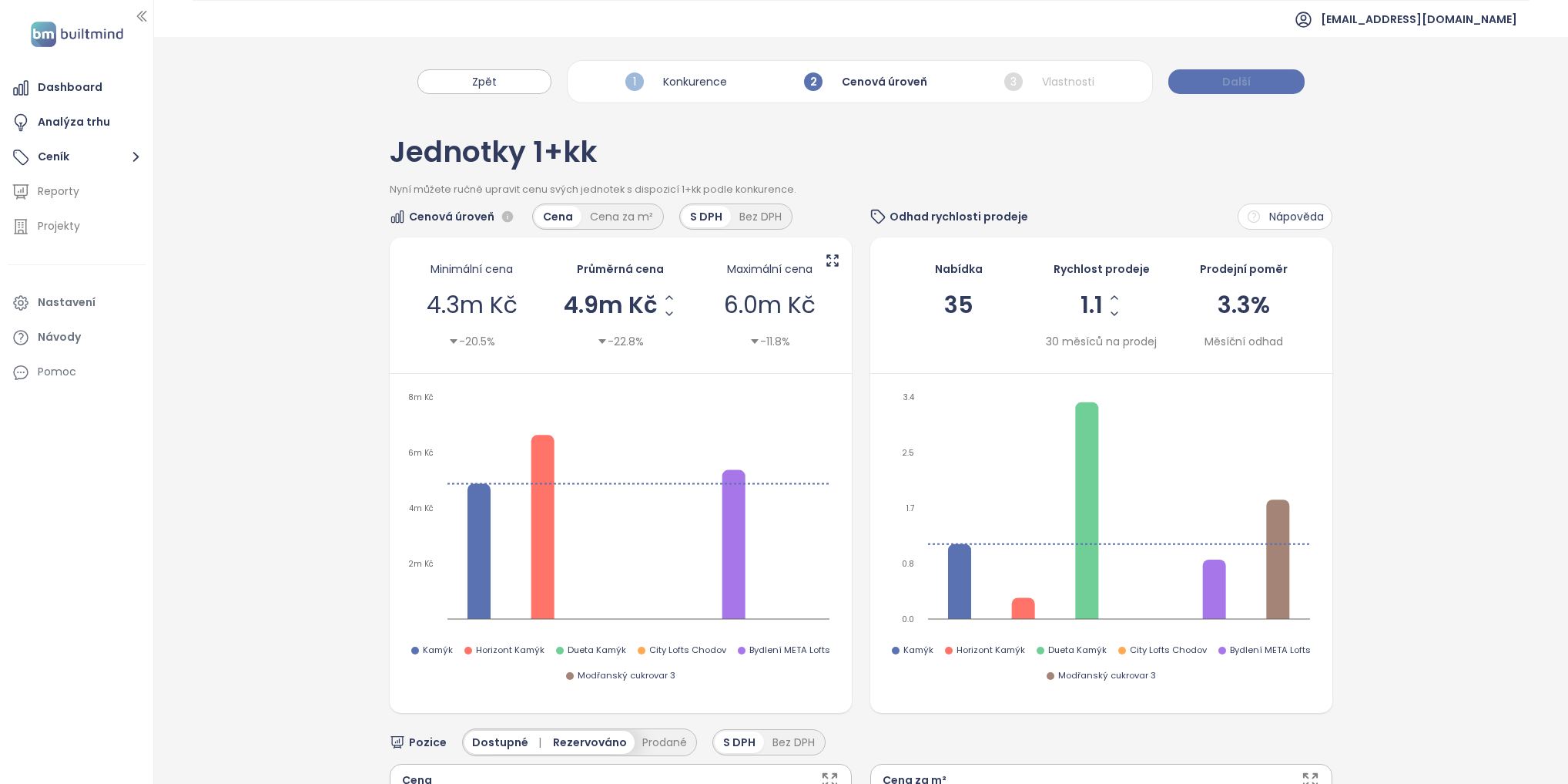
click at [1229, 80] on span "Další" at bounding box center [1236, 82] width 29 height 17
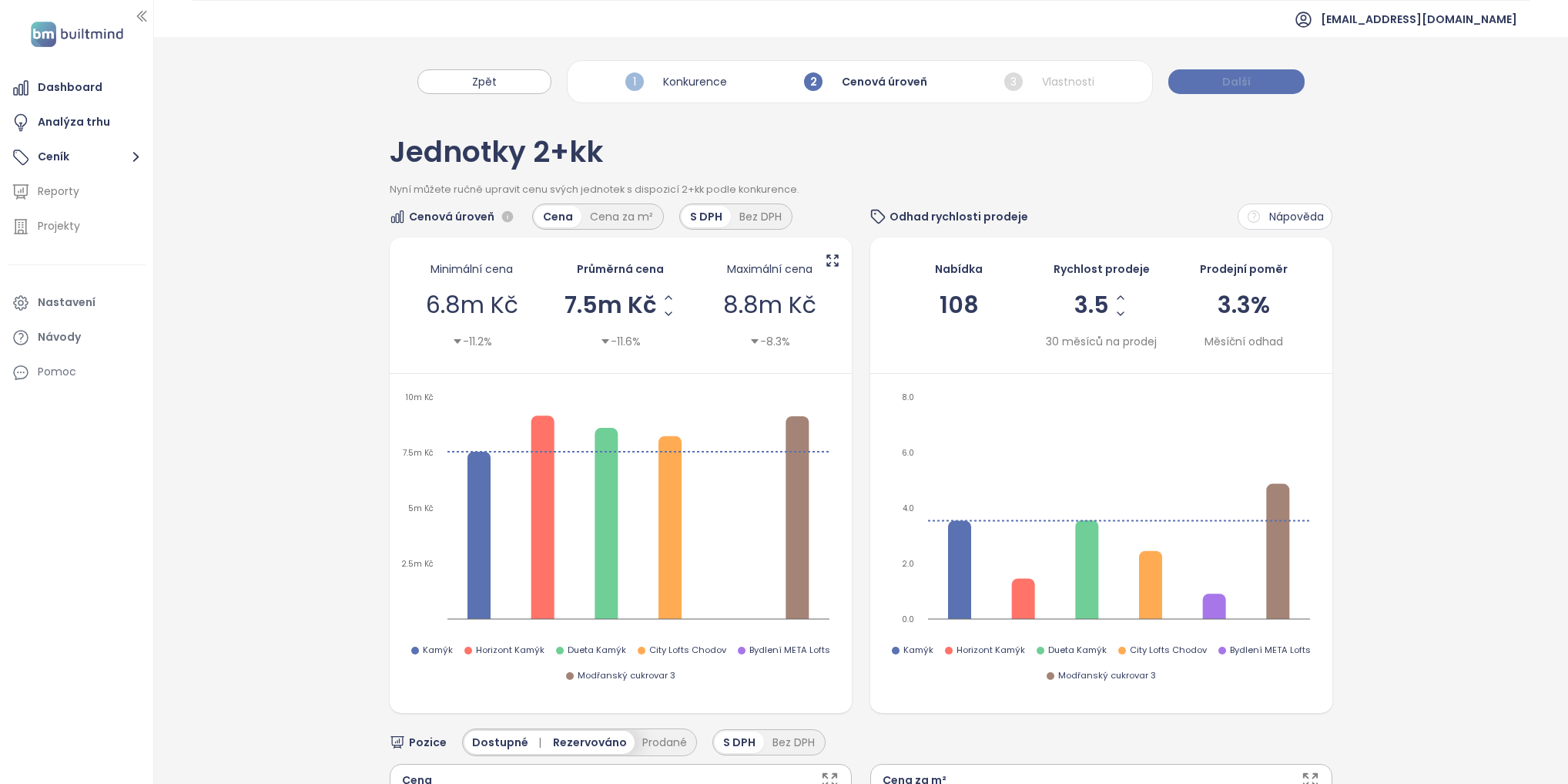
click at [1229, 80] on span "Další" at bounding box center [1236, 82] width 29 height 17
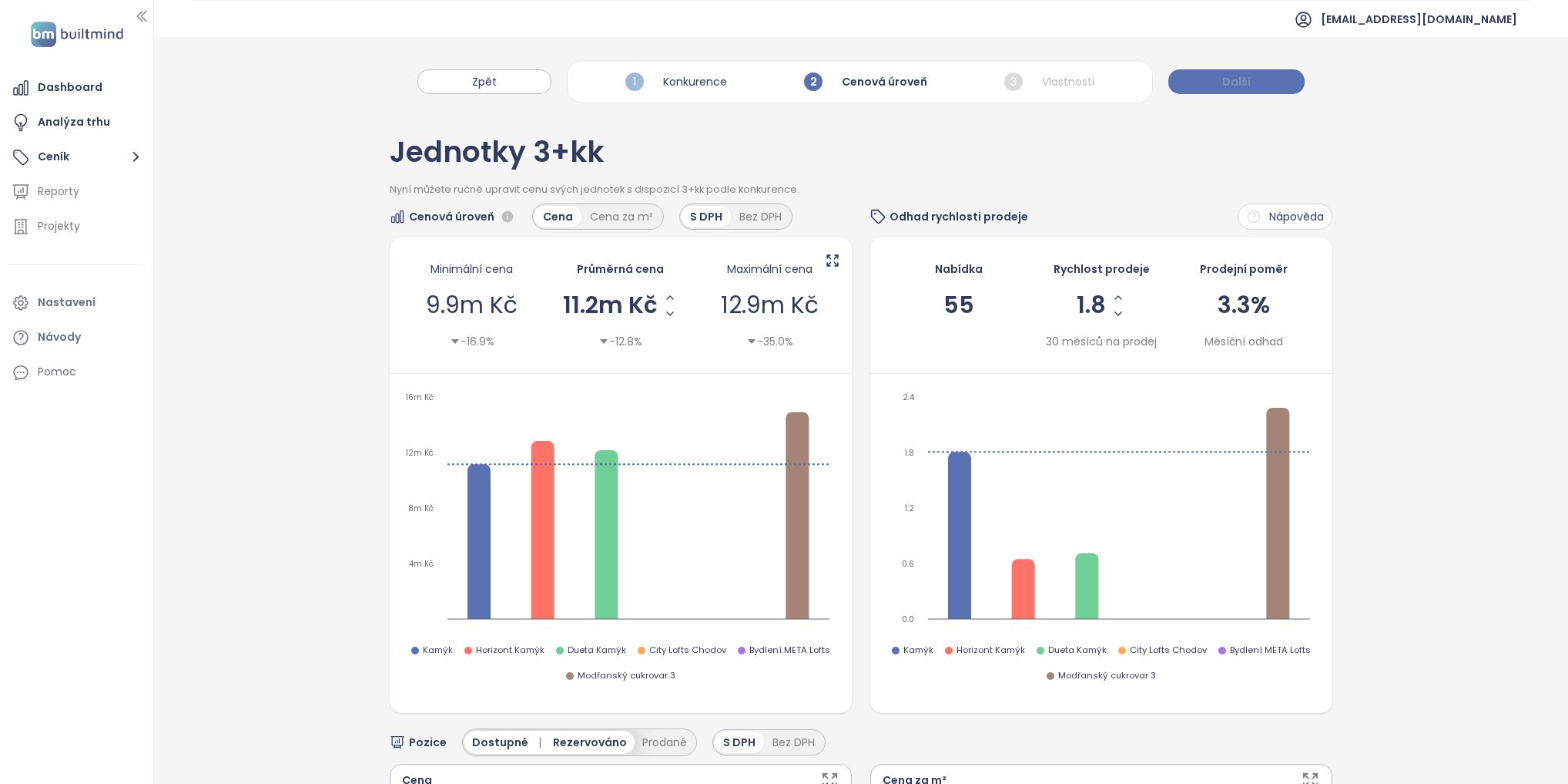
click at [1229, 80] on span "Další" at bounding box center [1236, 82] width 29 height 17
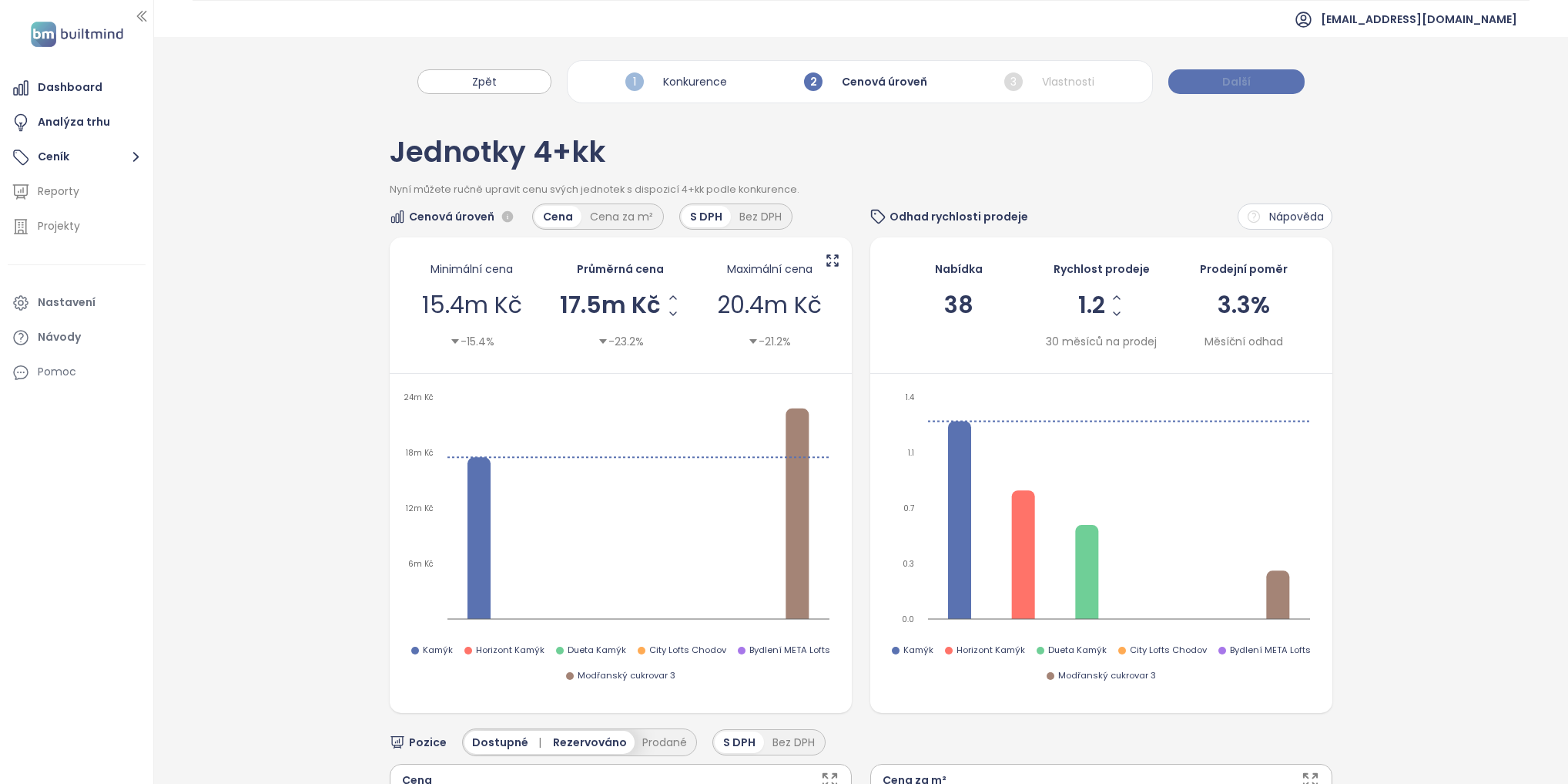
click at [1229, 80] on span "Další" at bounding box center [1236, 82] width 29 height 17
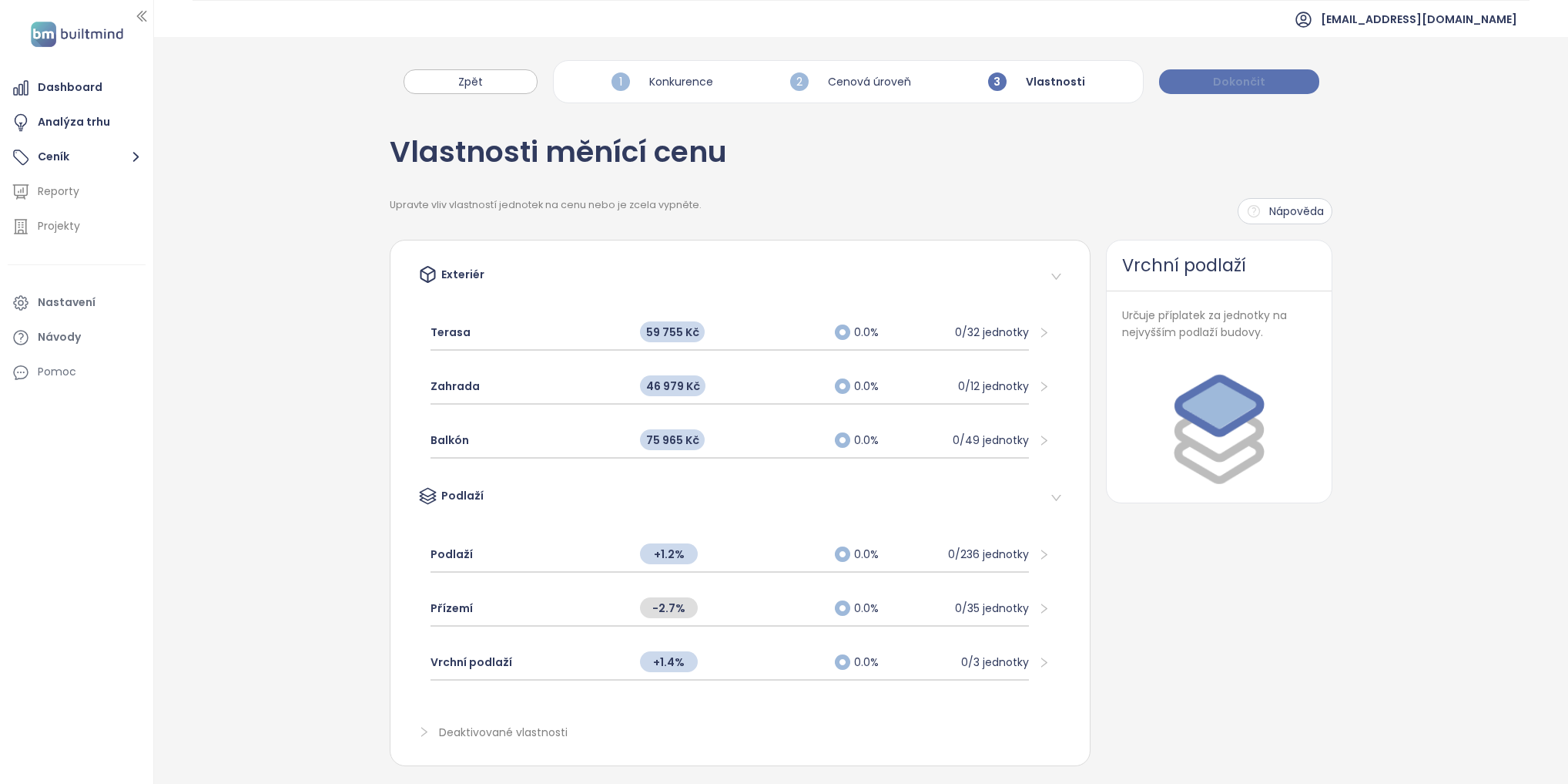
click at [1239, 83] on span "Dokončit" at bounding box center [1239, 82] width 52 height 17
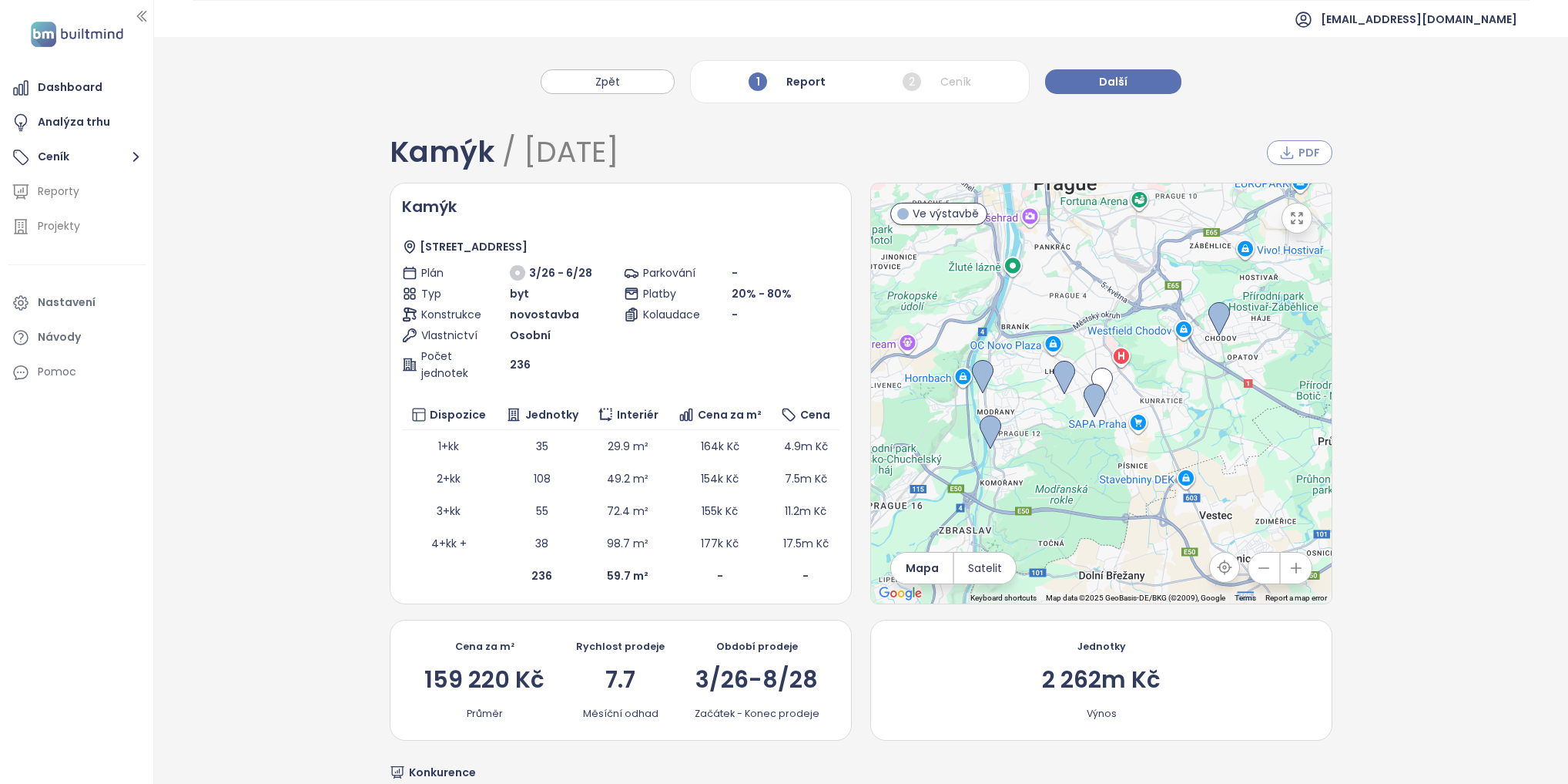
click at [1288, 149] on icon "button" at bounding box center [1286, 152] width 16 height 16
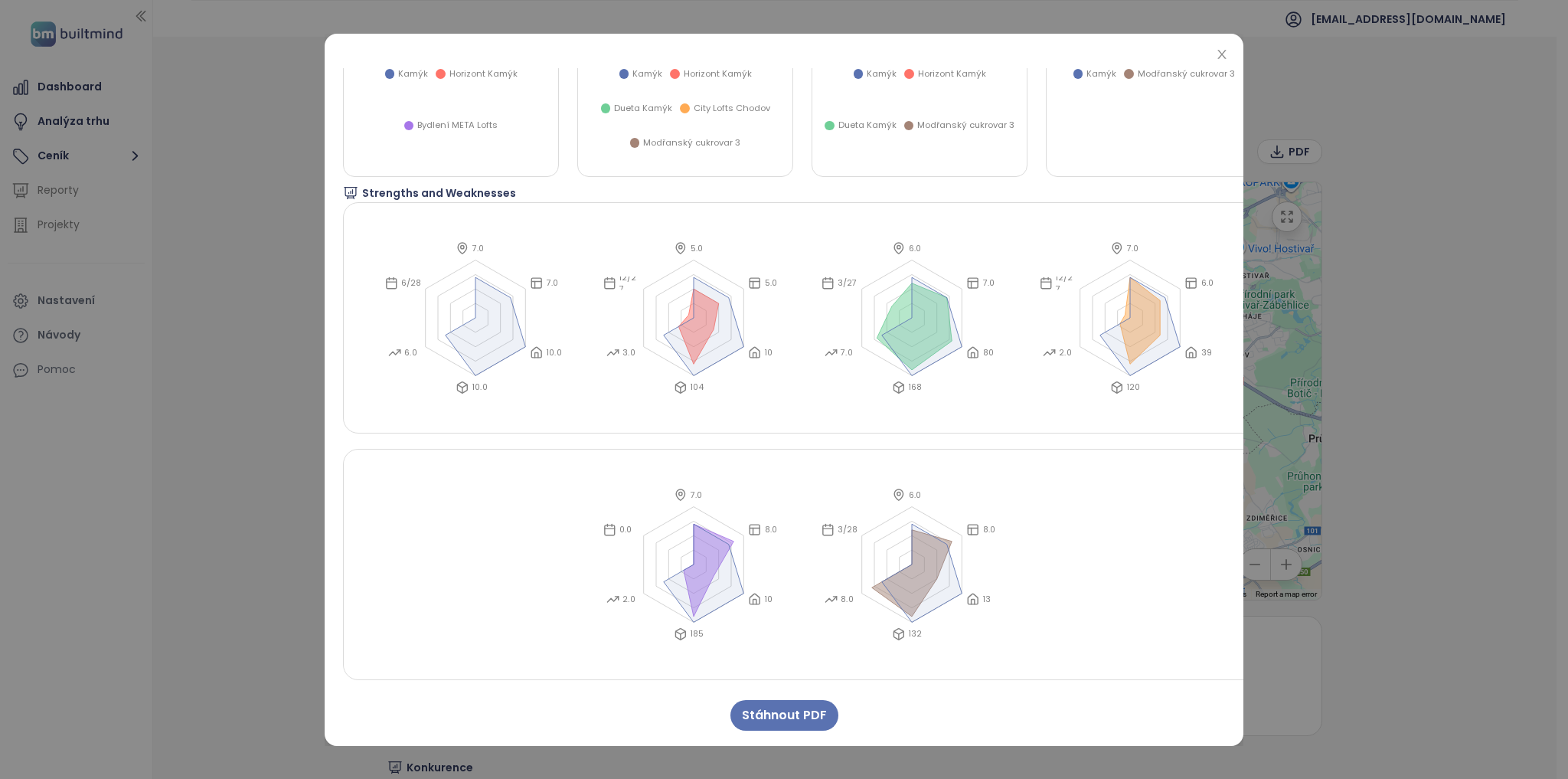
scroll to position [3322, 0]
click at [782, 712] on span "Stáhnout PDF" at bounding box center [785, 714] width 85 height 19
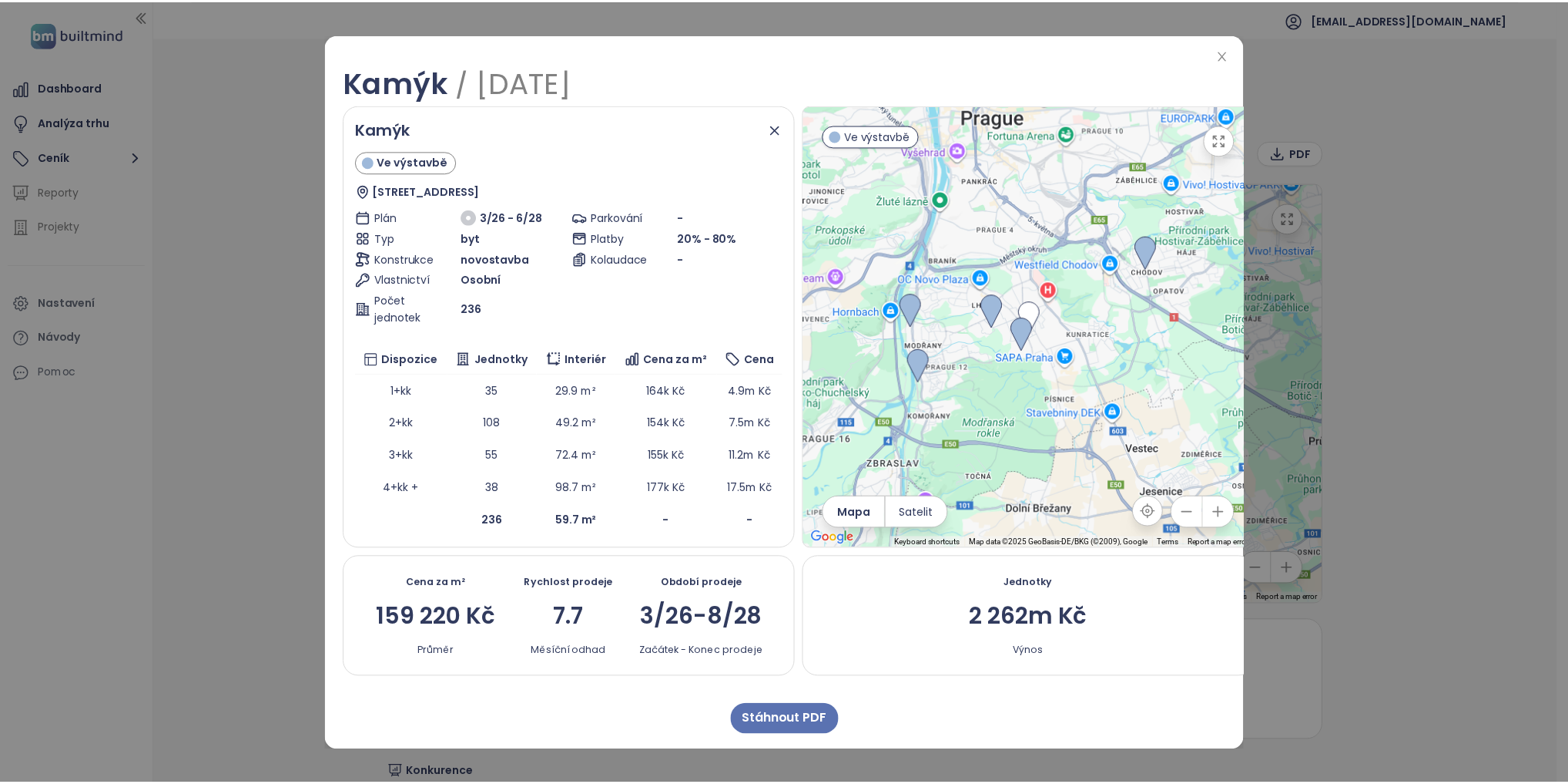
scroll to position [3343, 0]
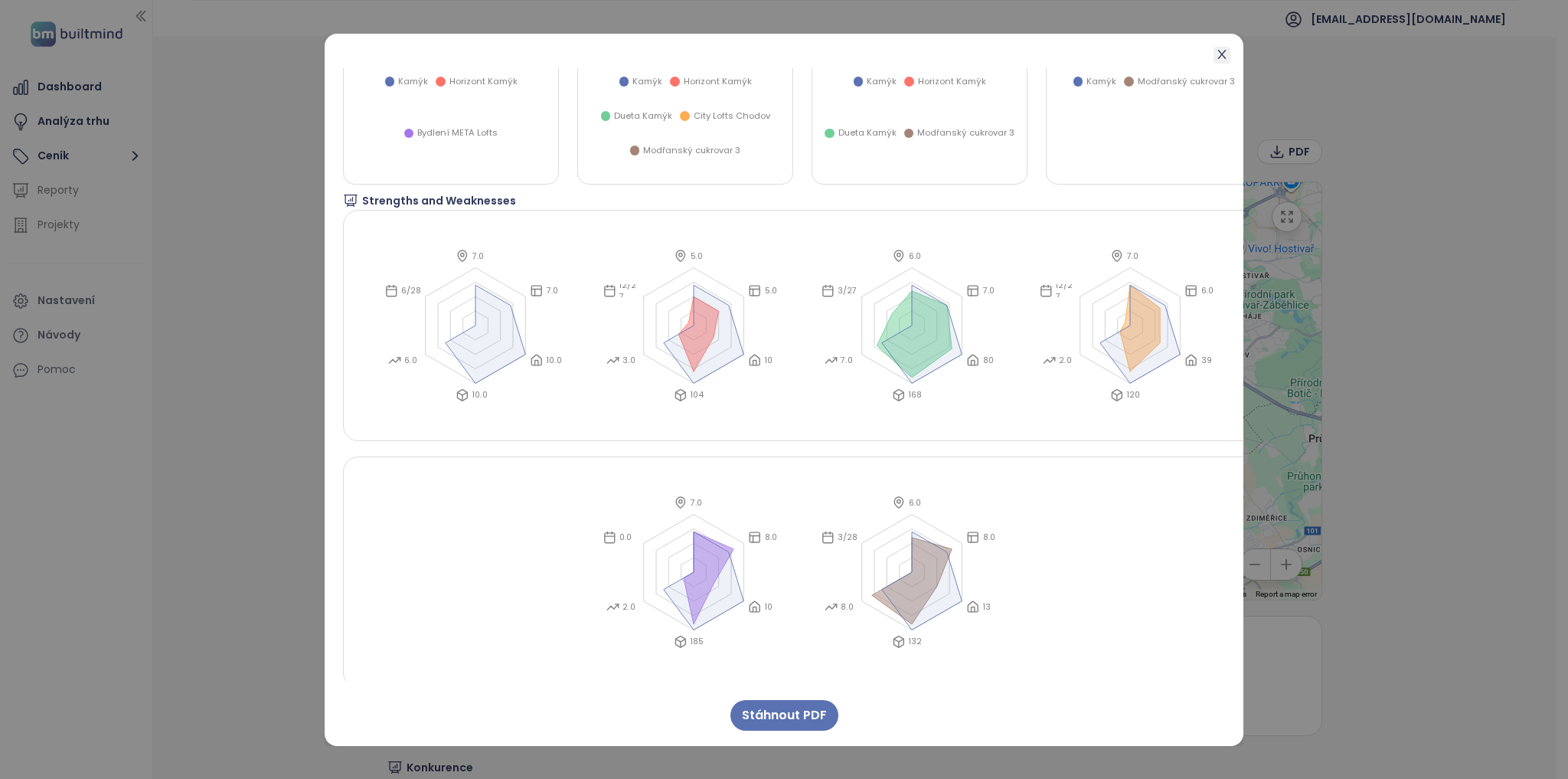
click at [1220, 57] on icon "close" at bounding box center [1222, 54] width 12 height 12
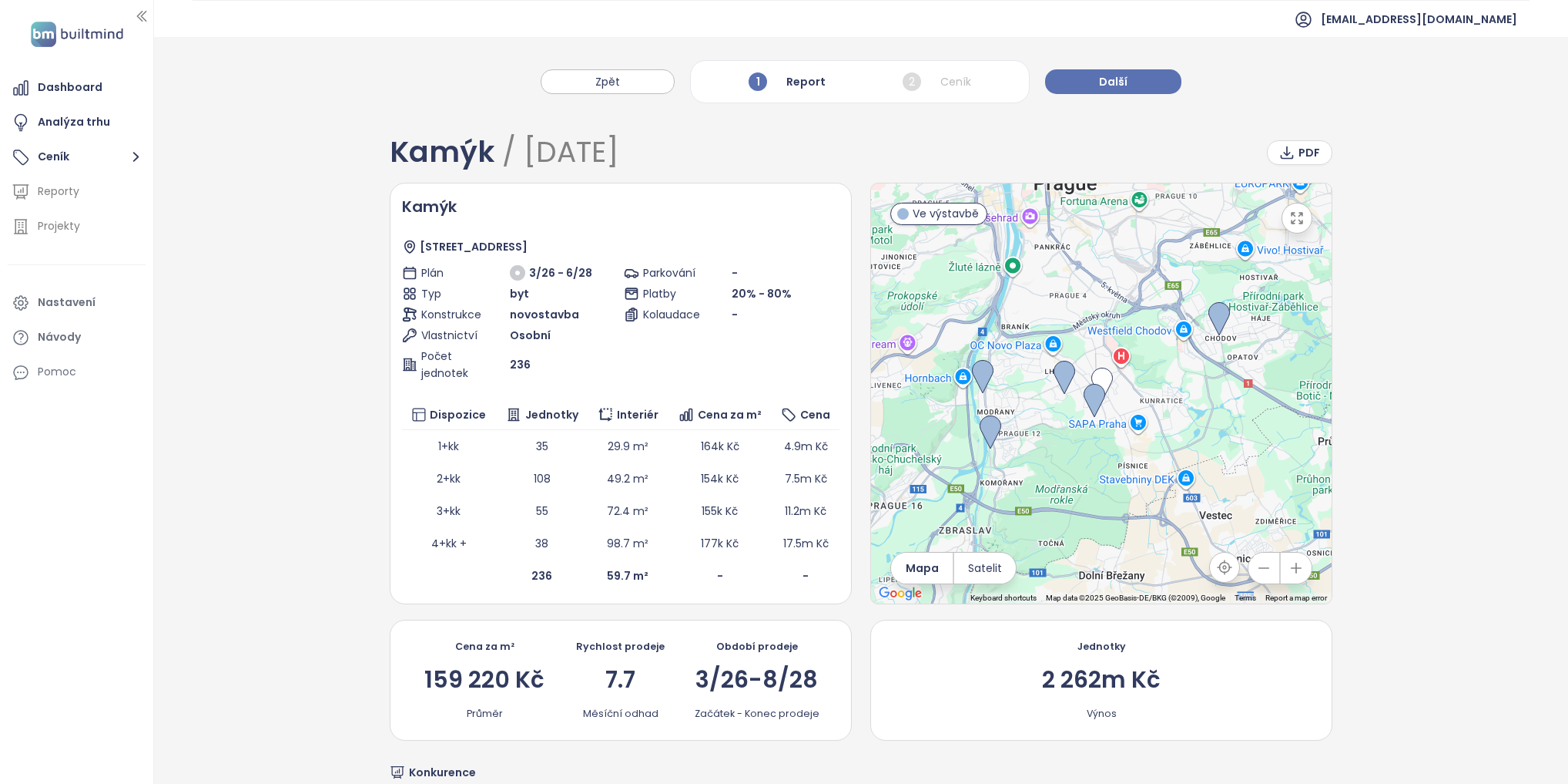
click at [945, 81] on div "2 Ceník" at bounding box center [937, 82] width 76 height 26
click at [1099, 84] on span "Další" at bounding box center [1113, 82] width 29 height 17
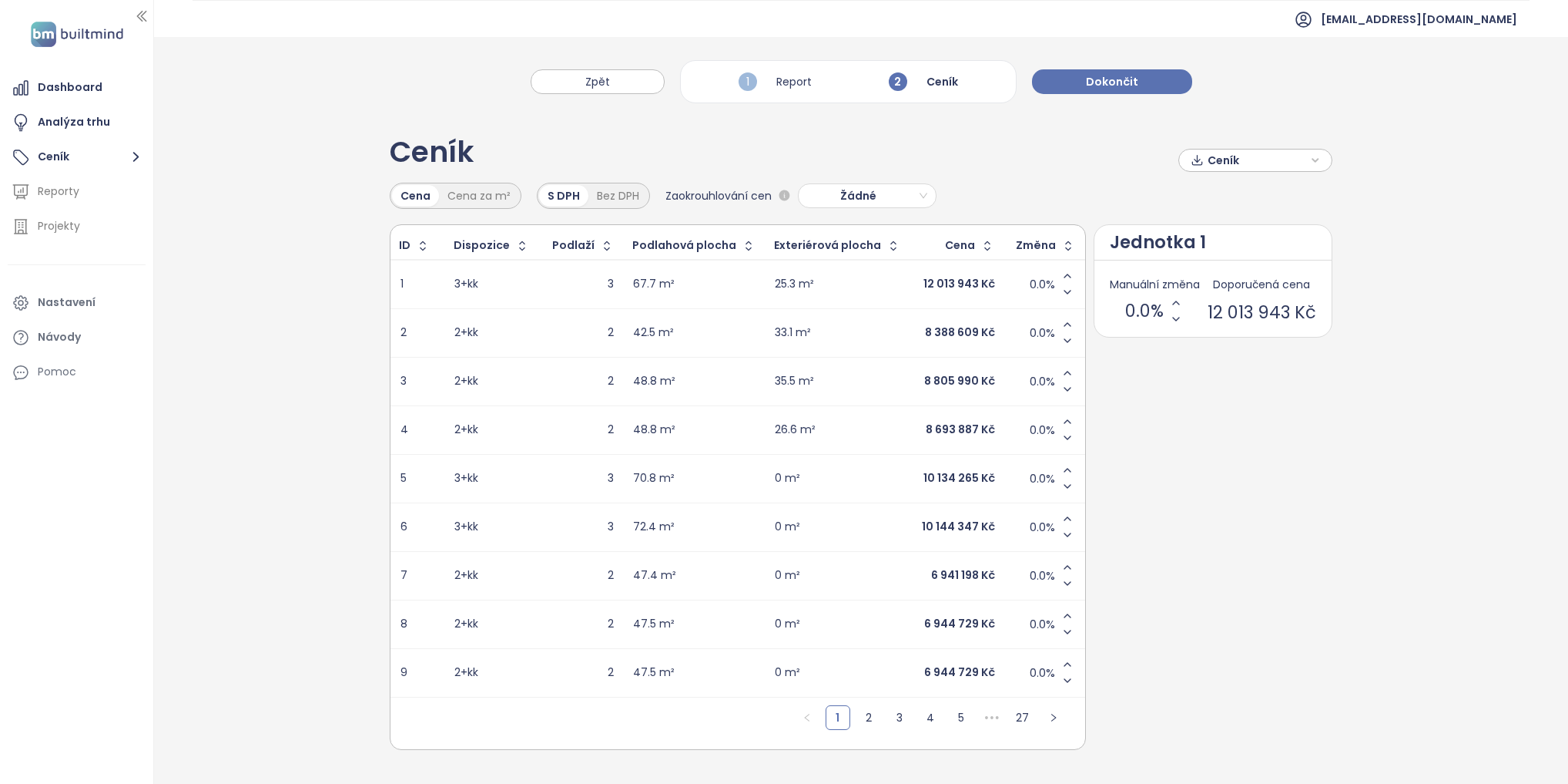
click at [931, 327] on div "8 388 609 Kč" at bounding box center [959, 333] width 70 height 14
click at [939, 379] on div "8 805 990 Kč" at bounding box center [958, 381] width 71 height 14
click at [947, 421] on div "8 693 887 Kč" at bounding box center [955, 430] width 74 height 18
click at [952, 485] on div "10 134 265 Kč" at bounding box center [957, 478] width 74 height 18
click at [952, 530] on div "10 144 347 Kč" at bounding box center [958, 527] width 73 height 14
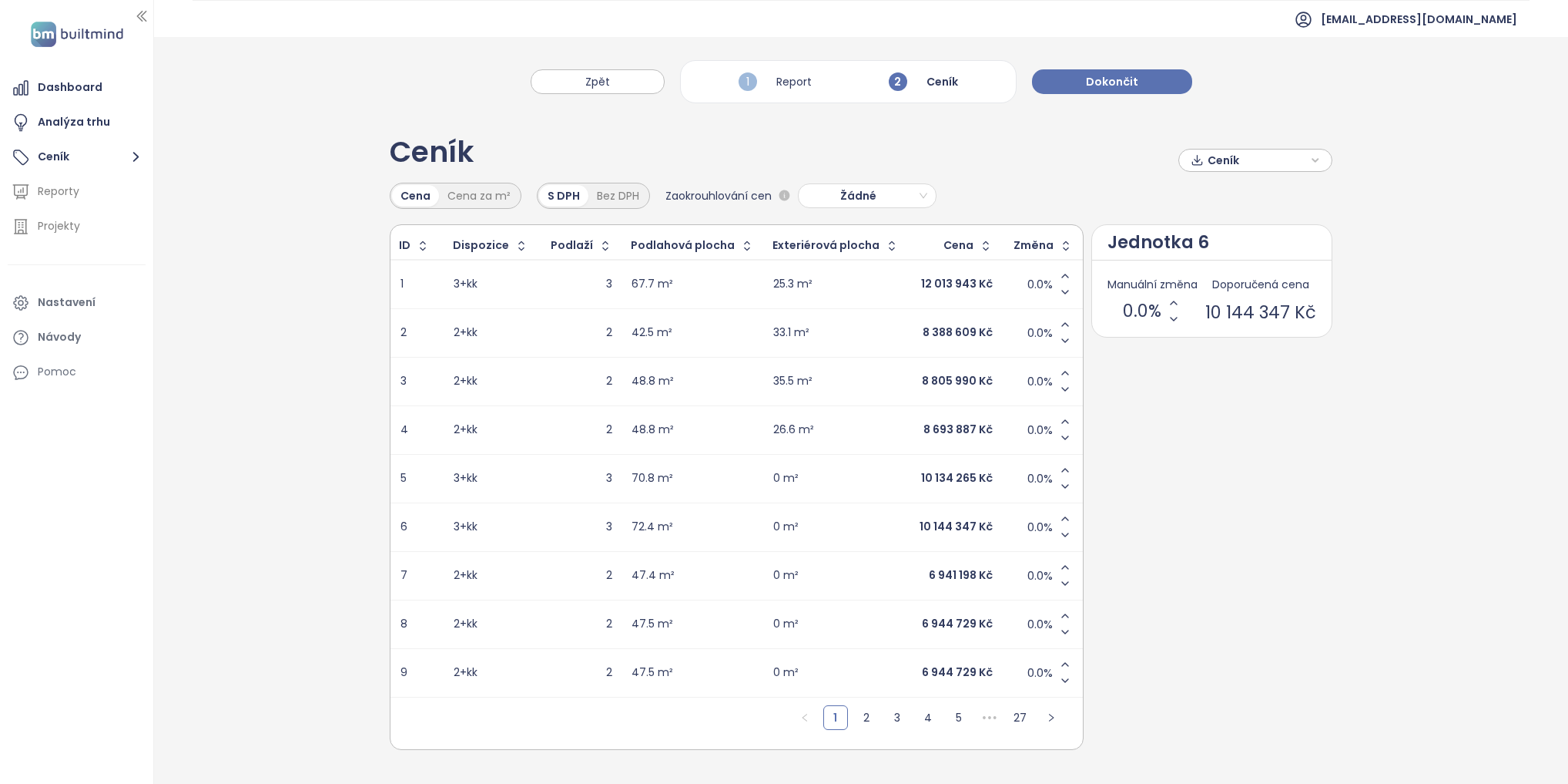
click at [946, 577] on div "6 941 198 Kč" at bounding box center [960, 575] width 64 height 14
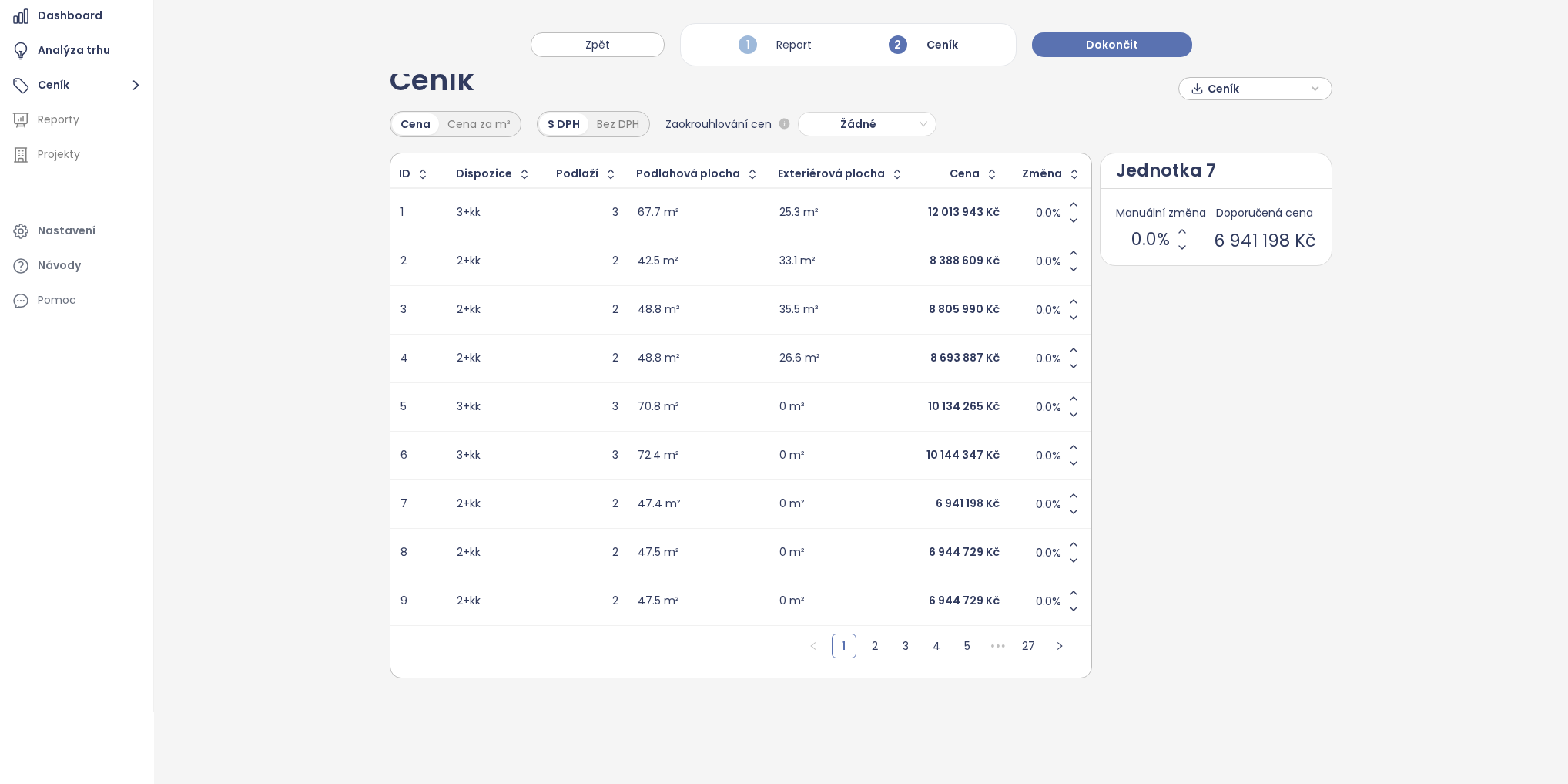
scroll to position [10, 0]
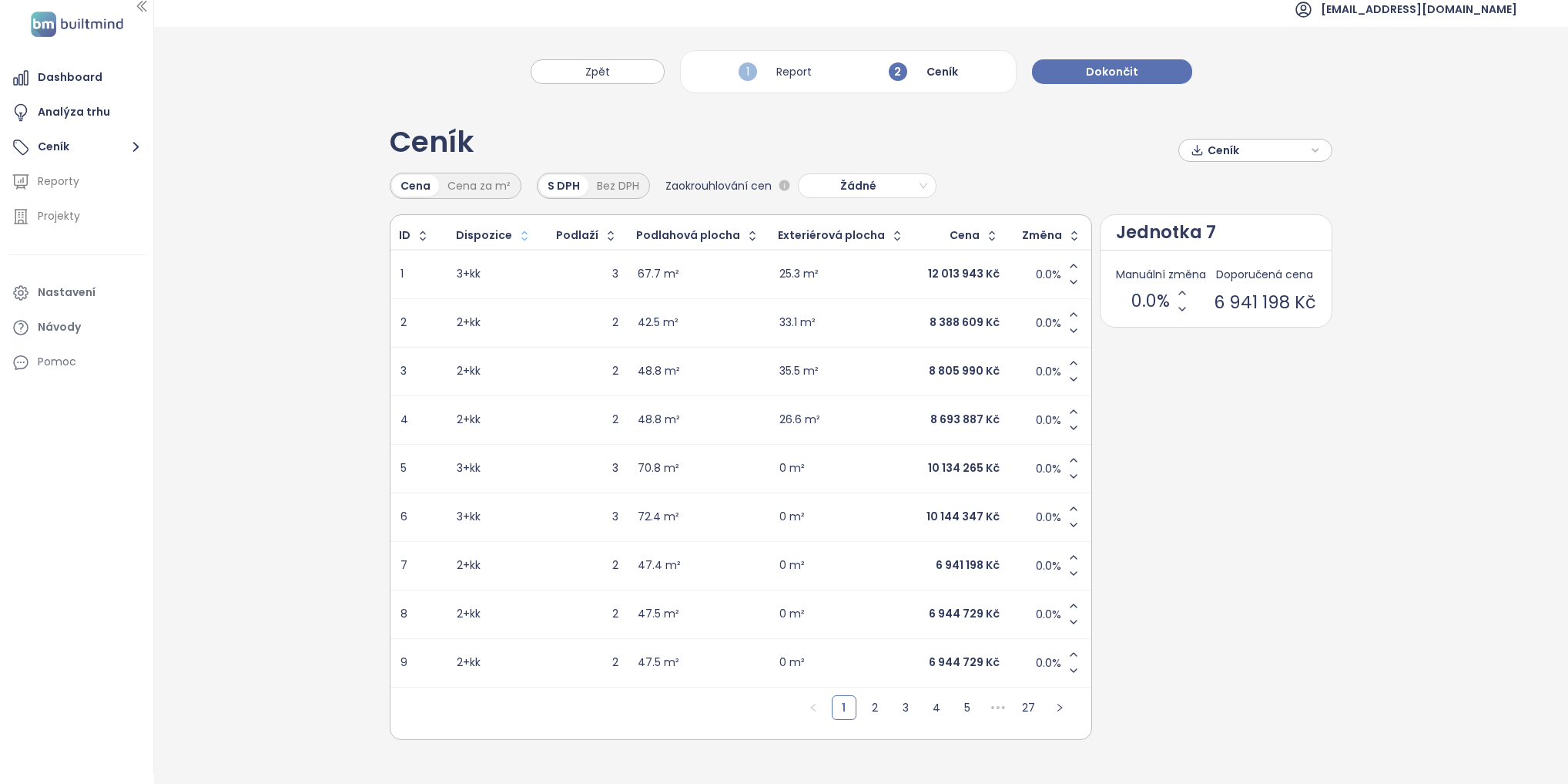
click at [523, 231] on icon "button" at bounding box center [524, 235] width 16 height 16
click at [1196, 152] on icon "button" at bounding box center [1197, 150] width 13 height 23
click at [1231, 222] on span "Stáhnout" at bounding box center [1235, 227] width 54 height 17
click at [1040, 169] on div "Ceník Ceník" at bounding box center [861, 150] width 943 height 45
